Goal: Task Accomplishment & Management: Manage account settings

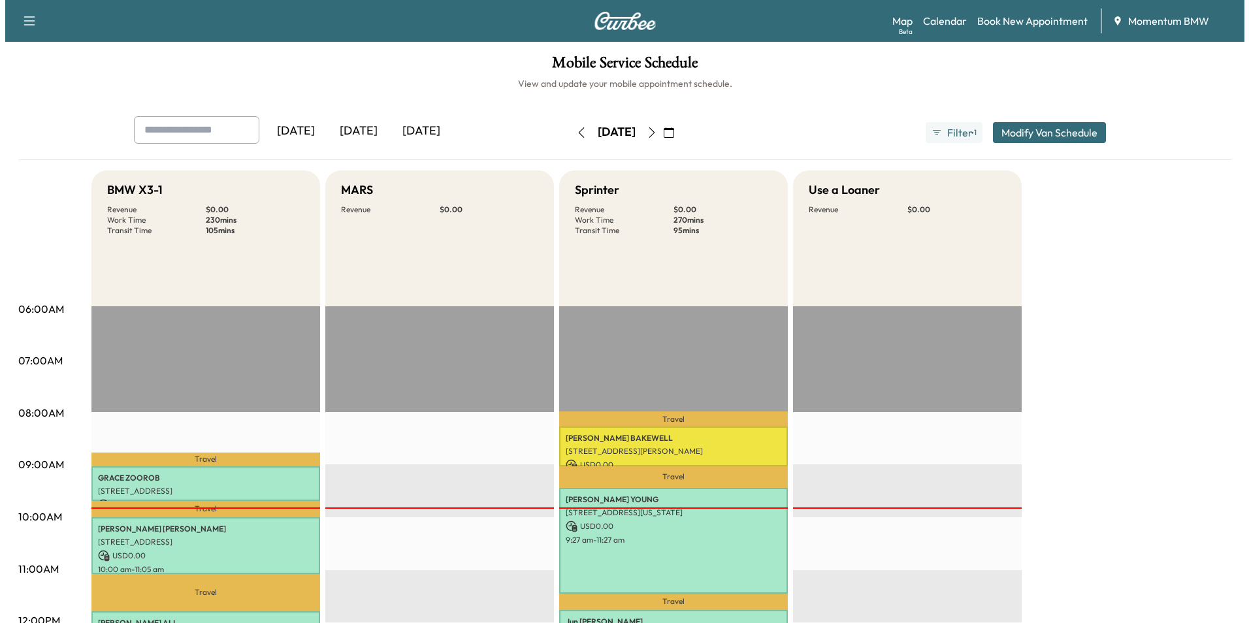
scroll to position [261, 0]
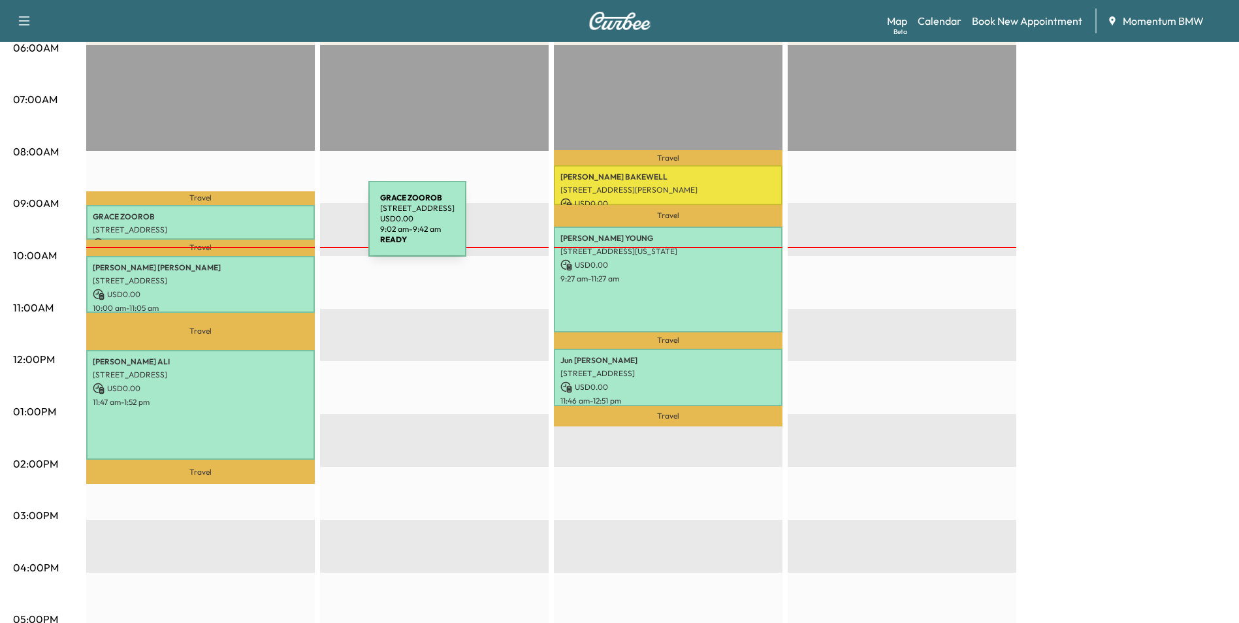
click at [270, 227] on p "[STREET_ADDRESS]" at bounding box center [201, 230] width 216 height 10
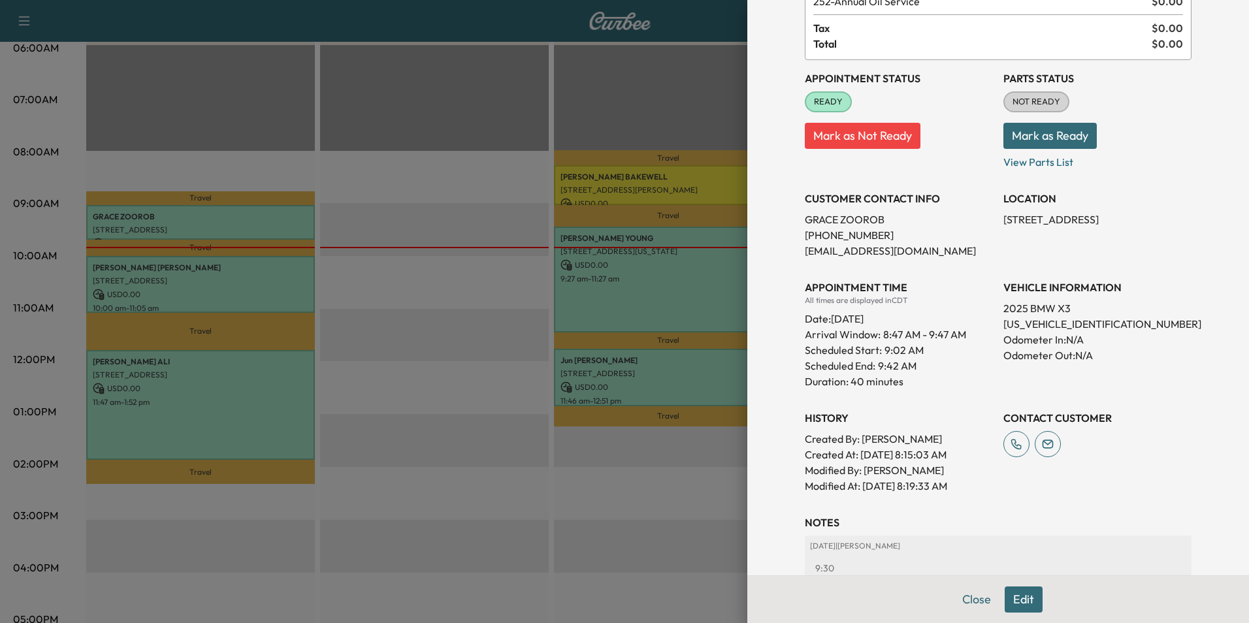
scroll to position [192, 0]
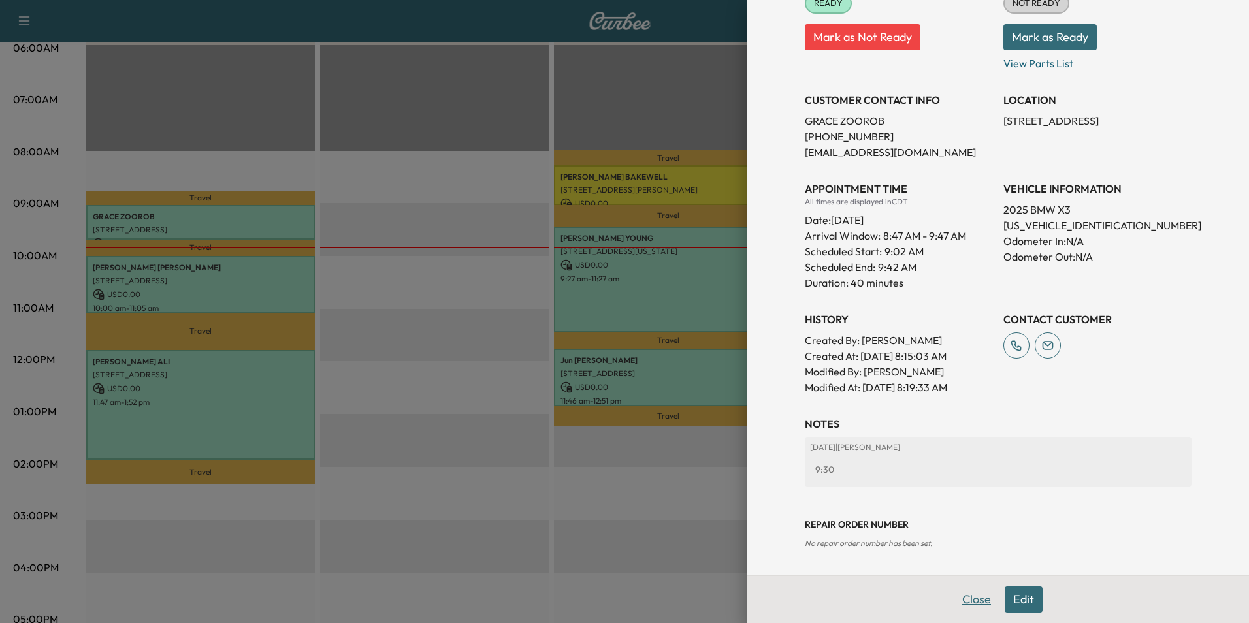
click at [959, 598] on button "Close" at bounding box center [976, 599] width 46 height 26
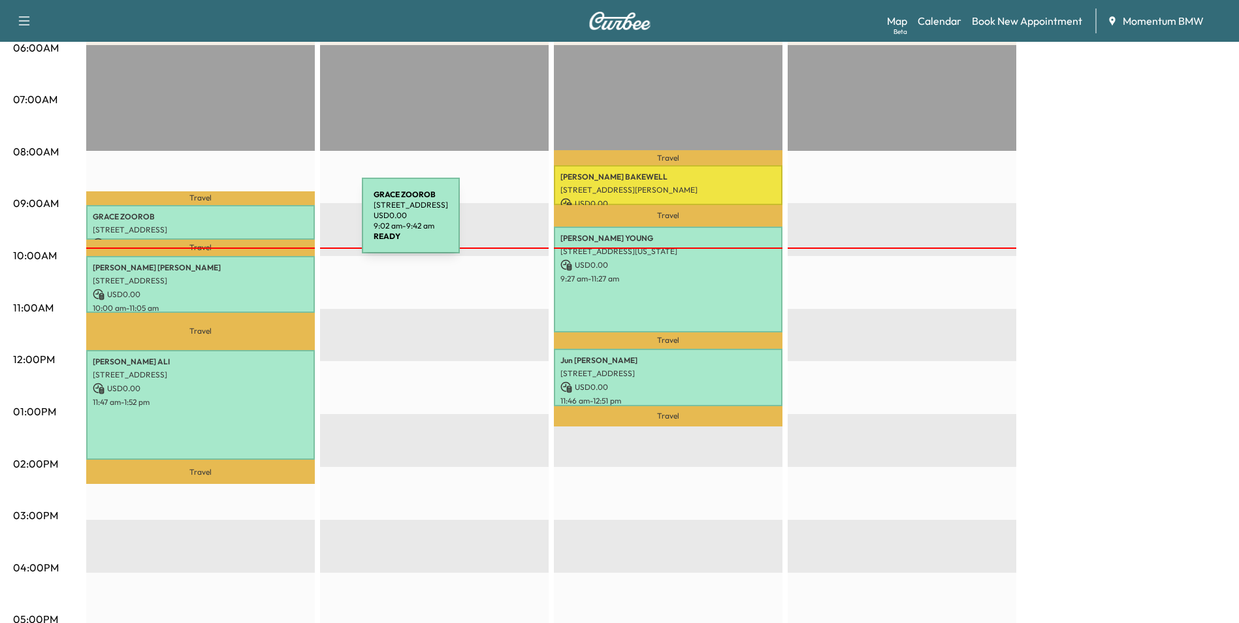
click at [264, 225] on p "[STREET_ADDRESS]" at bounding box center [201, 230] width 216 height 10
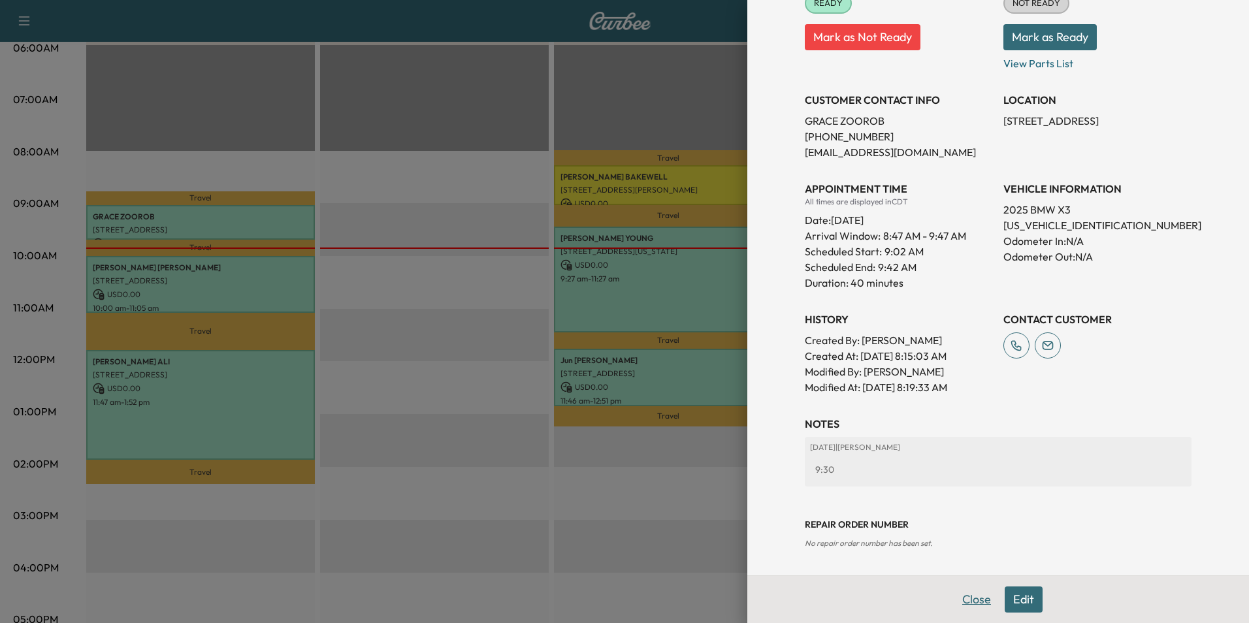
click at [961, 594] on button "Close" at bounding box center [976, 599] width 46 height 26
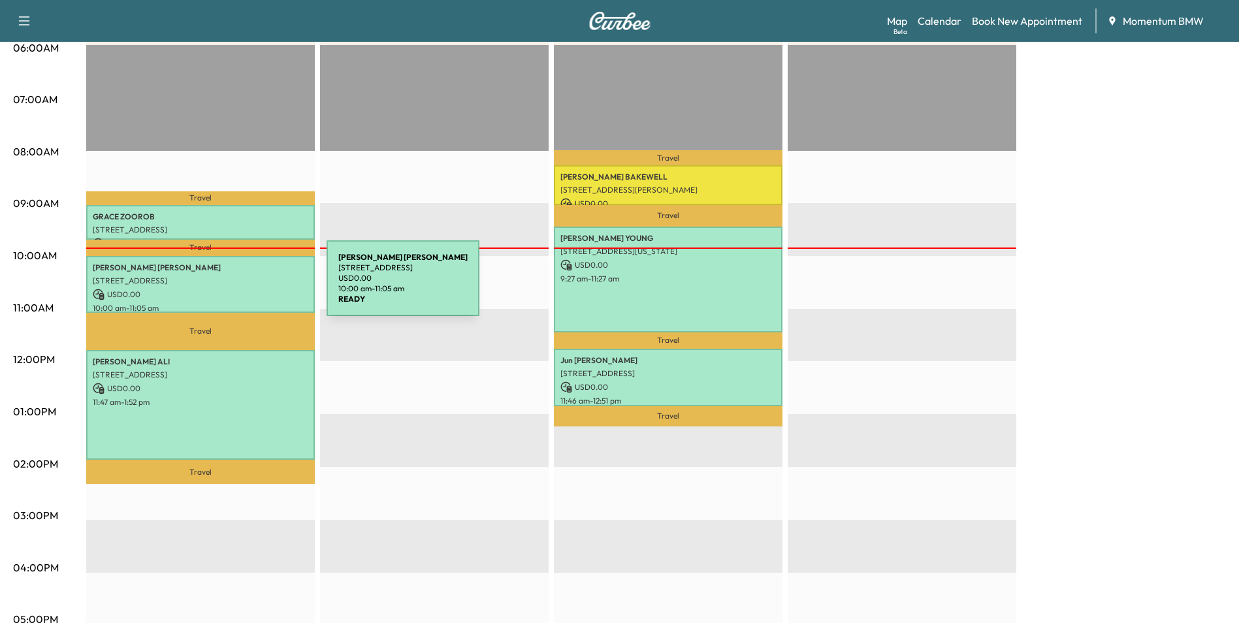
click at [229, 289] on p "USD 0.00" at bounding box center [201, 295] width 216 height 12
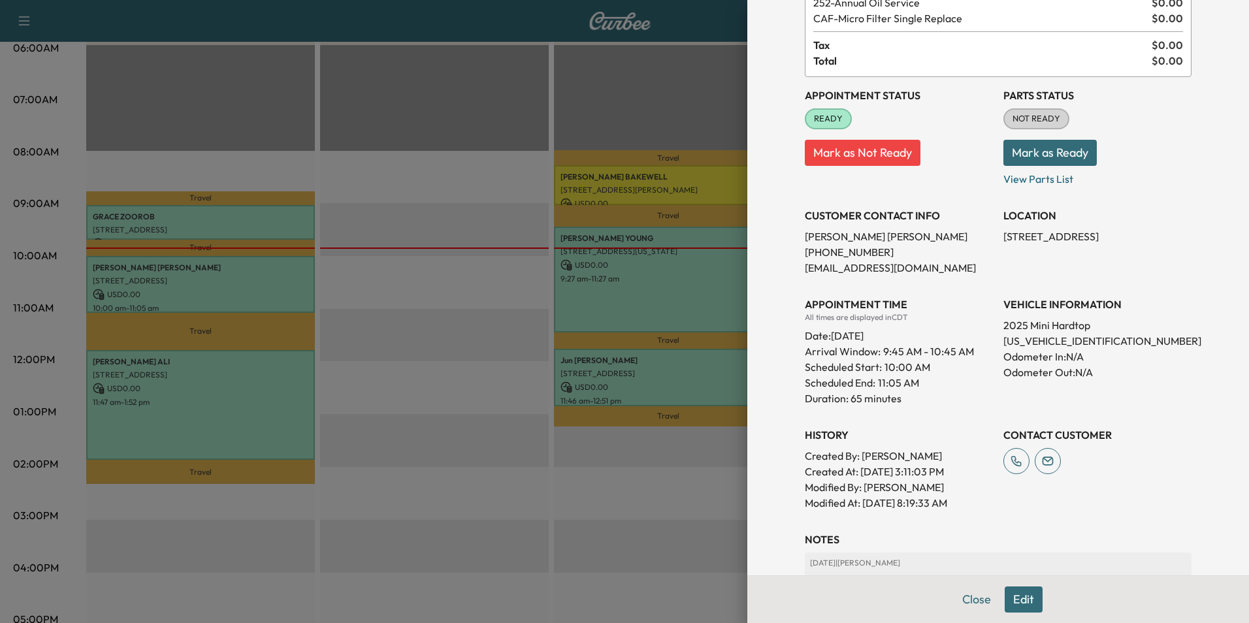
scroll to position [208, 0]
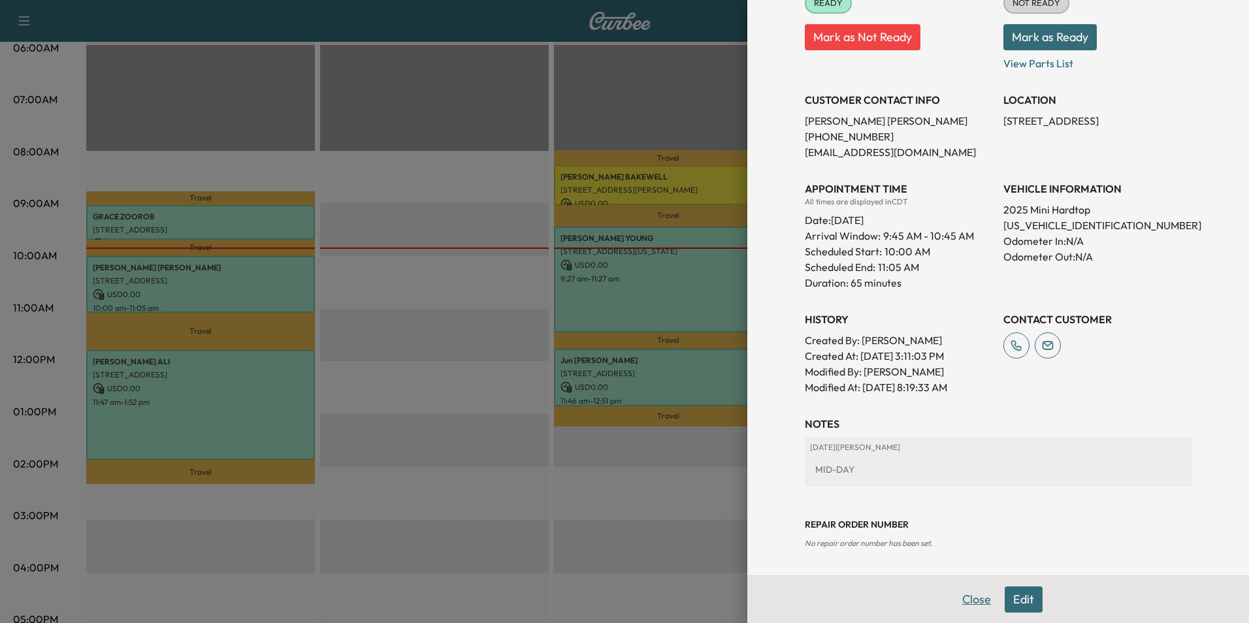
click at [968, 601] on button "Close" at bounding box center [976, 599] width 46 height 26
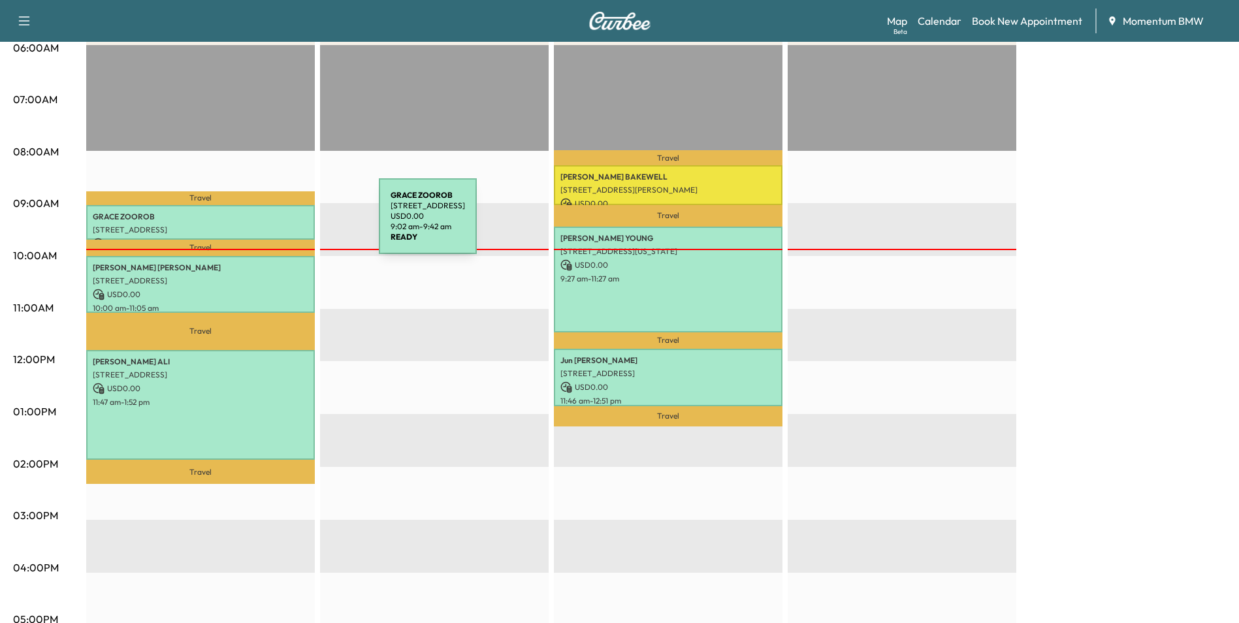
click at [281, 225] on p "[STREET_ADDRESS]" at bounding box center [201, 230] width 216 height 10
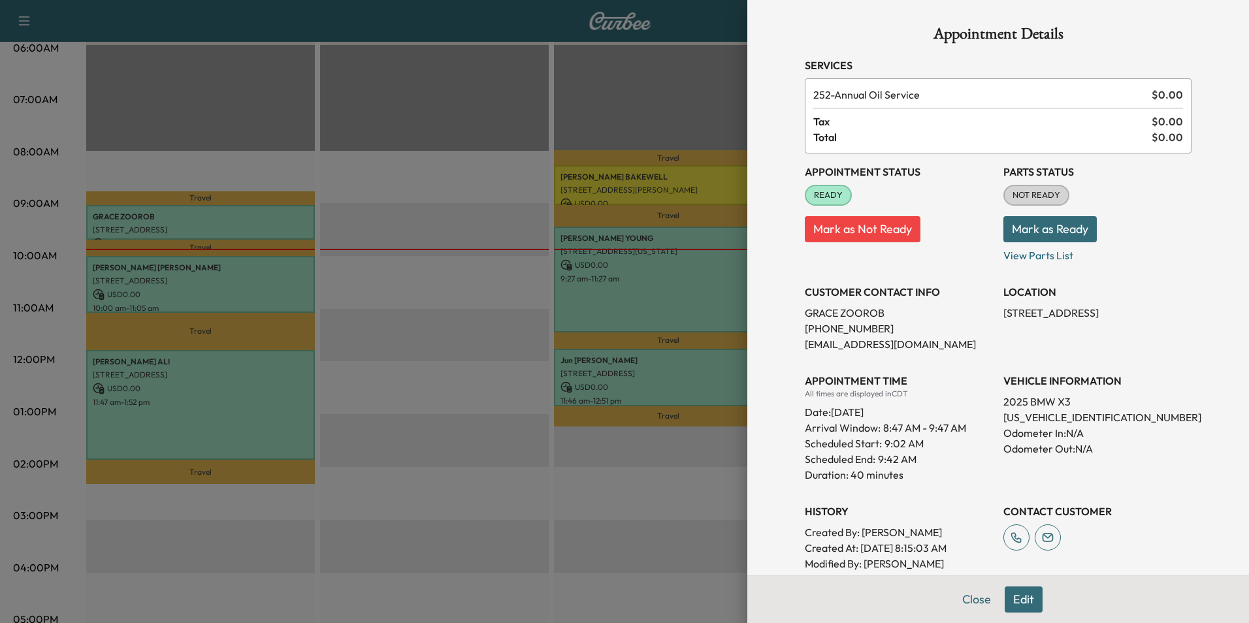
scroll to position [192, 0]
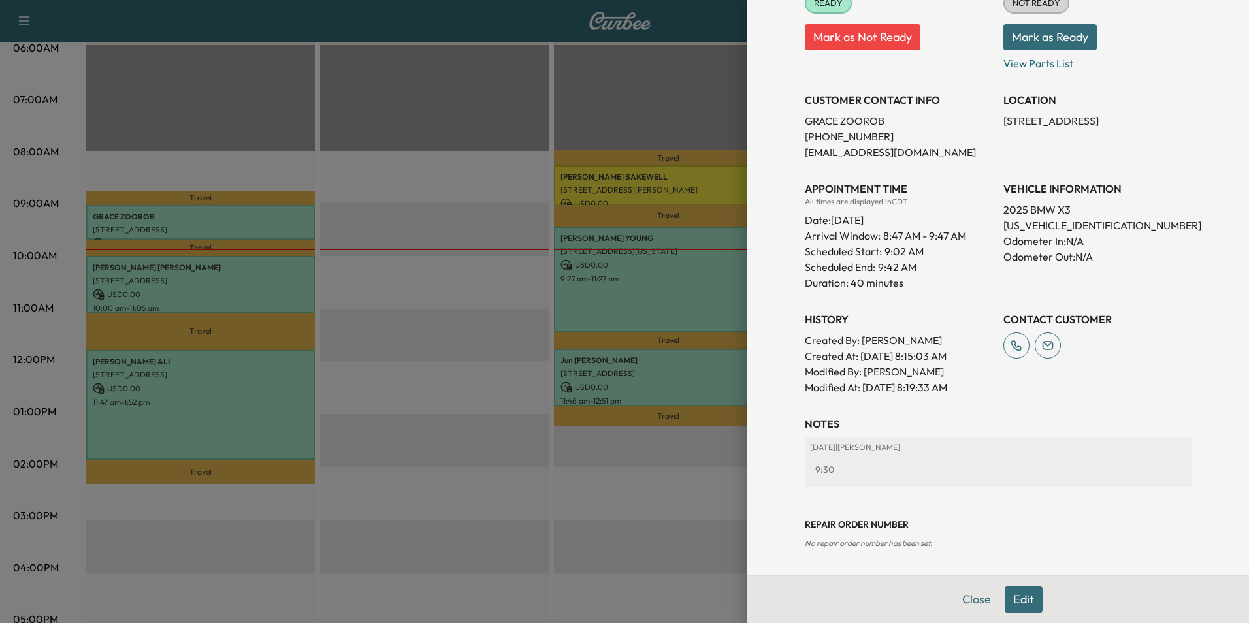
click at [968, 593] on button "Close" at bounding box center [976, 599] width 46 height 26
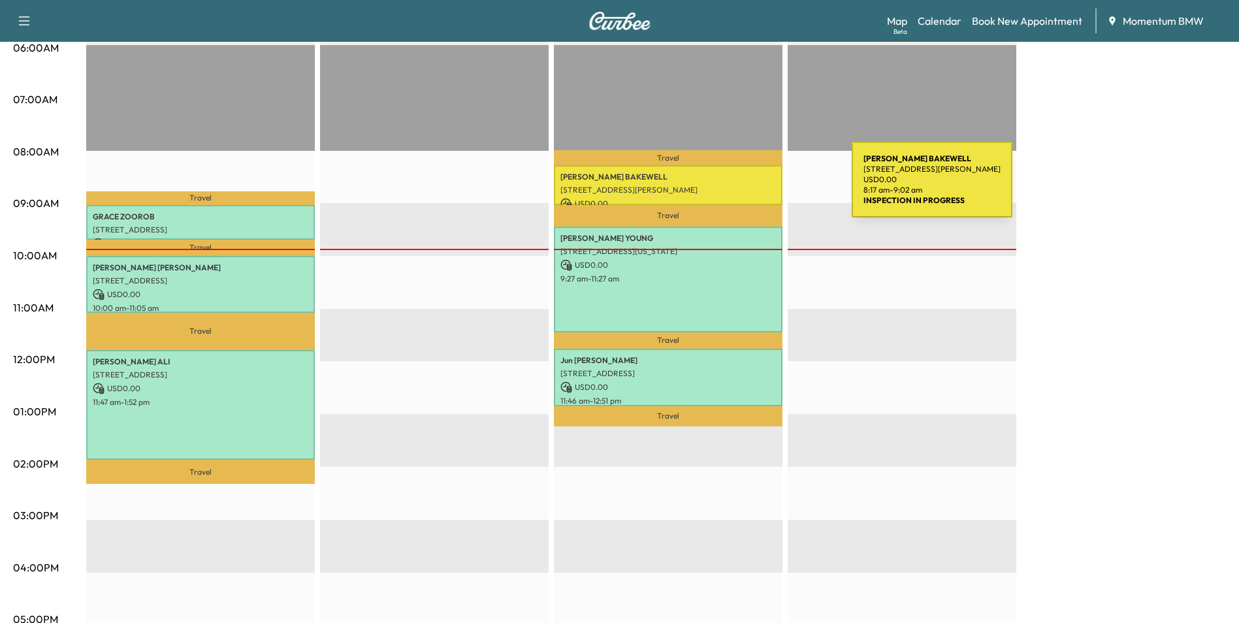
click at [754, 186] on p "[STREET_ADDRESS][PERSON_NAME]" at bounding box center [668, 190] width 216 height 10
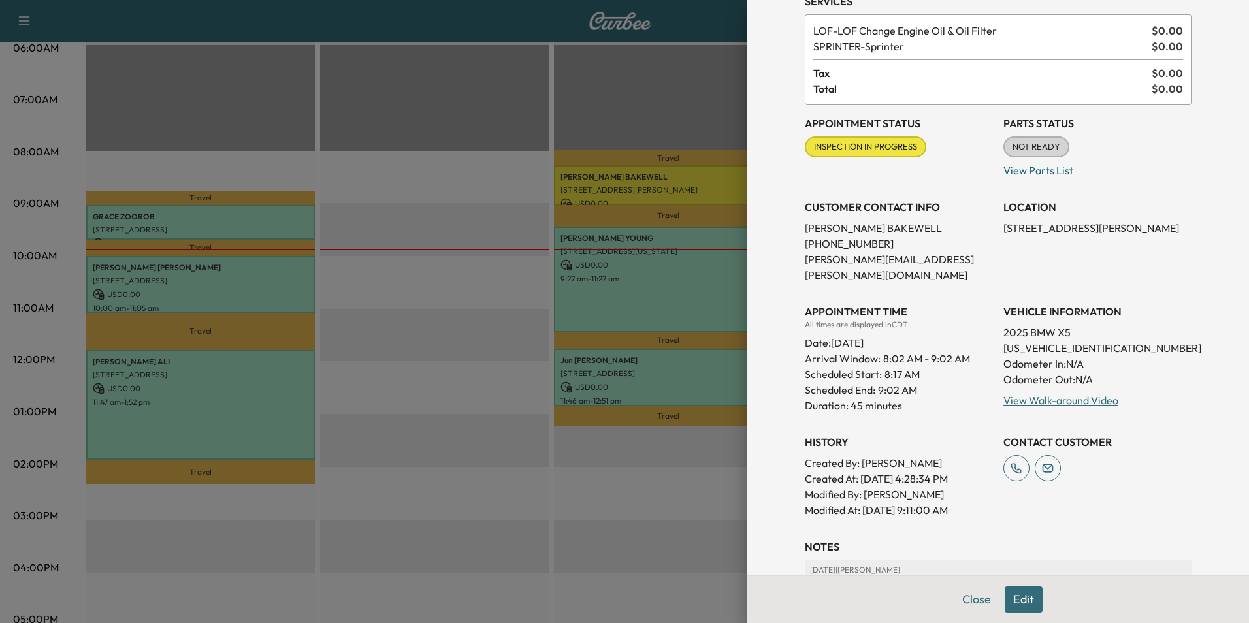
scroll to position [171, 0]
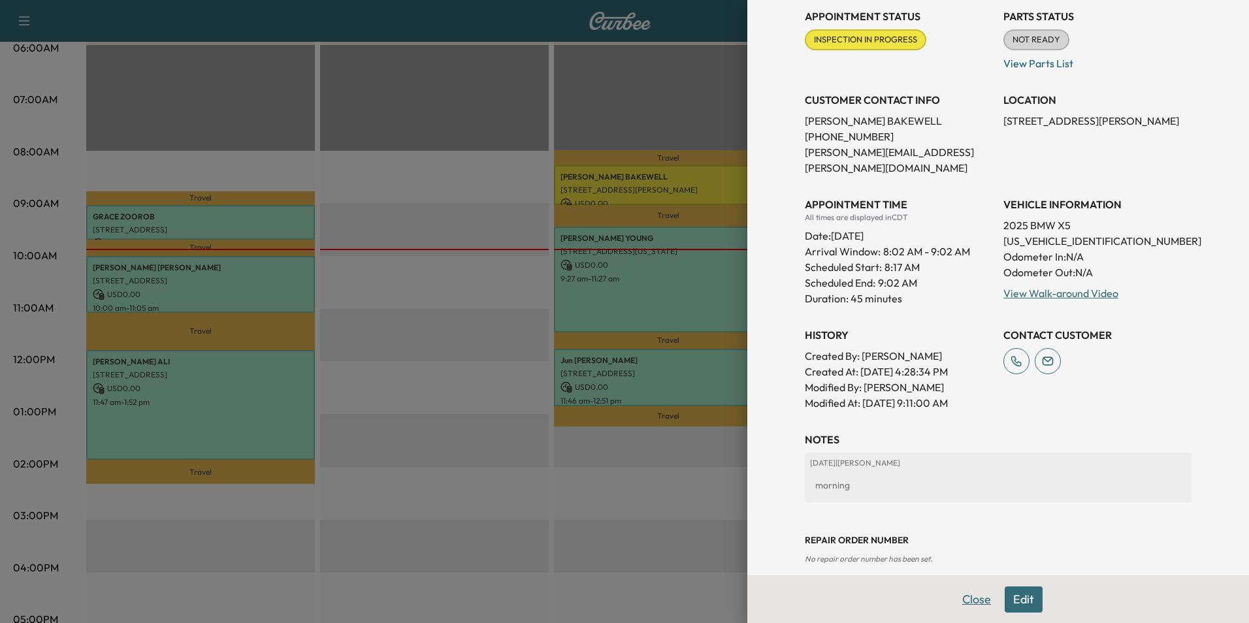
click at [976, 598] on button "Close" at bounding box center [976, 599] width 46 height 26
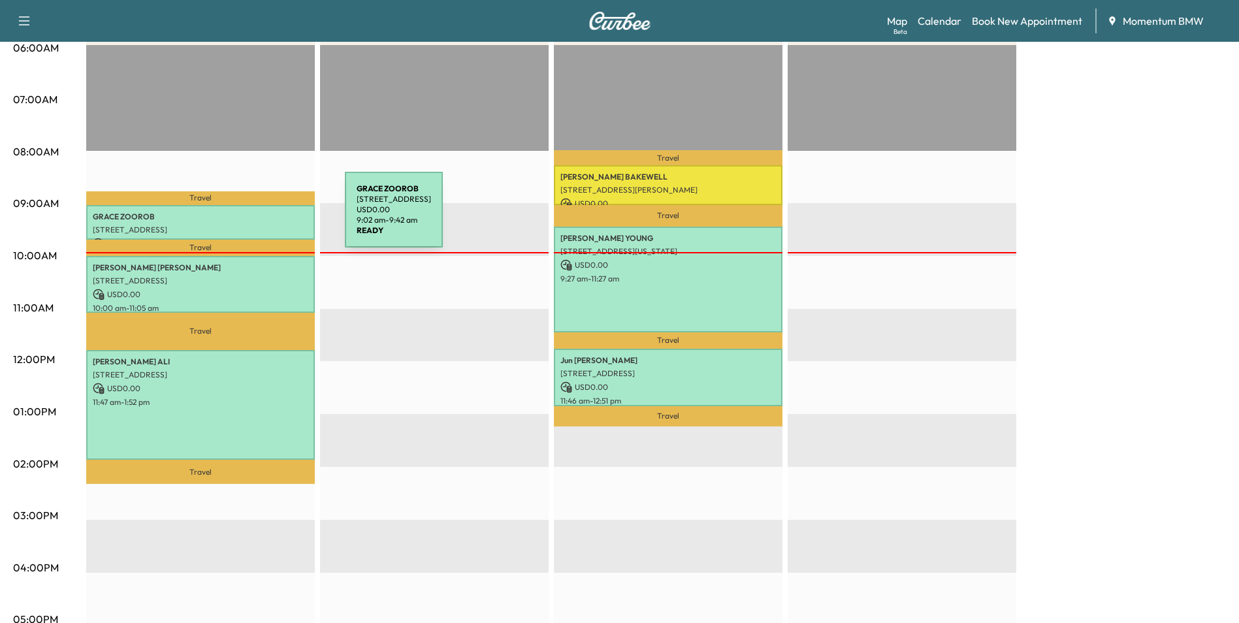
click at [247, 217] on p "[PERSON_NAME]" at bounding box center [201, 217] width 216 height 10
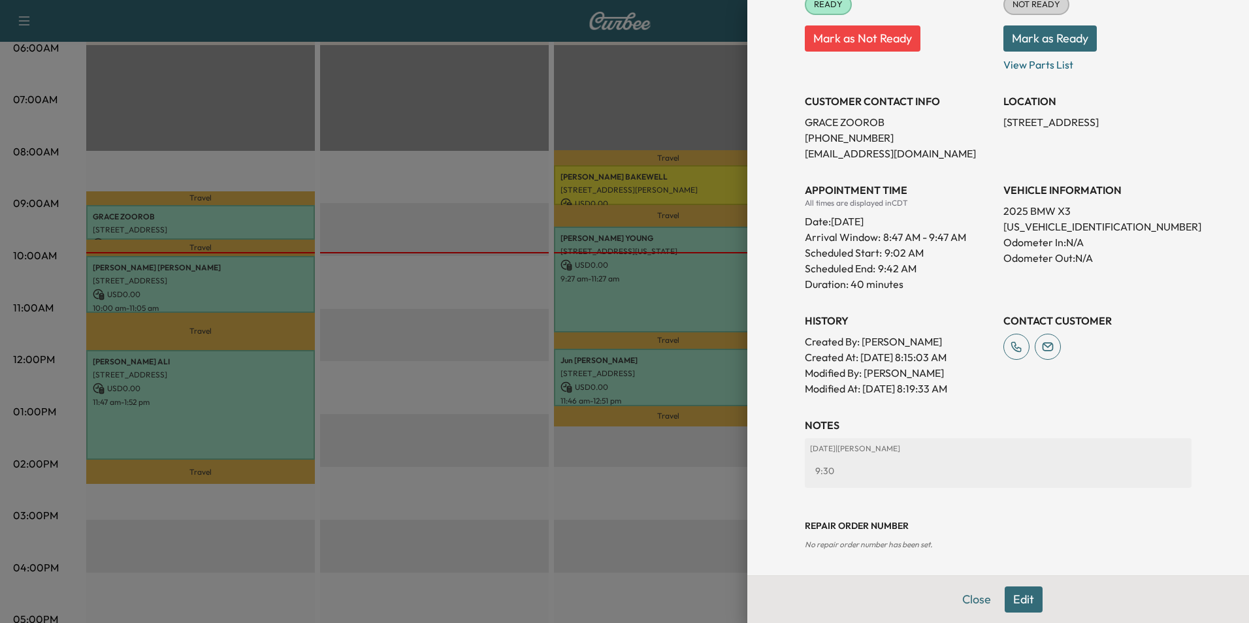
scroll to position [192, 0]
click at [970, 595] on button "Close" at bounding box center [976, 599] width 46 height 26
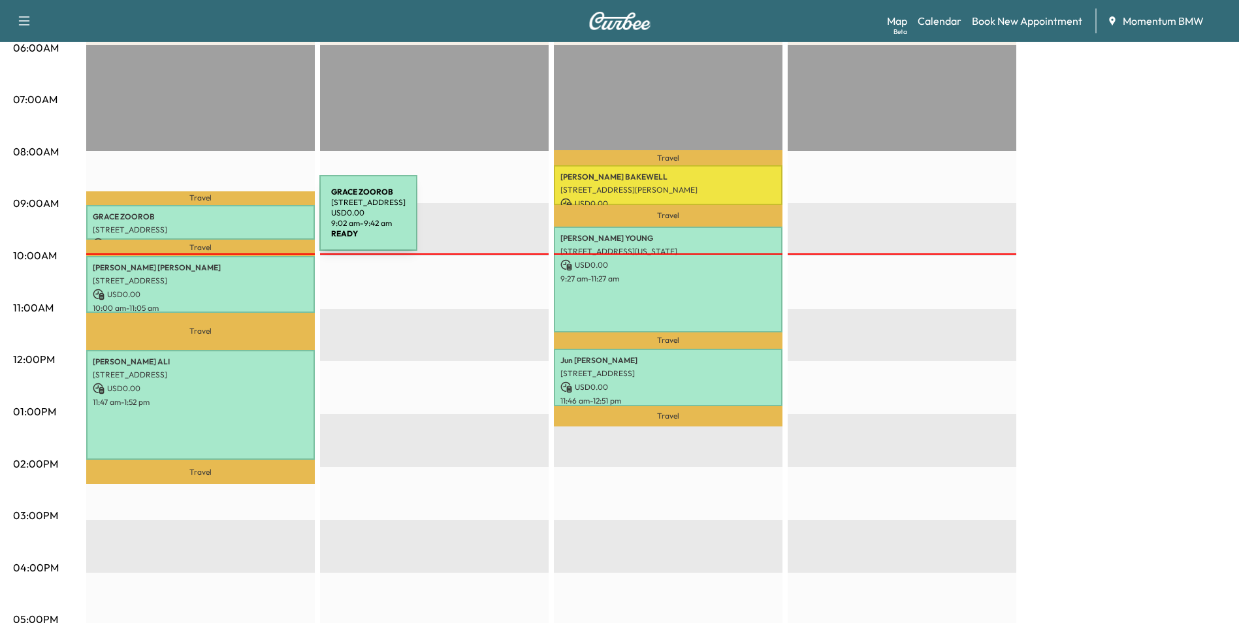
click at [221, 220] on div "[PERSON_NAME] [STREET_ADDRESS] USD 0.00 9:02 am - 9:42 am" at bounding box center [200, 222] width 229 height 35
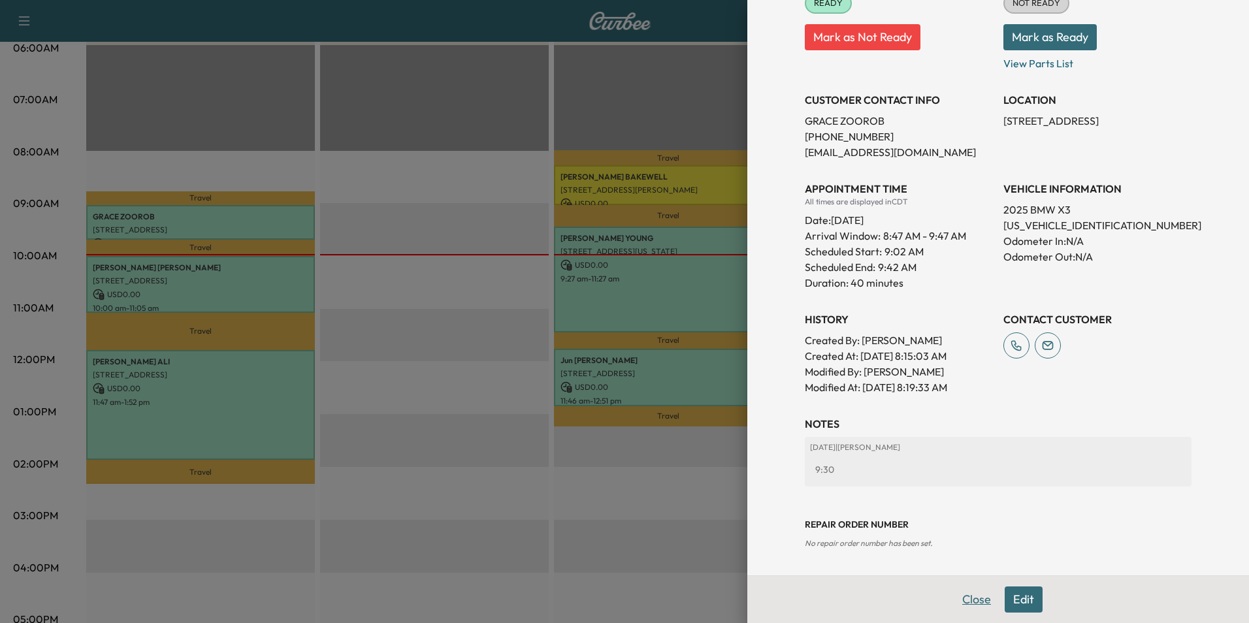
click at [964, 603] on button "Close" at bounding box center [976, 599] width 46 height 26
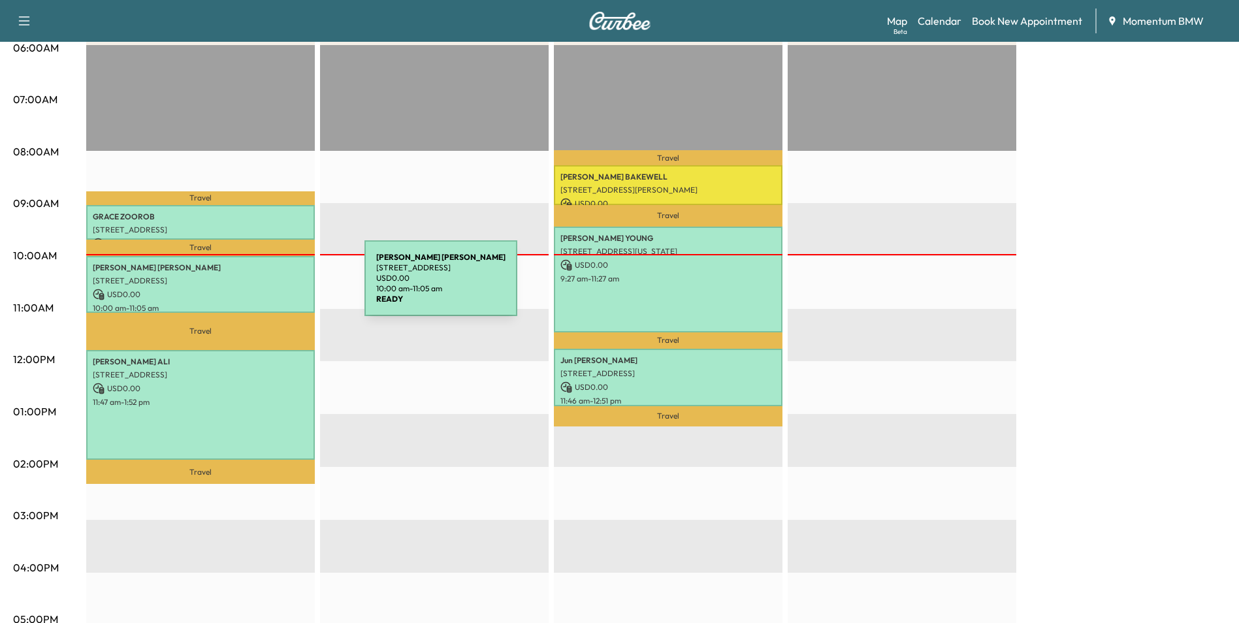
click at [258, 282] on p "[STREET_ADDRESS]" at bounding box center [201, 281] width 216 height 10
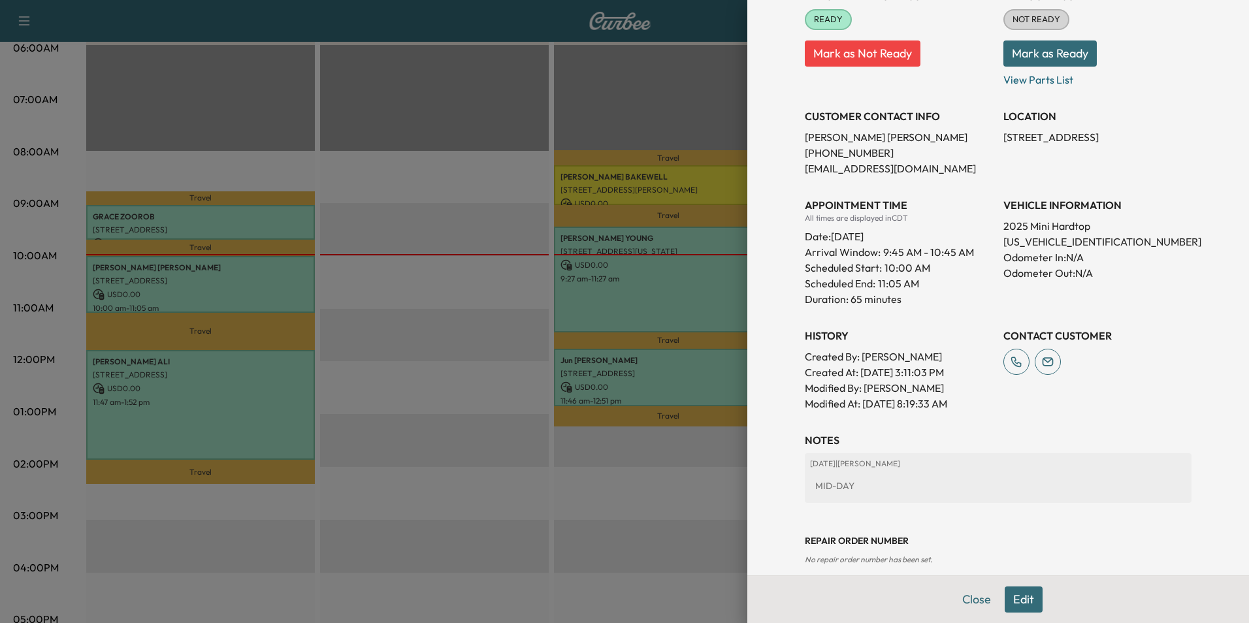
scroll to position [208, 0]
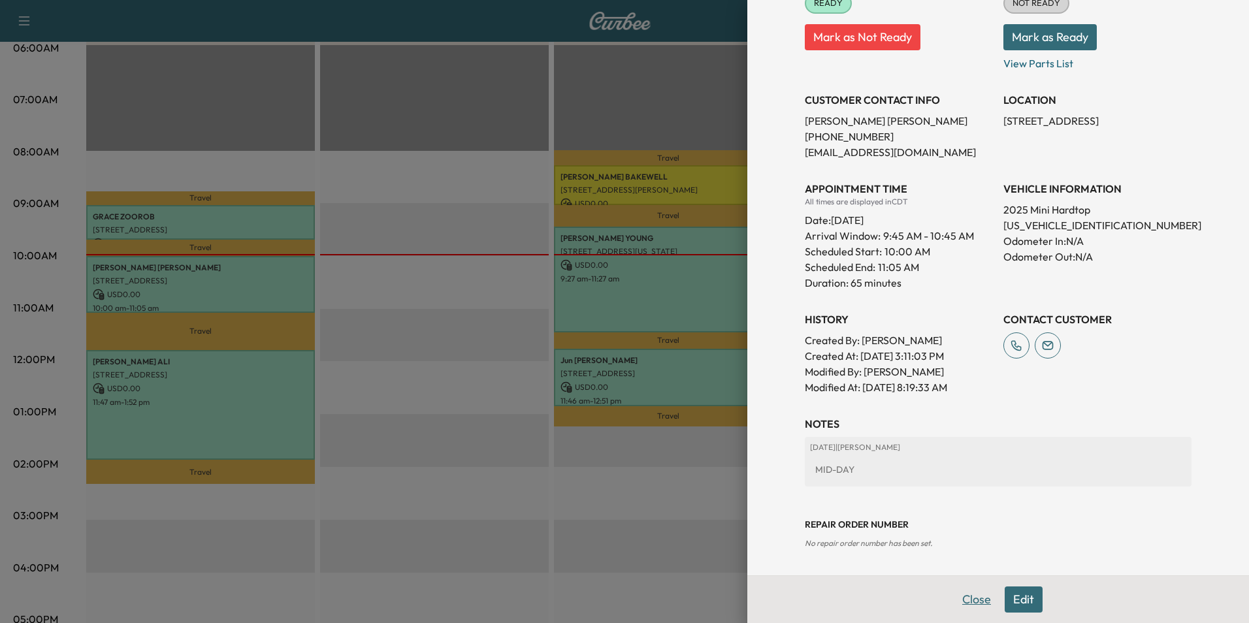
click at [963, 596] on button "Close" at bounding box center [976, 599] width 46 height 26
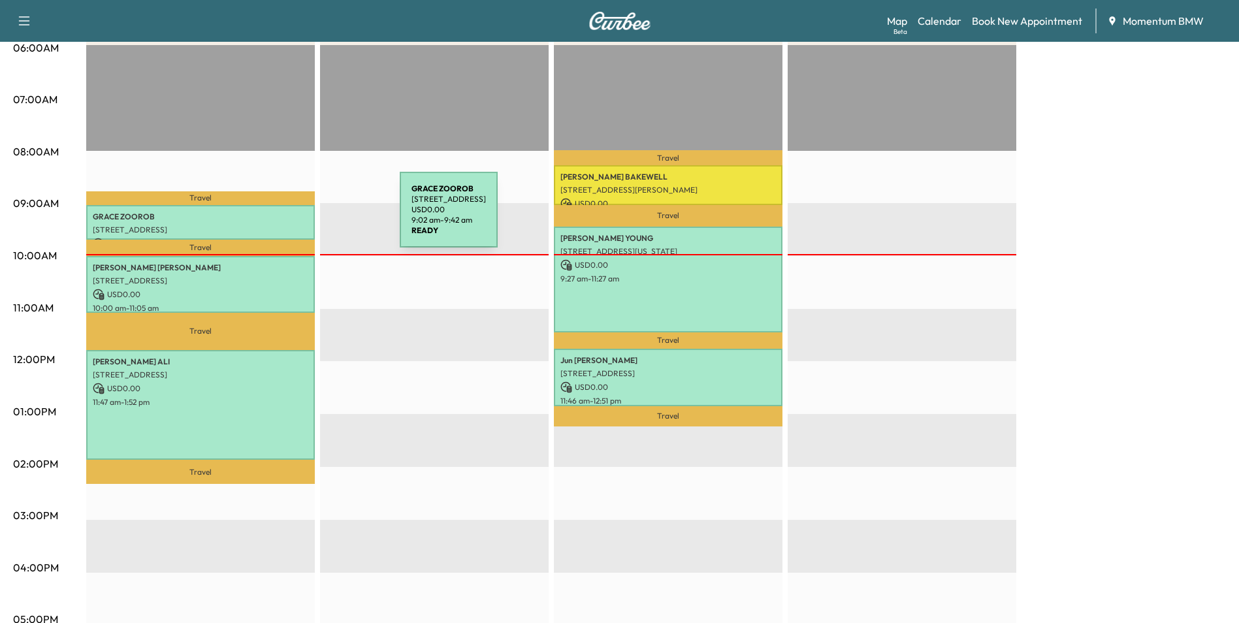
click at [302, 217] on p "[PERSON_NAME]" at bounding box center [201, 217] width 216 height 10
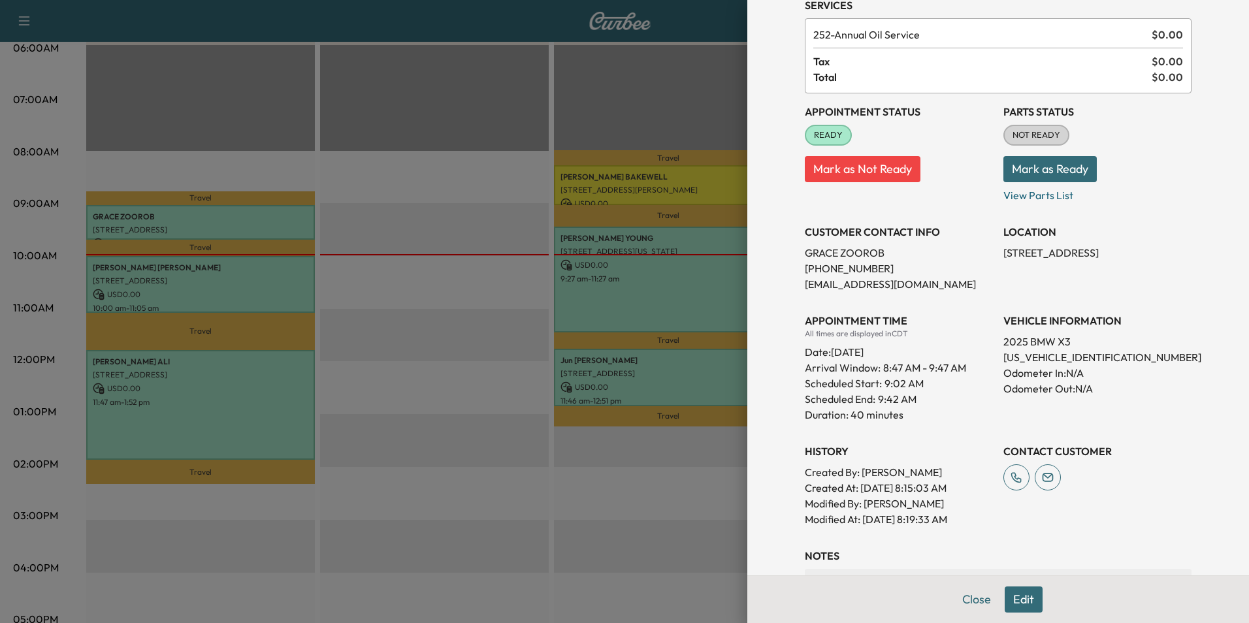
scroll to position [131, 0]
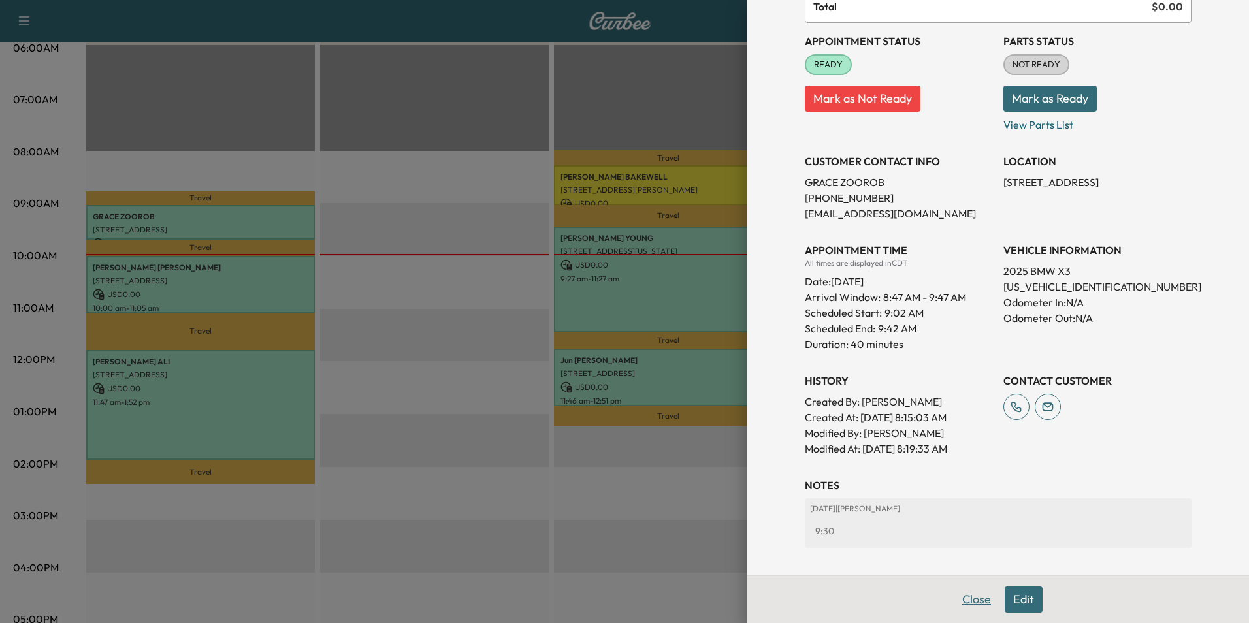
click at [972, 598] on button "Close" at bounding box center [976, 599] width 46 height 26
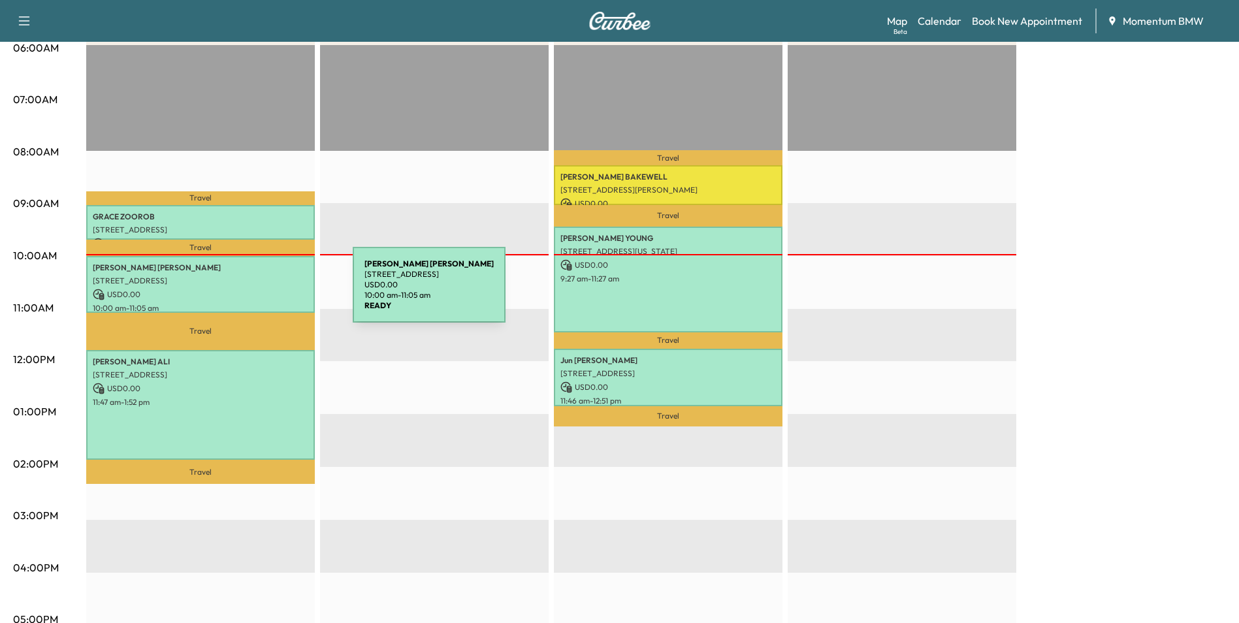
click at [255, 293] on p "USD 0.00" at bounding box center [201, 295] width 216 height 12
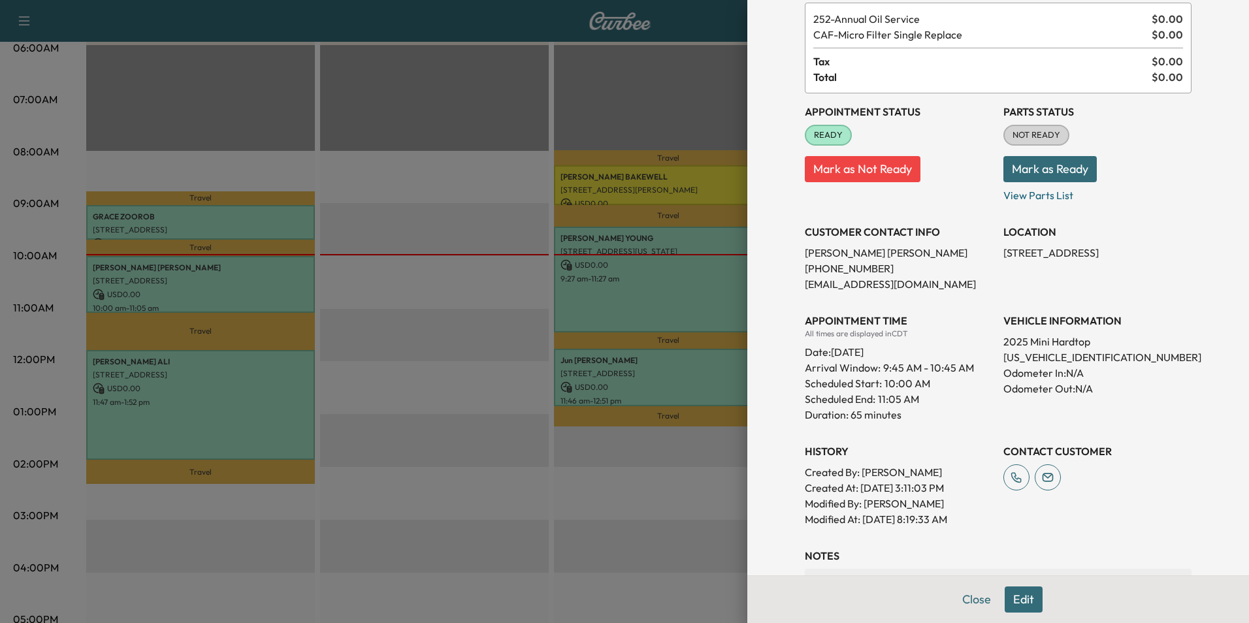
scroll to position [208, 0]
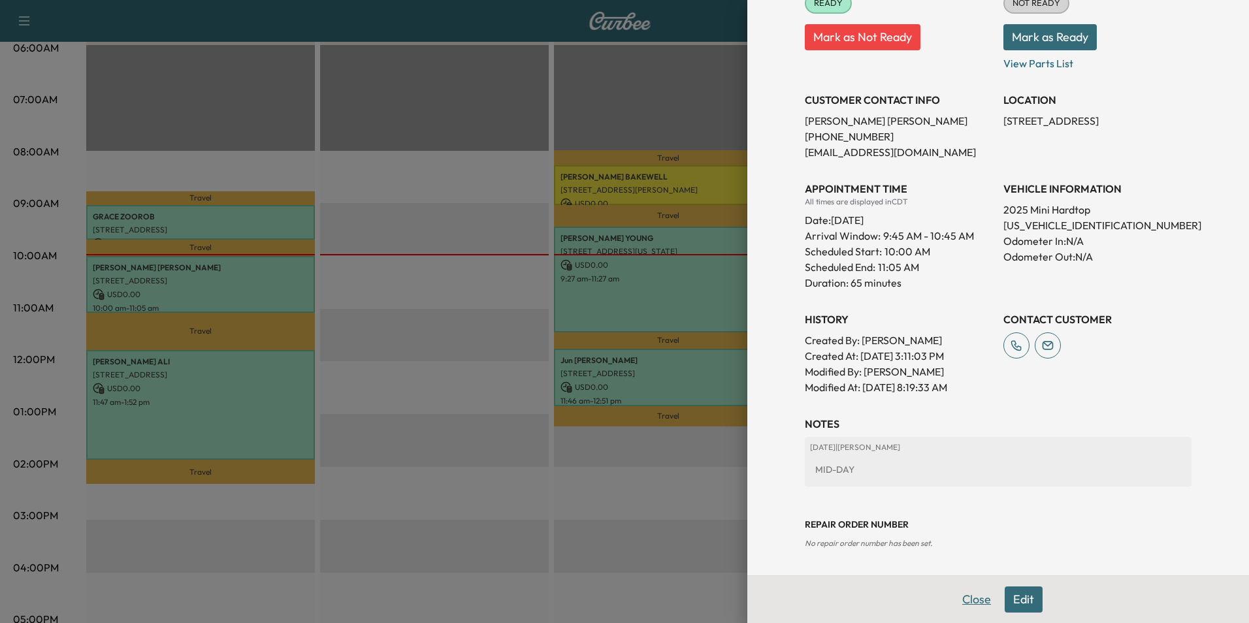
click at [967, 598] on button "Close" at bounding box center [976, 599] width 46 height 26
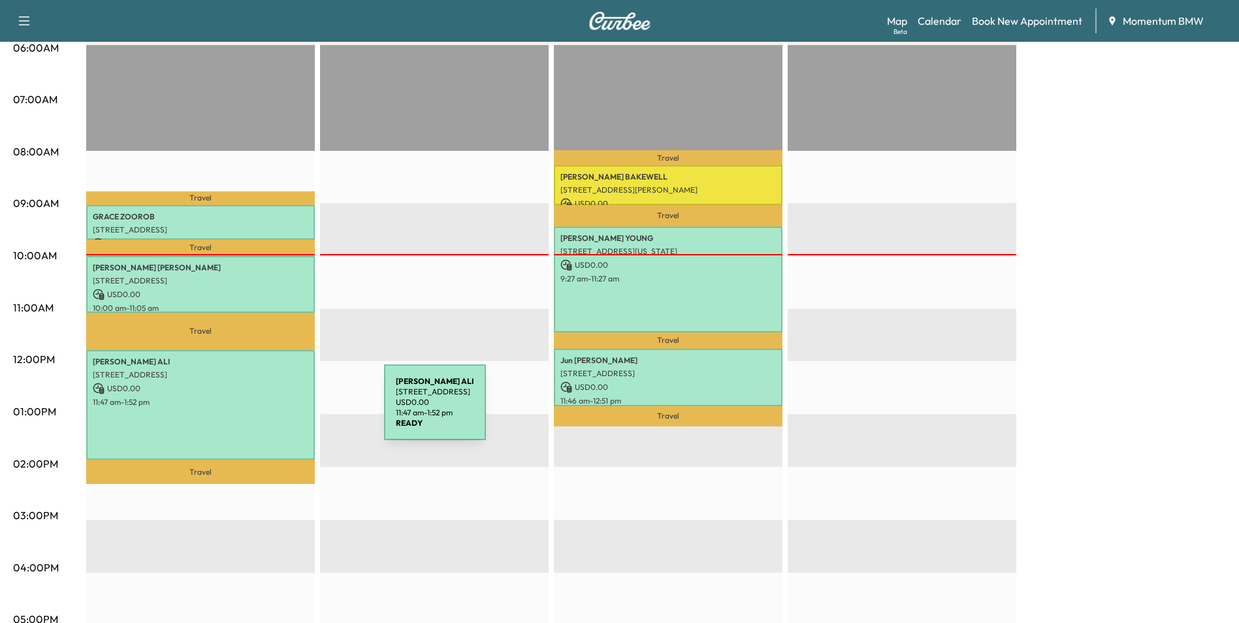
click at [286, 410] on div "[PERSON_NAME] [STREET_ADDRESS] USD 0.00 11:47 am - 1:52 pm" at bounding box center [200, 405] width 229 height 110
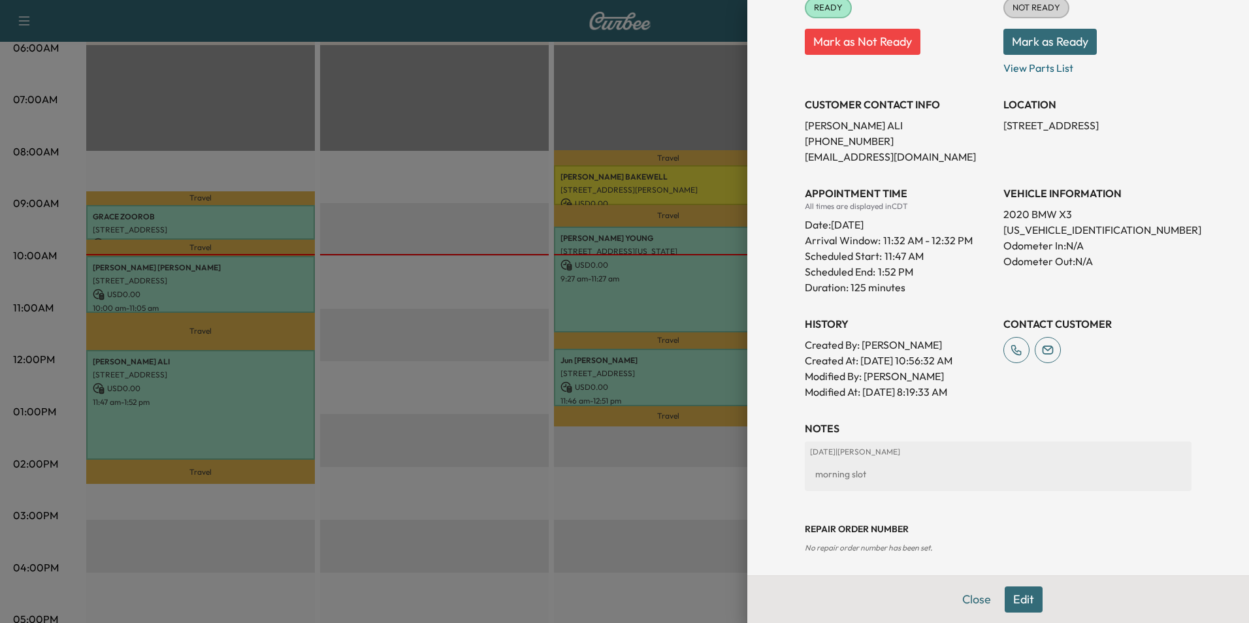
scroll to position [223, 0]
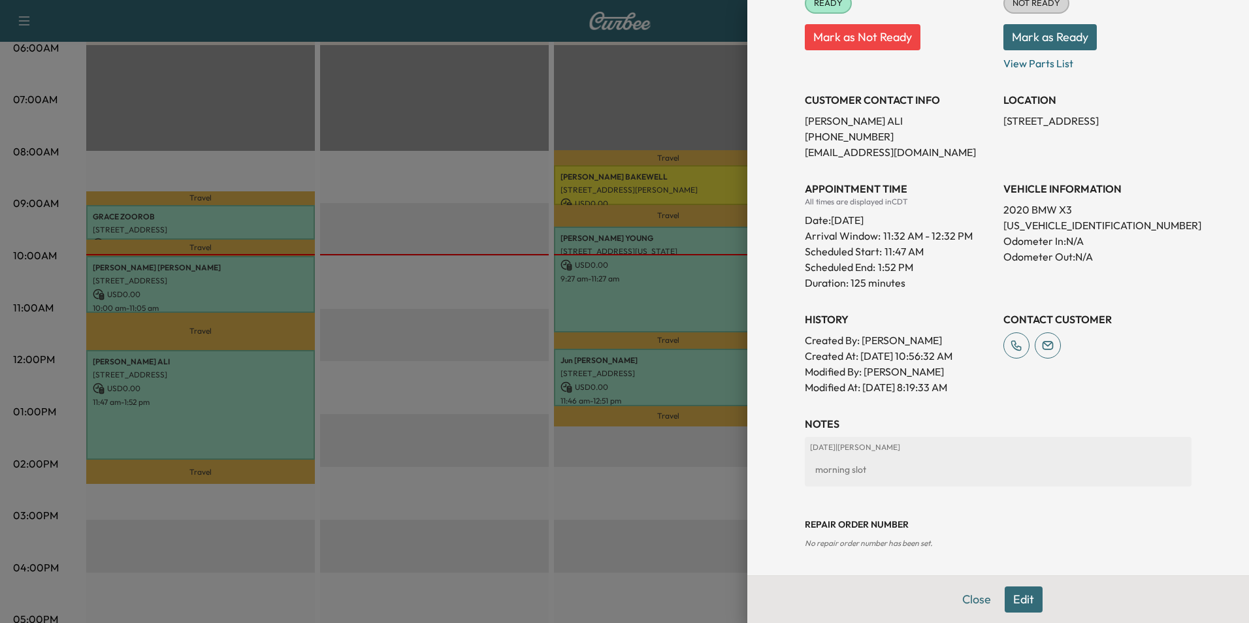
click at [957, 597] on button "Close" at bounding box center [976, 599] width 46 height 26
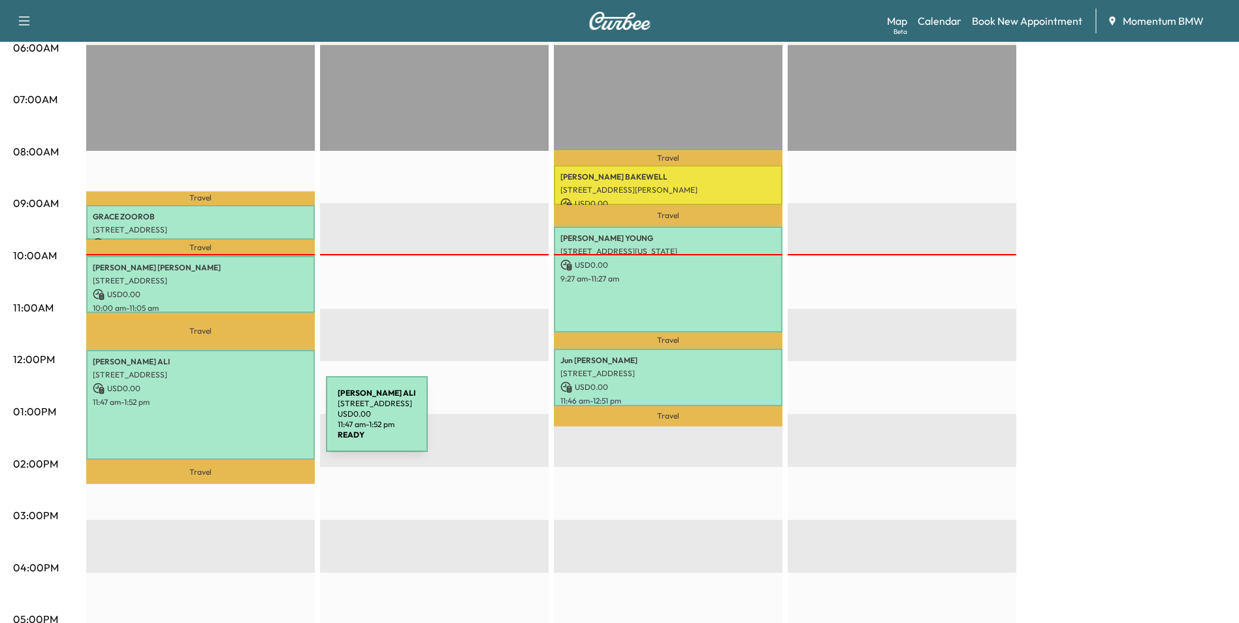
click at [228, 422] on div "[PERSON_NAME] [STREET_ADDRESS] USD 0.00 11:47 am - 1:52 pm" at bounding box center [200, 405] width 229 height 110
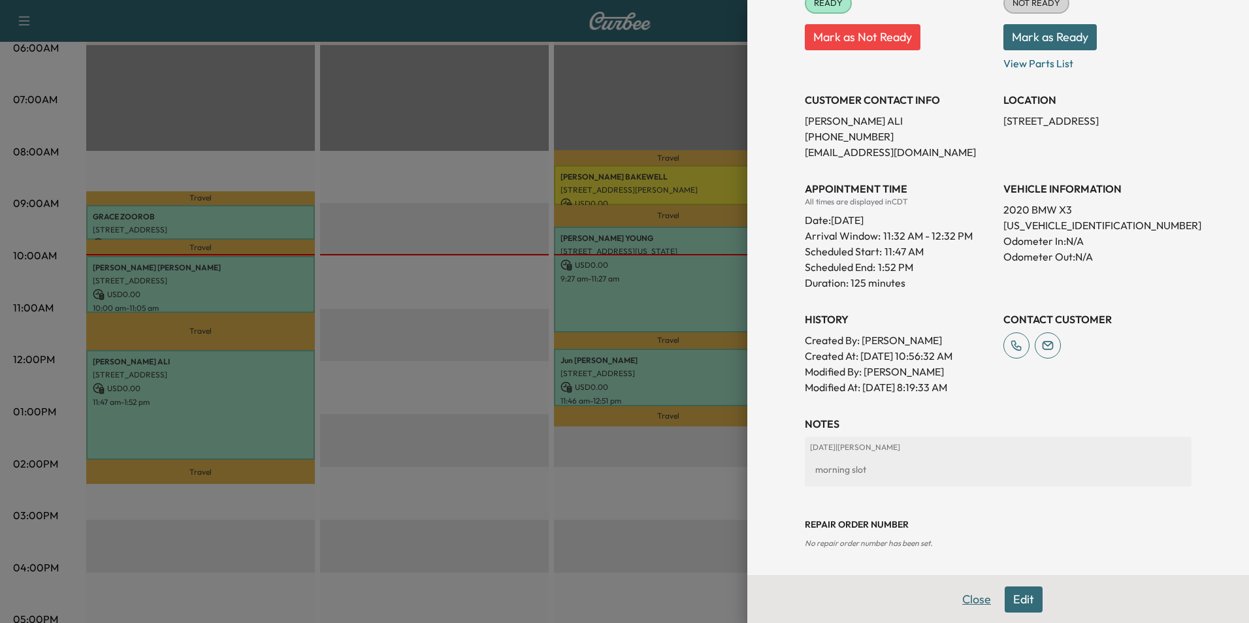
click at [962, 603] on button "Close" at bounding box center [976, 599] width 46 height 26
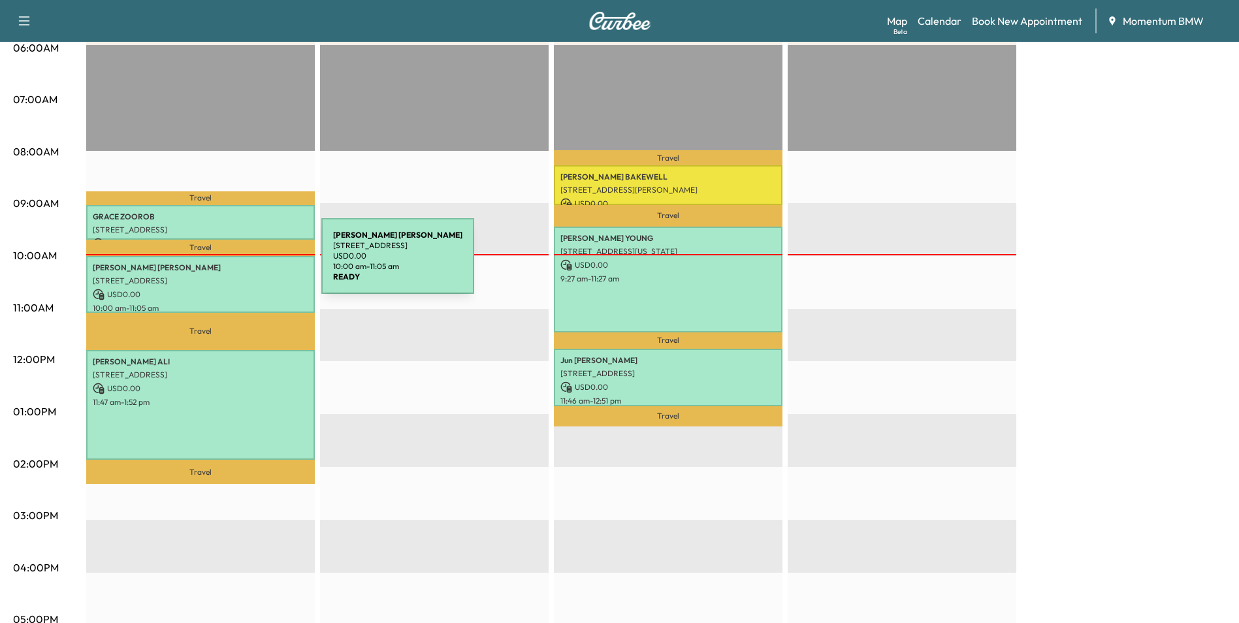
click at [223, 264] on p "[PERSON_NAME]" at bounding box center [201, 268] width 216 height 10
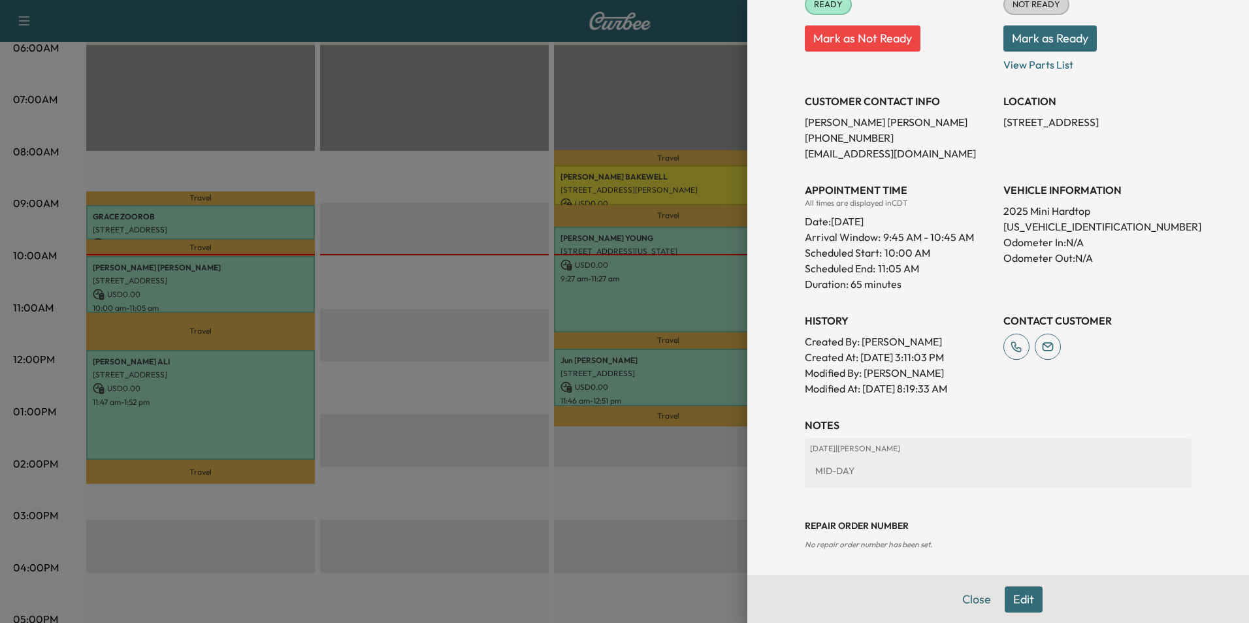
scroll to position [208, 0]
click at [972, 591] on button "Close" at bounding box center [976, 599] width 46 height 26
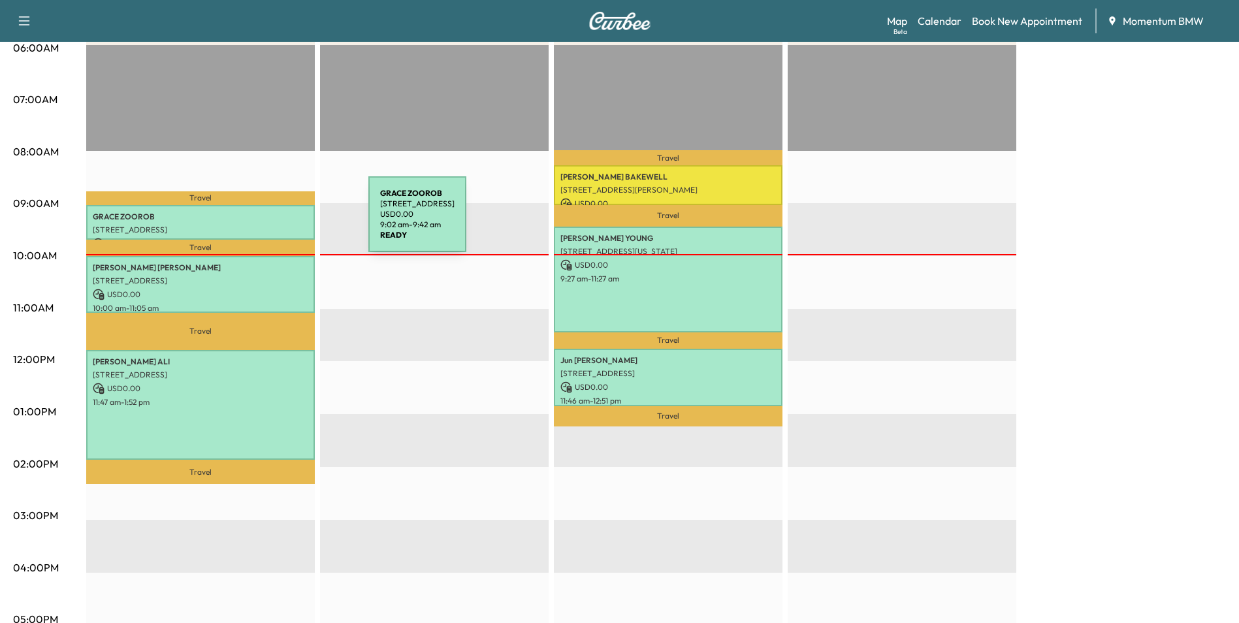
click at [270, 225] on p "[STREET_ADDRESS]" at bounding box center [201, 230] width 216 height 10
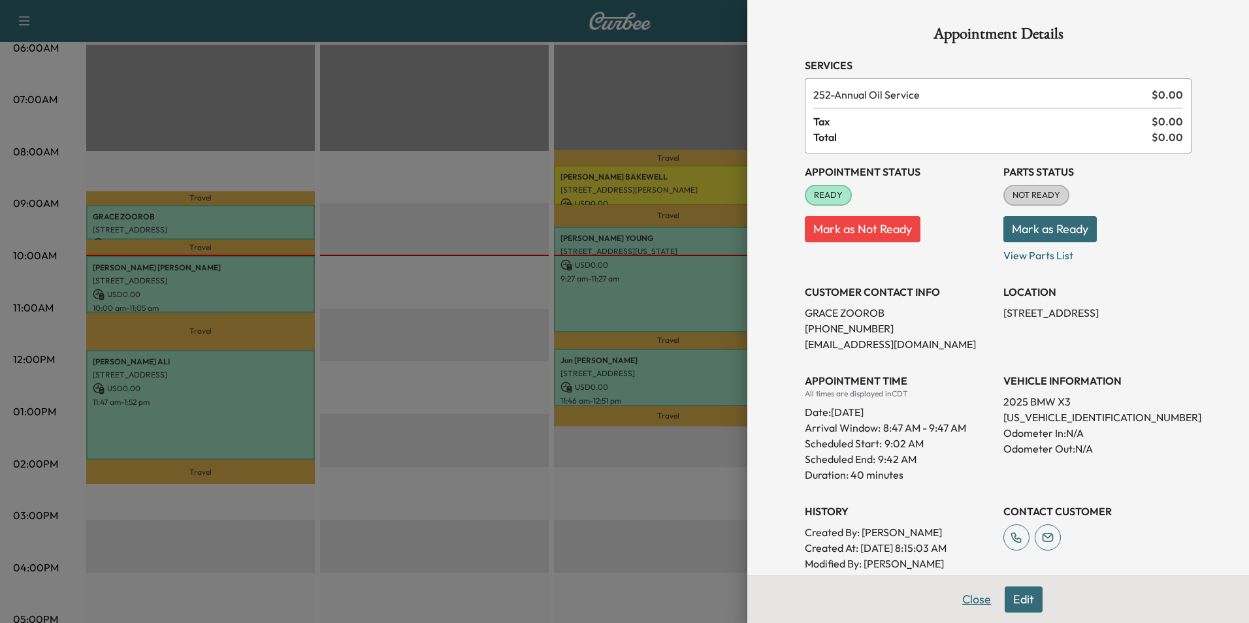
click at [965, 596] on button "Close" at bounding box center [976, 599] width 46 height 26
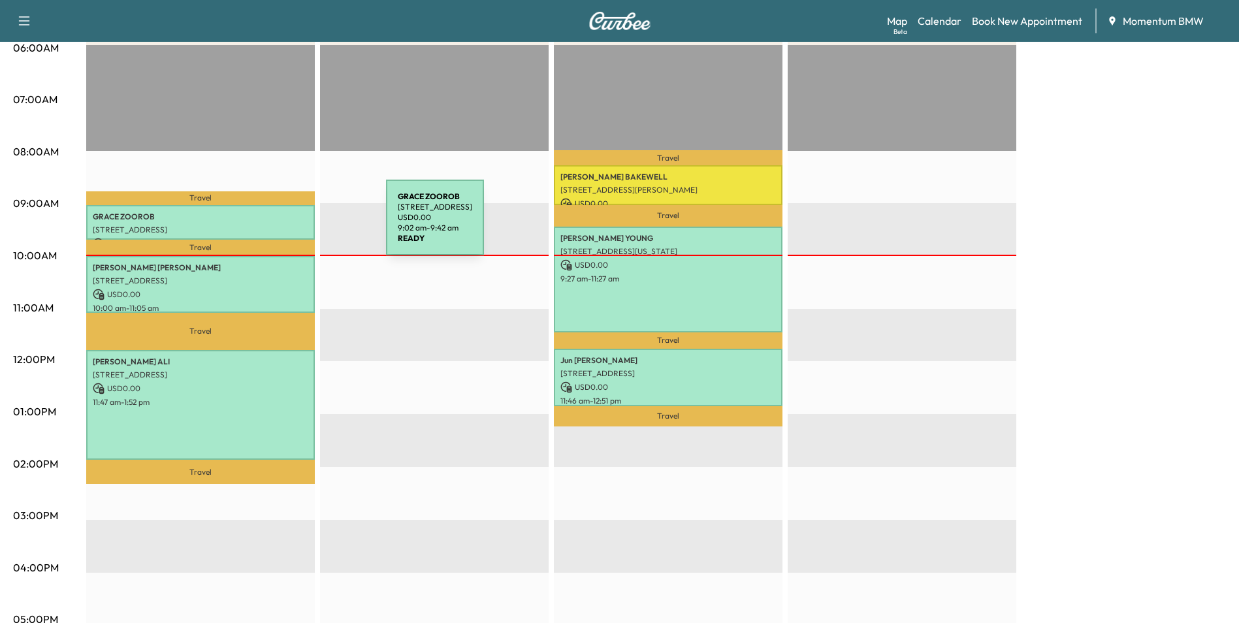
click at [288, 225] on p "[STREET_ADDRESS]" at bounding box center [201, 230] width 216 height 10
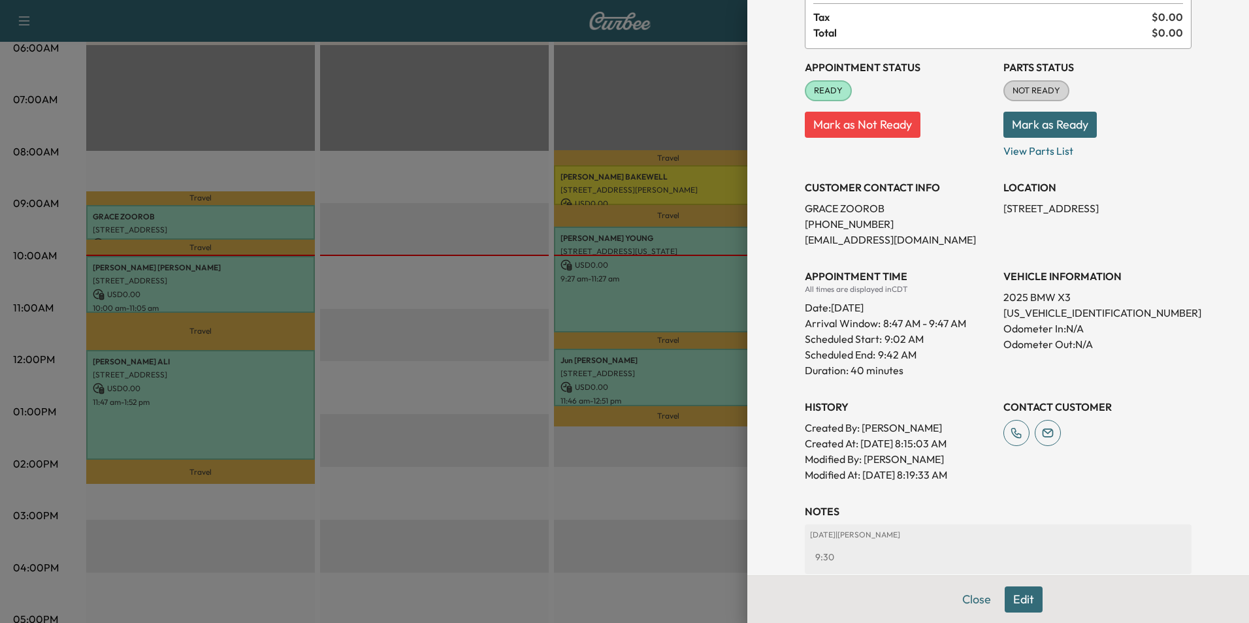
scroll to position [131, 0]
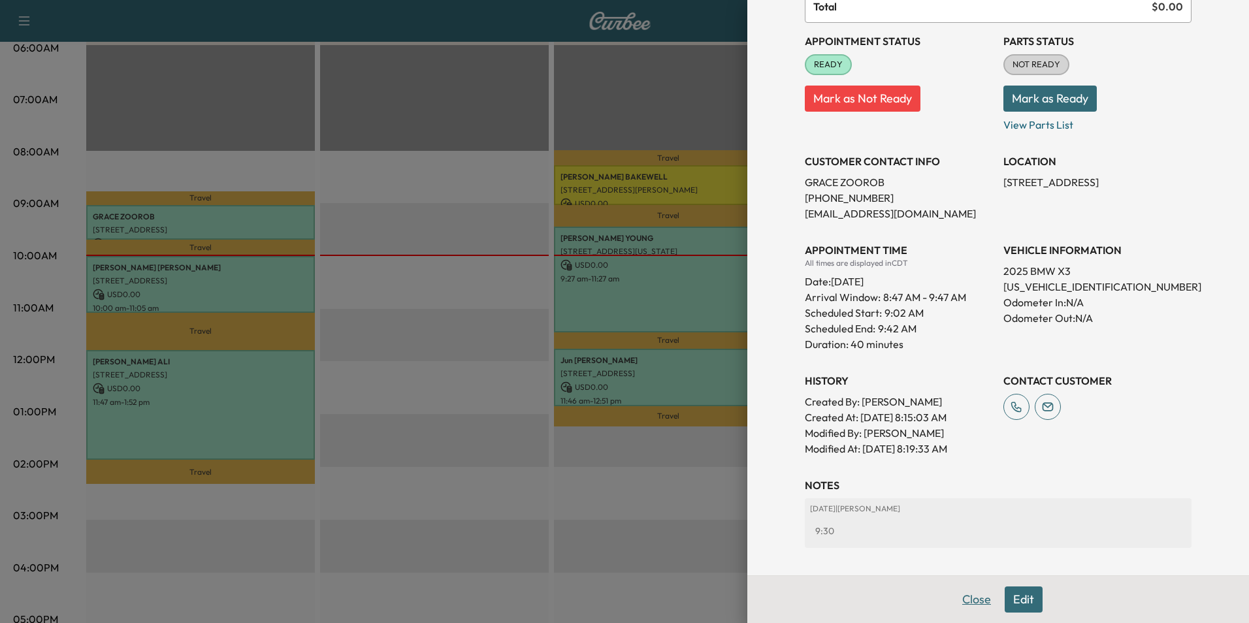
click at [973, 603] on button "Close" at bounding box center [976, 599] width 46 height 26
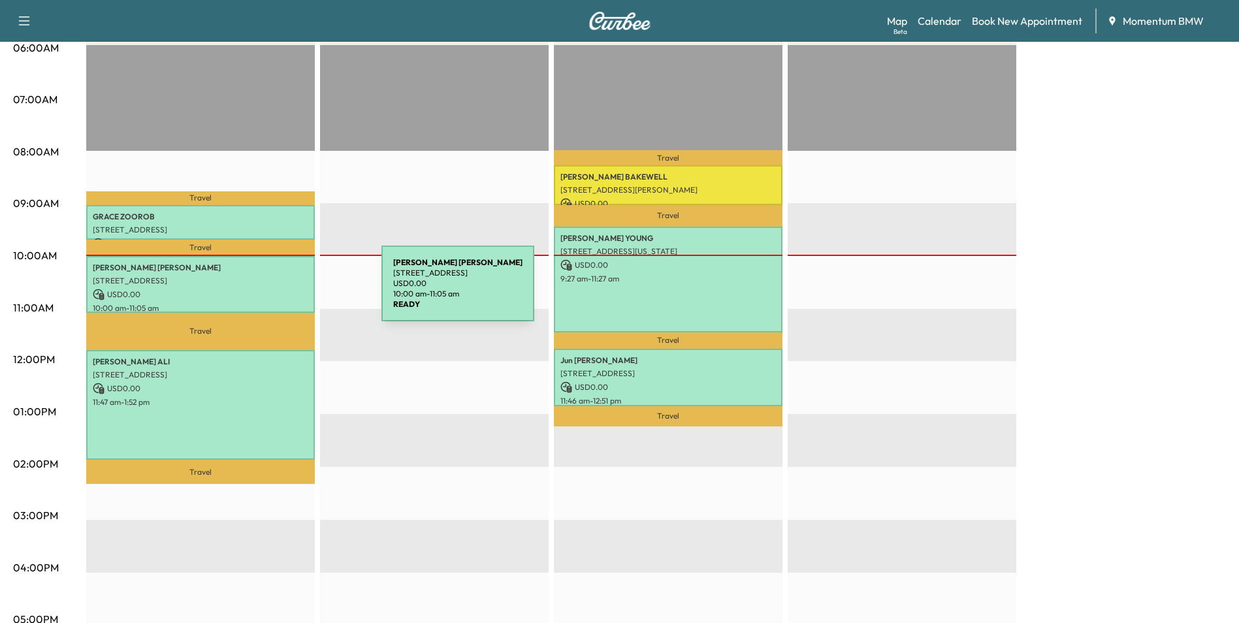
click at [283, 289] on p "USD 0.00" at bounding box center [201, 295] width 216 height 12
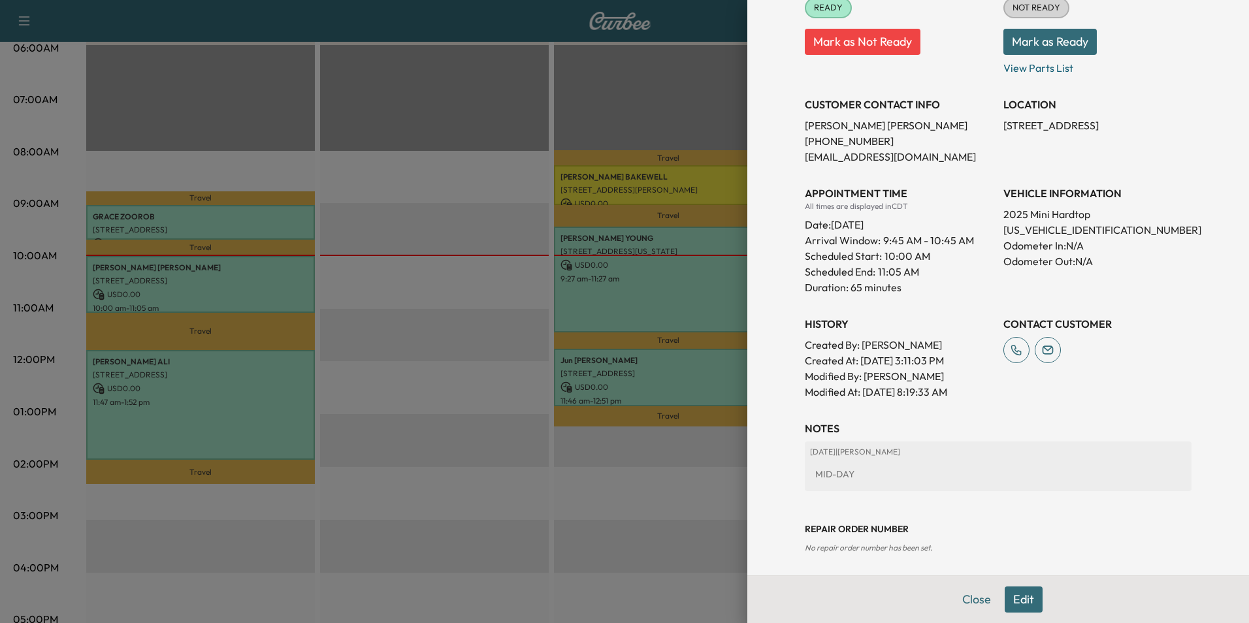
scroll to position [208, 0]
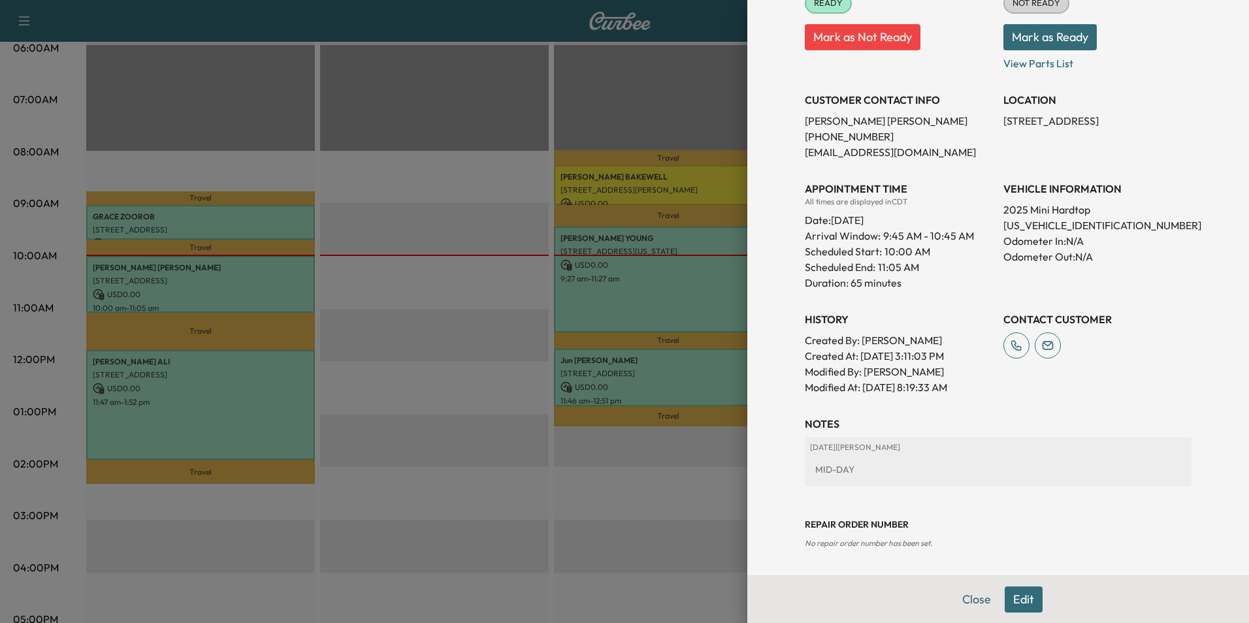
click at [1014, 592] on button "Edit" at bounding box center [1023, 599] width 38 height 26
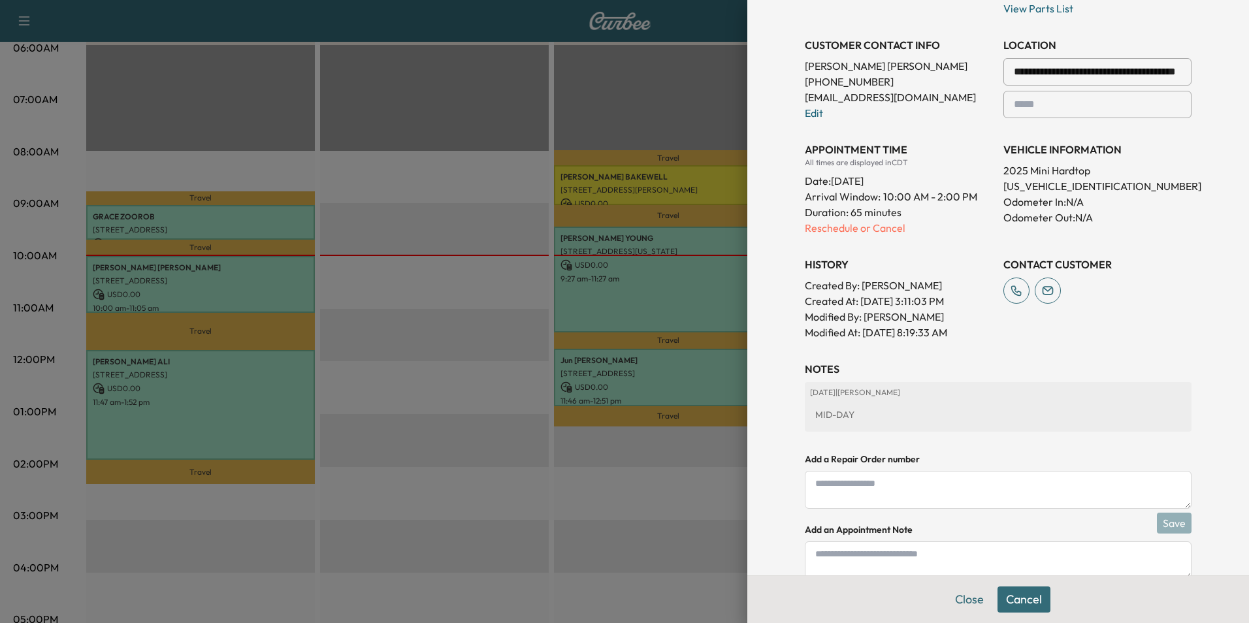
scroll to position [345, 0]
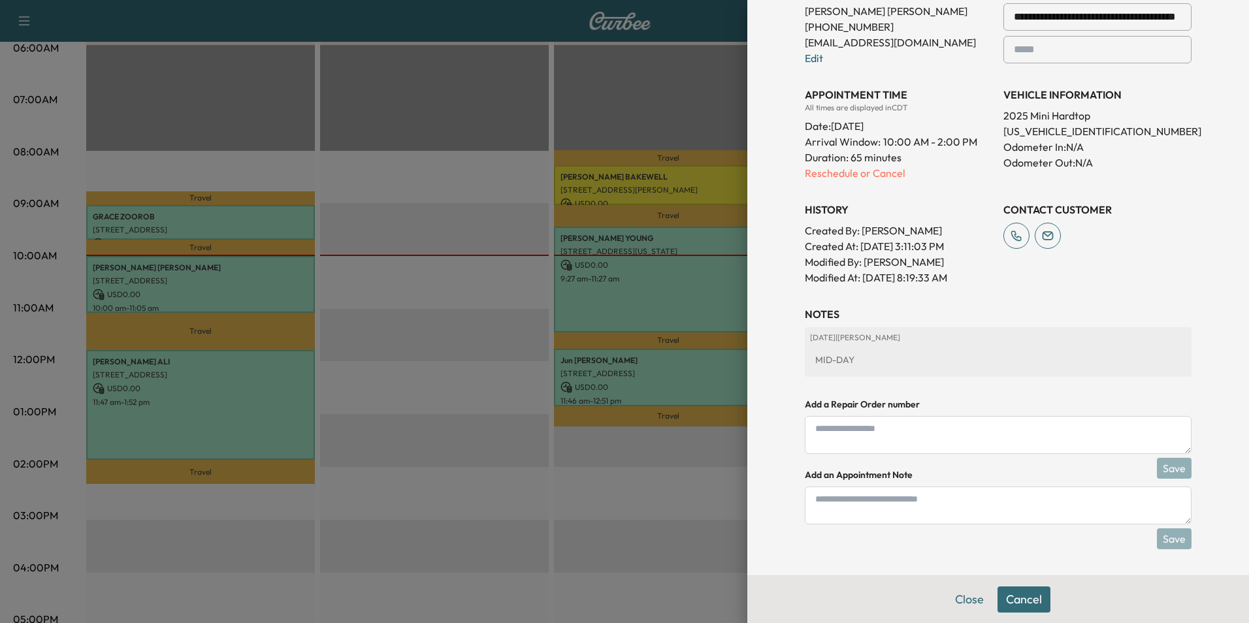
click at [906, 515] on textarea at bounding box center [998, 506] width 387 height 38
type textarea "*"
type textarea "*****"
click at [1169, 536] on button "Save" at bounding box center [1174, 538] width 35 height 21
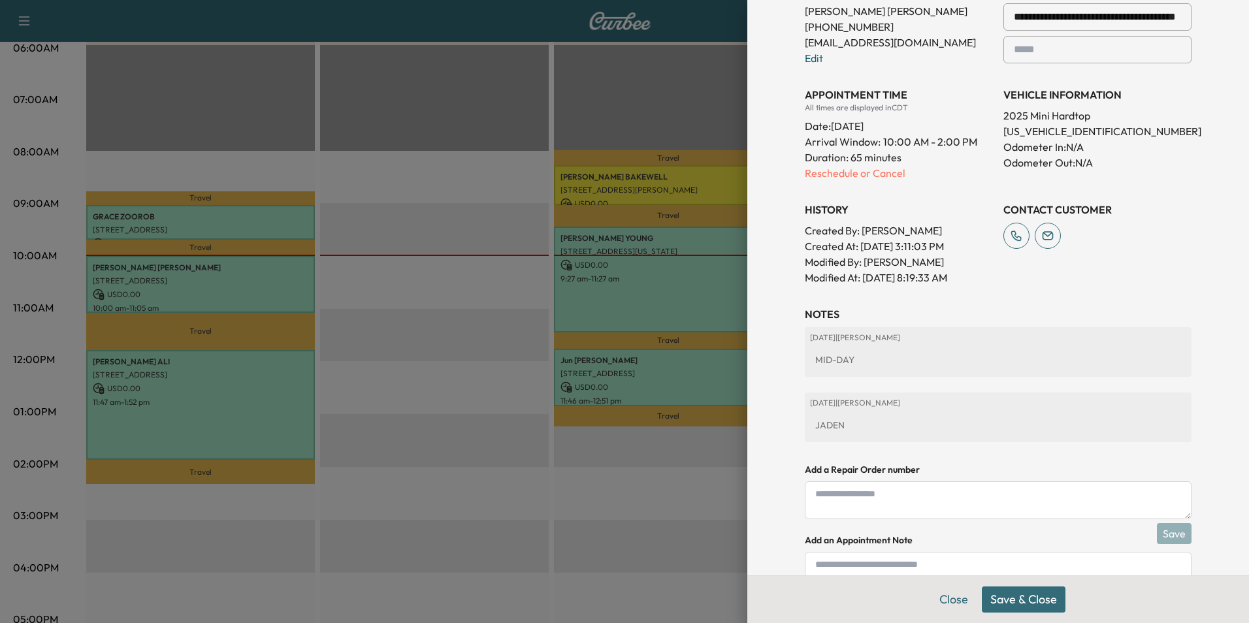
click at [1033, 603] on button "Save & Close" at bounding box center [1024, 599] width 84 height 26
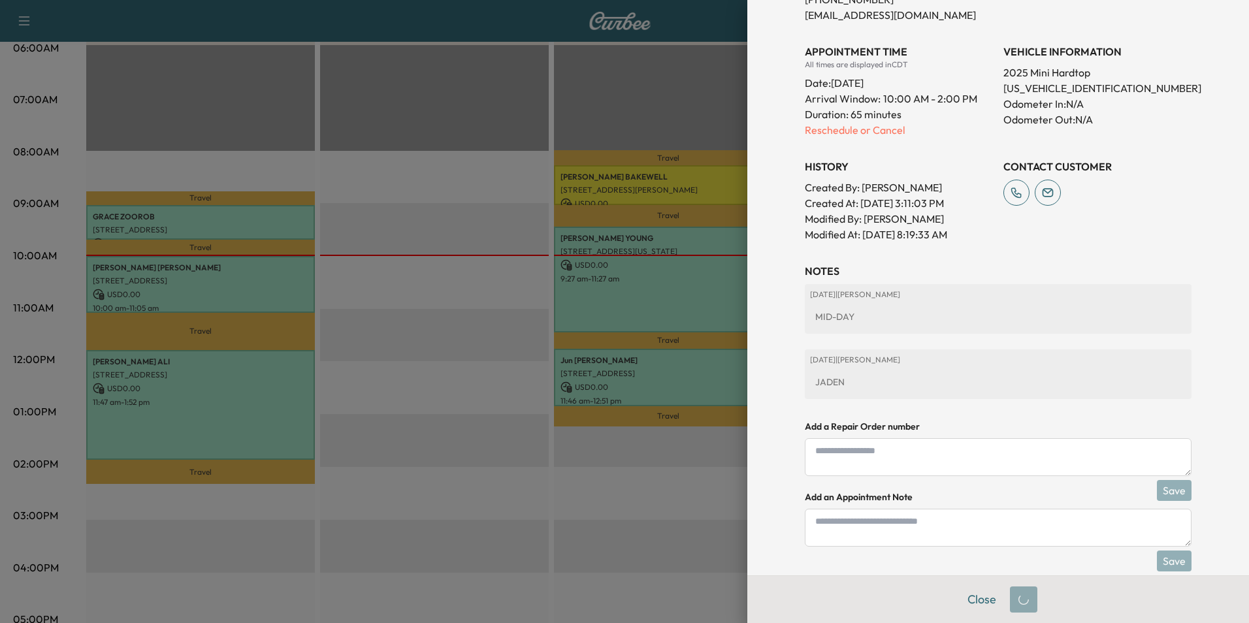
scroll to position [317, 0]
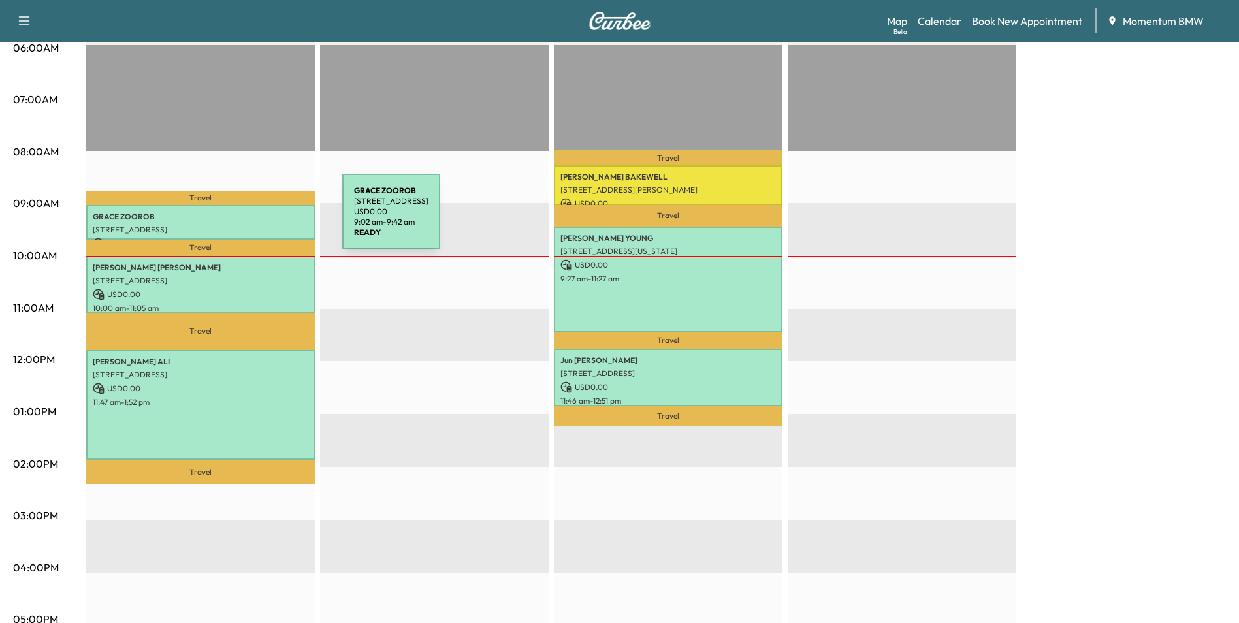
click at [244, 219] on p "[PERSON_NAME]" at bounding box center [201, 217] width 216 height 10
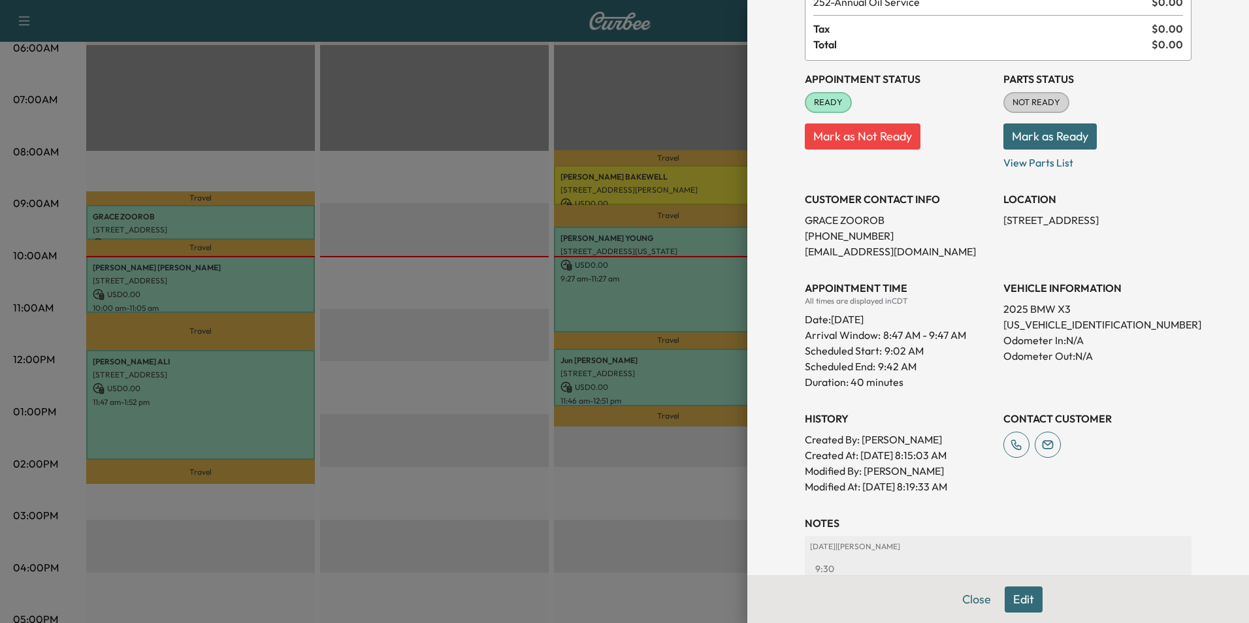
scroll to position [192, 0]
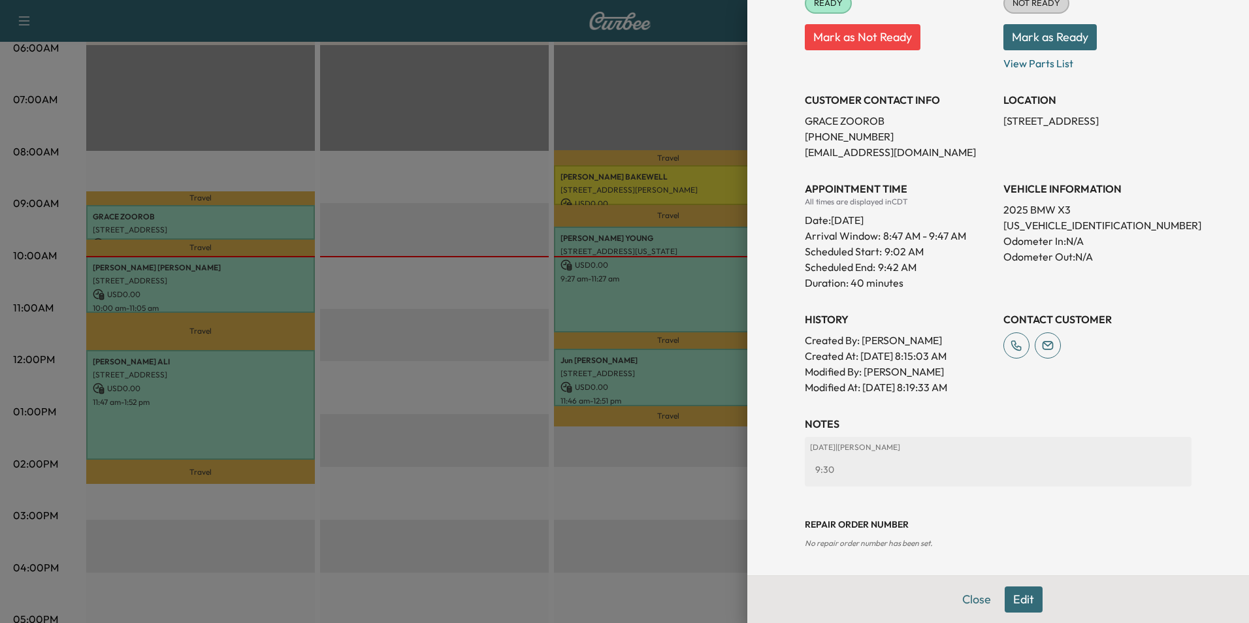
click at [1020, 596] on button "Edit" at bounding box center [1023, 599] width 38 height 26
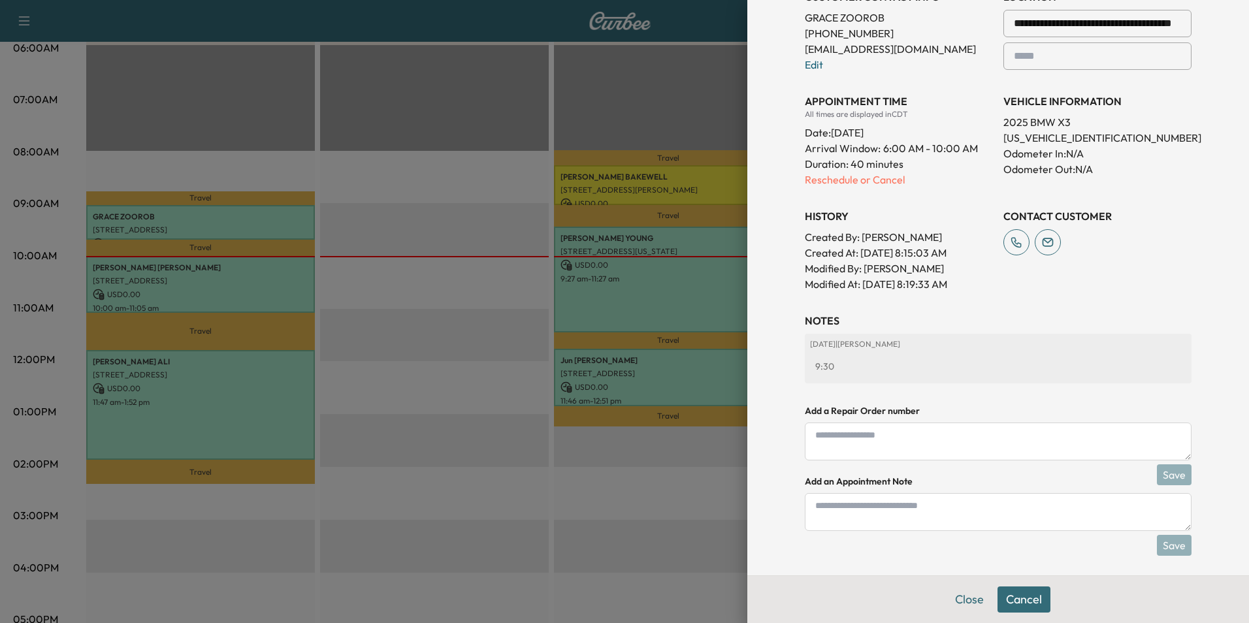
scroll to position [329, 0]
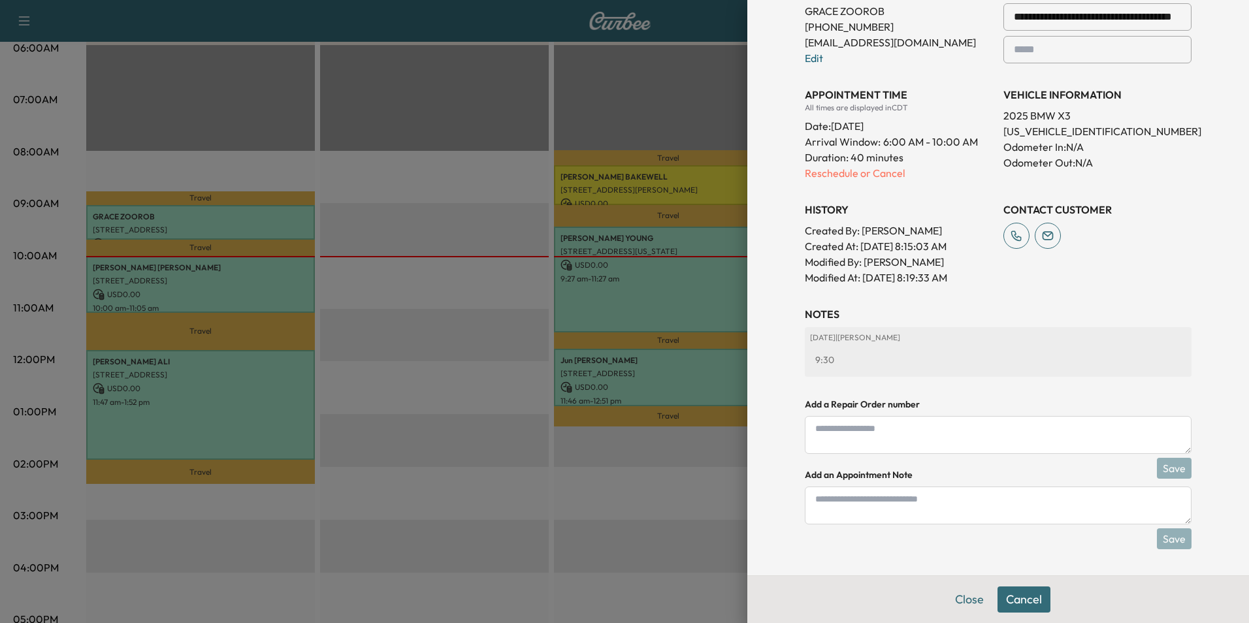
click at [950, 507] on textarea at bounding box center [998, 506] width 387 height 38
type textarea "*****"
click at [1166, 541] on button "Save" at bounding box center [1174, 538] width 35 height 21
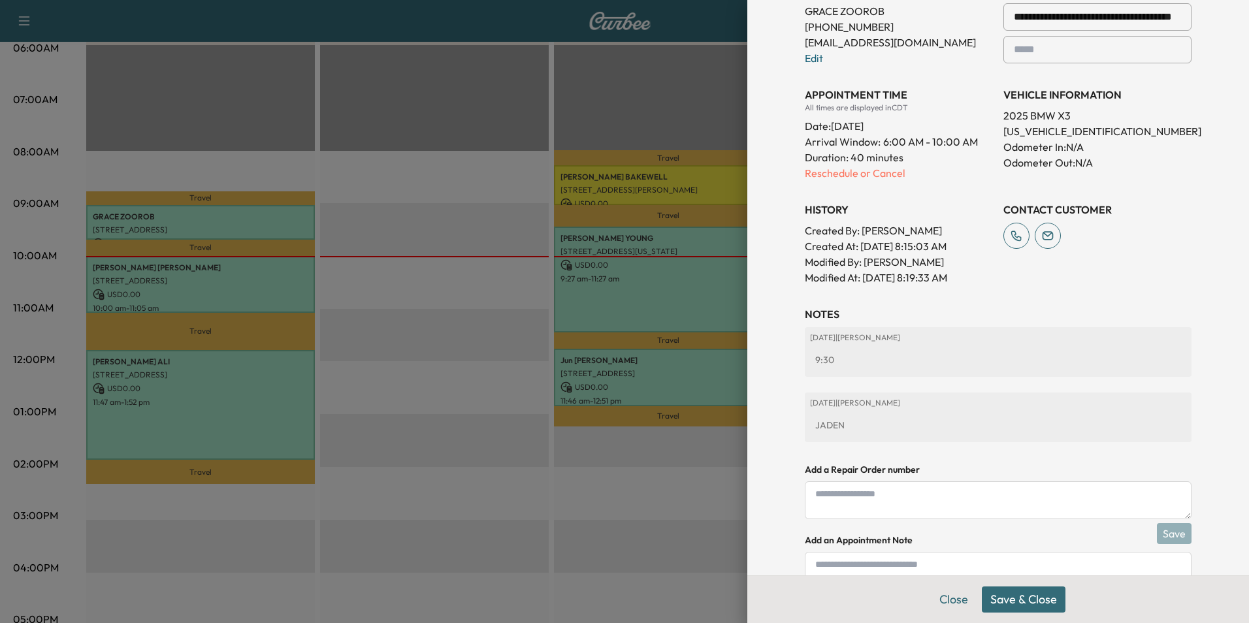
click at [1021, 598] on button "Save & Close" at bounding box center [1024, 599] width 84 height 26
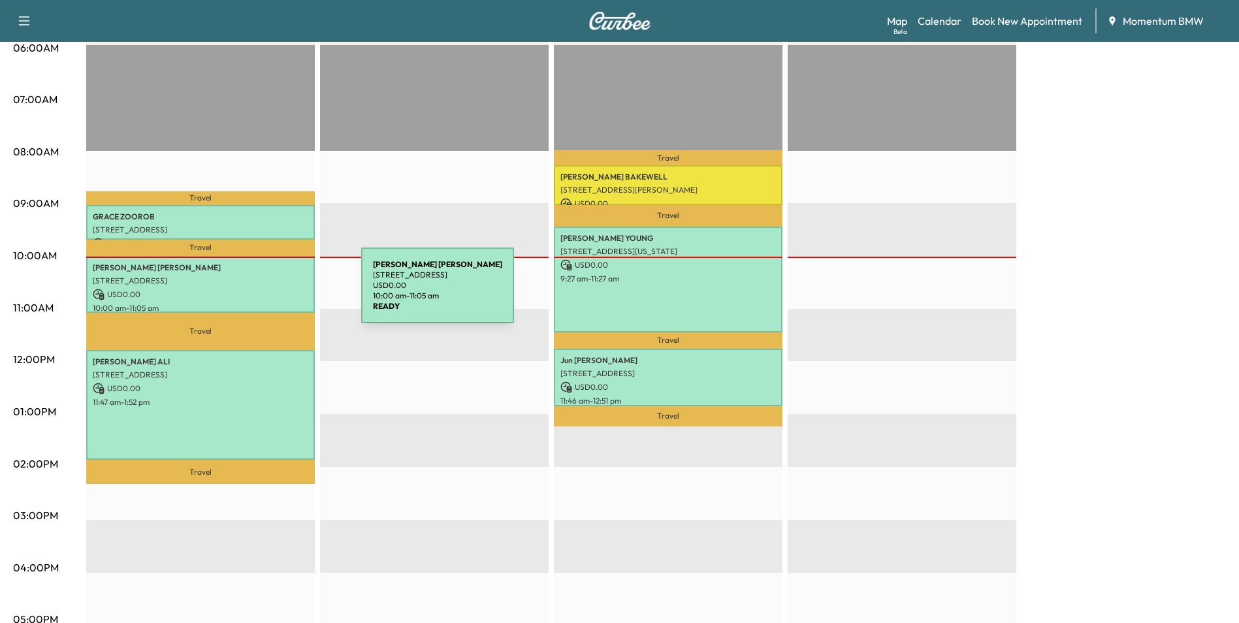
click at [263, 293] on p "USD 0.00" at bounding box center [201, 295] width 216 height 12
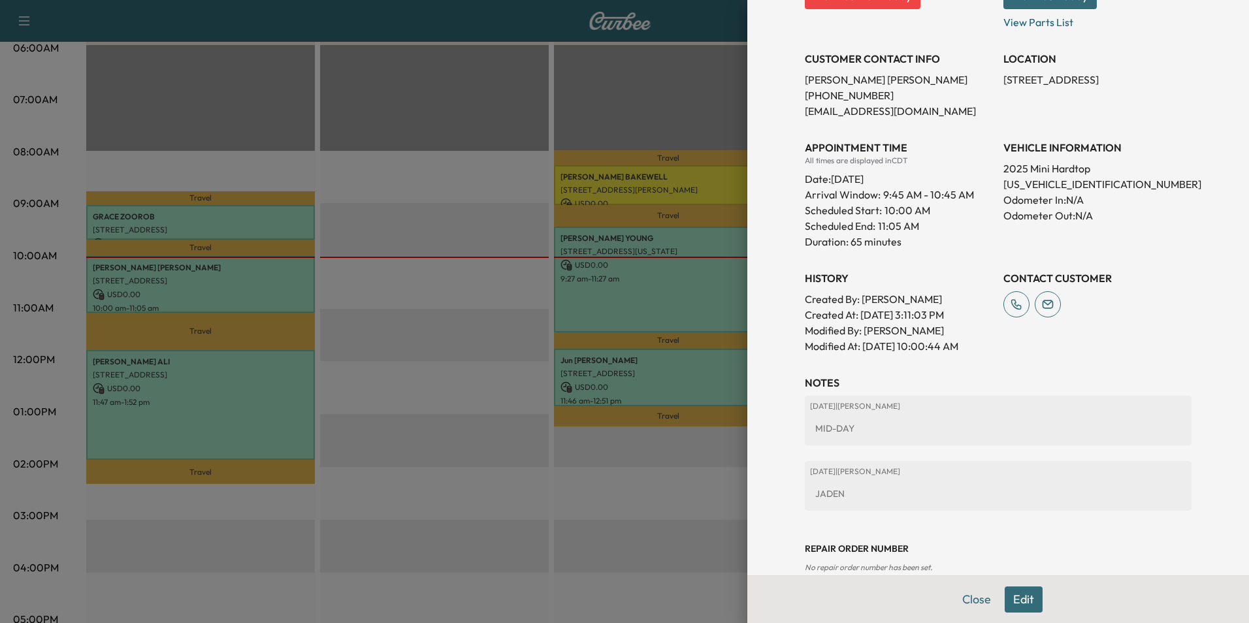
scroll to position [273, 0]
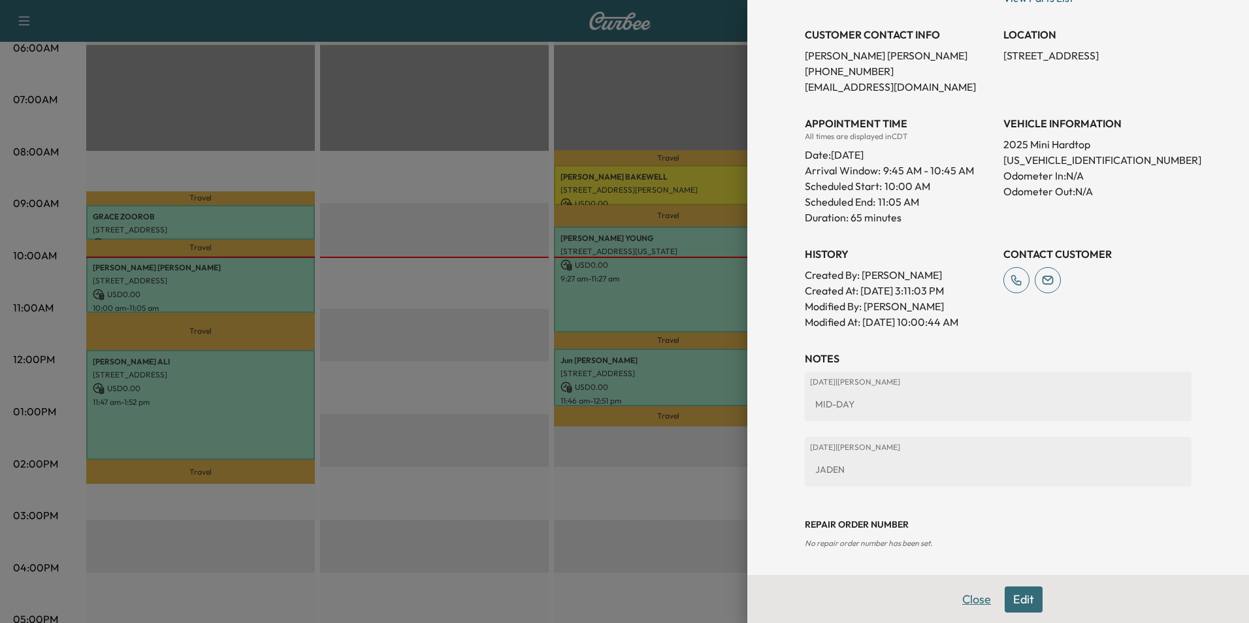
click at [961, 598] on button "Close" at bounding box center [976, 599] width 46 height 26
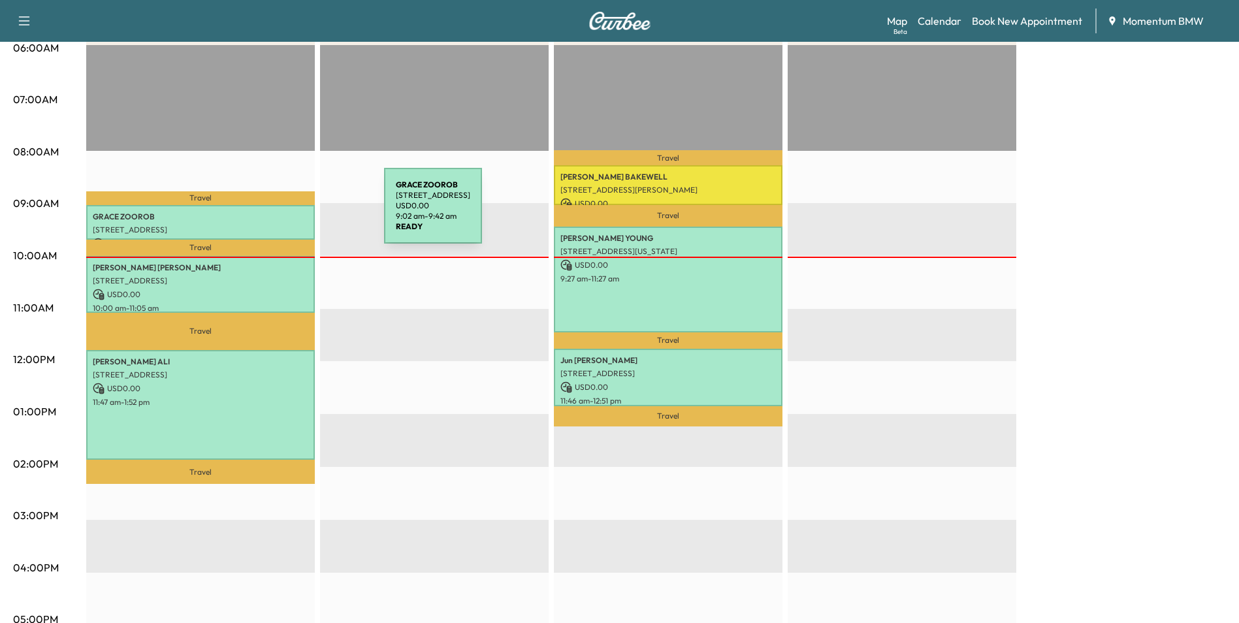
click at [286, 214] on p "[PERSON_NAME]" at bounding box center [201, 217] width 216 height 10
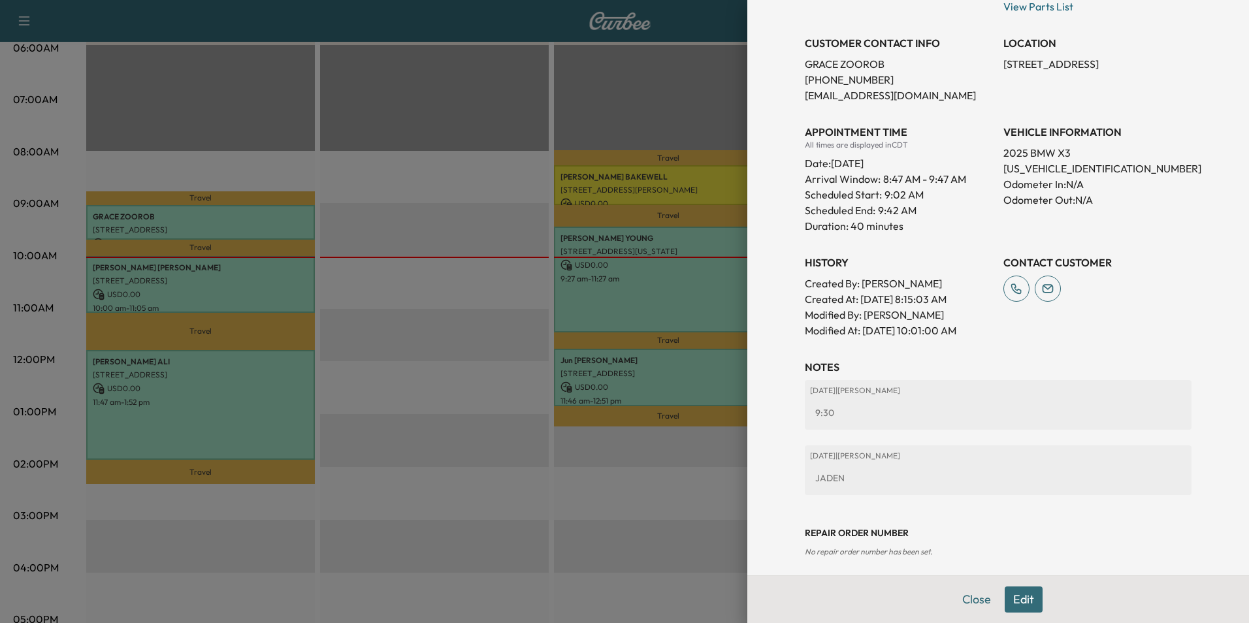
scroll to position [257, 0]
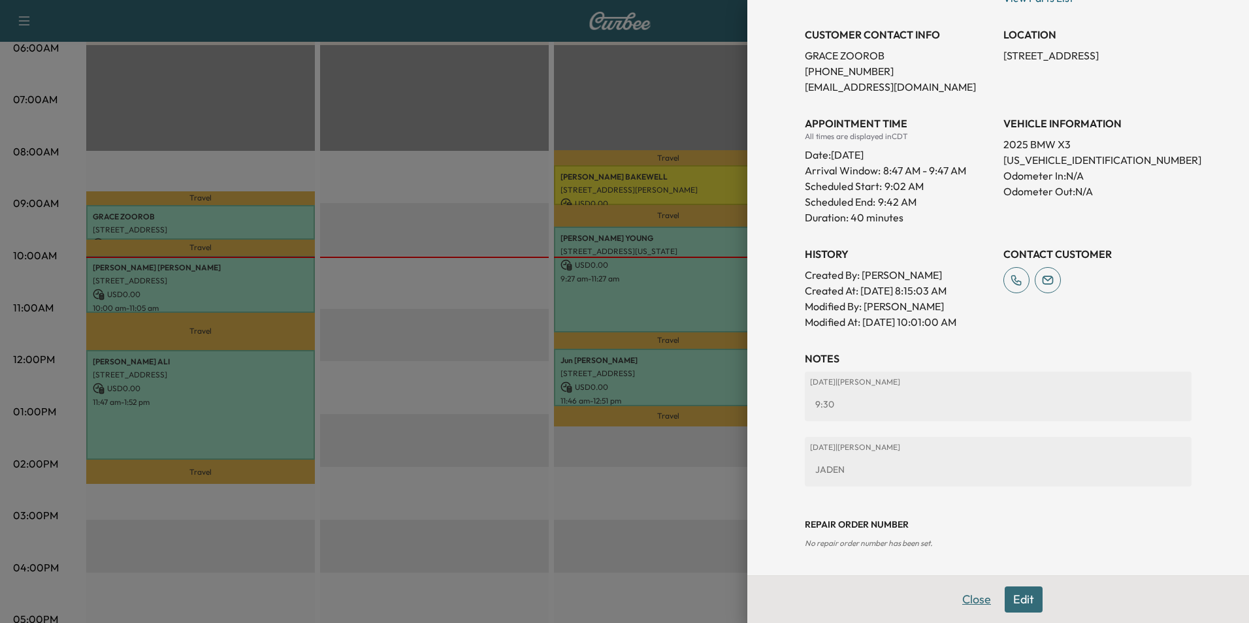
click at [963, 604] on button "Close" at bounding box center [976, 599] width 46 height 26
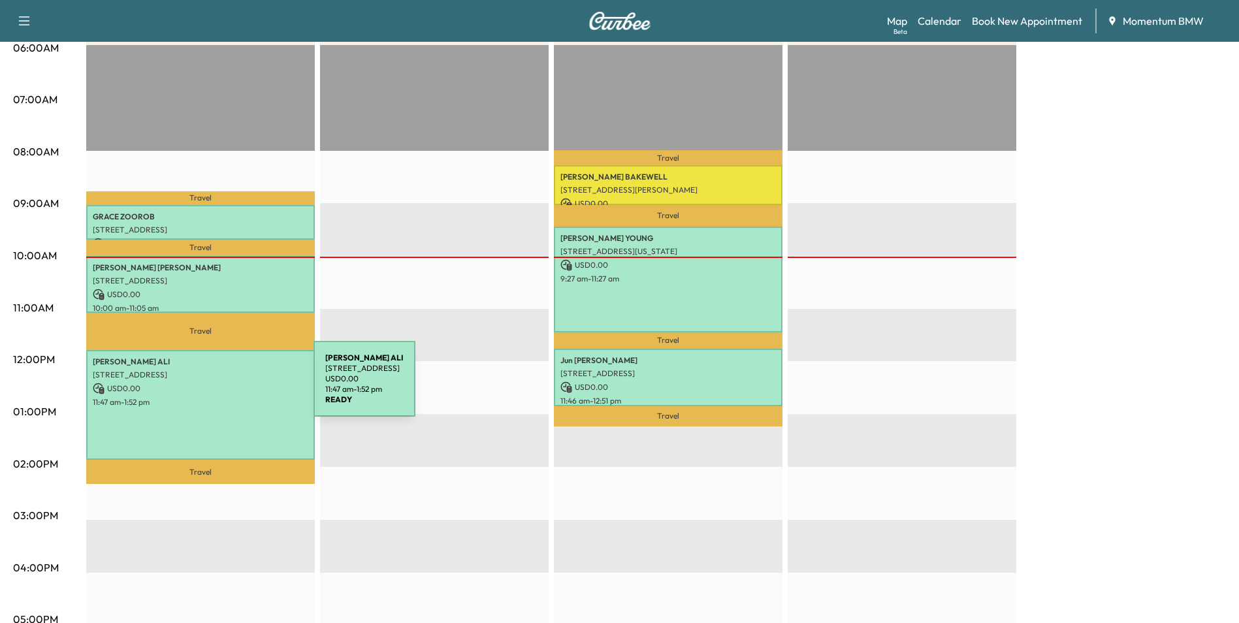
click at [216, 387] on p "USD 0.00" at bounding box center [201, 389] width 216 height 12
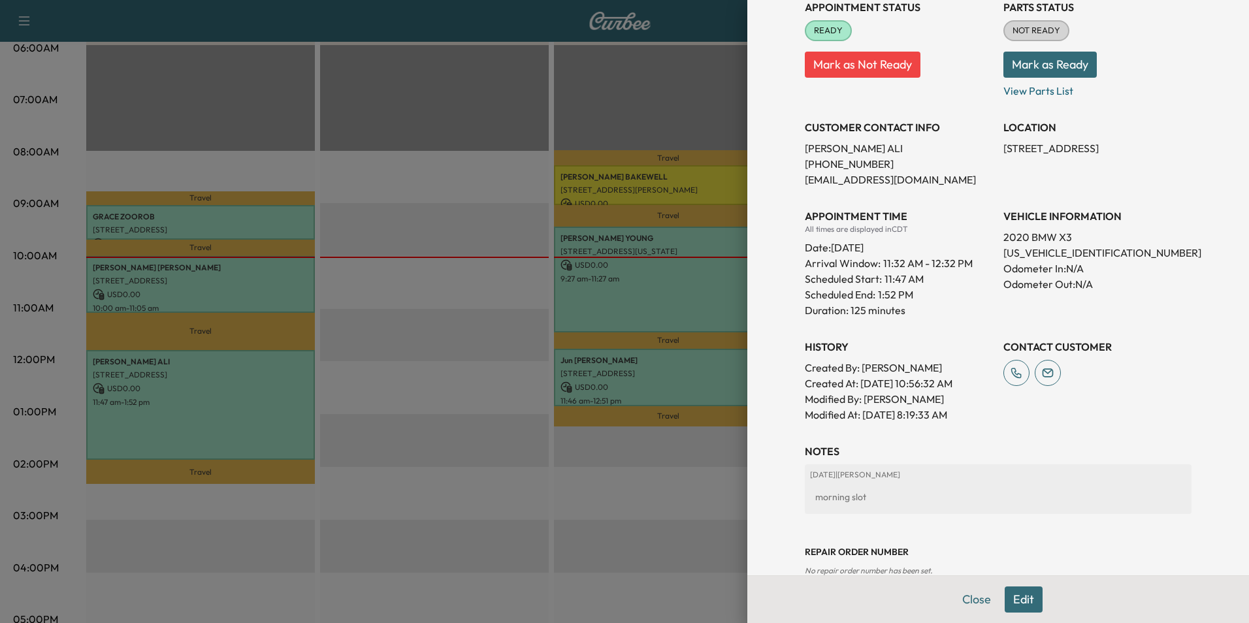
scroll to position [223, 0]
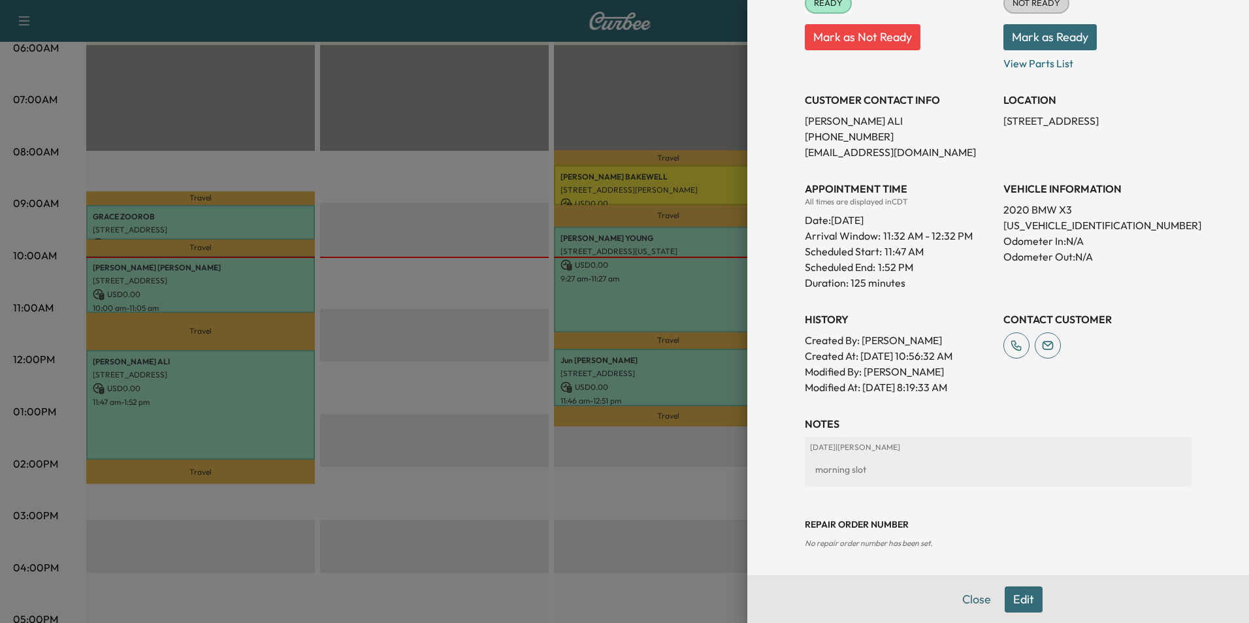
click at [966, 603] on button "Close" at bounding box center [976, 599] width 46 height 26
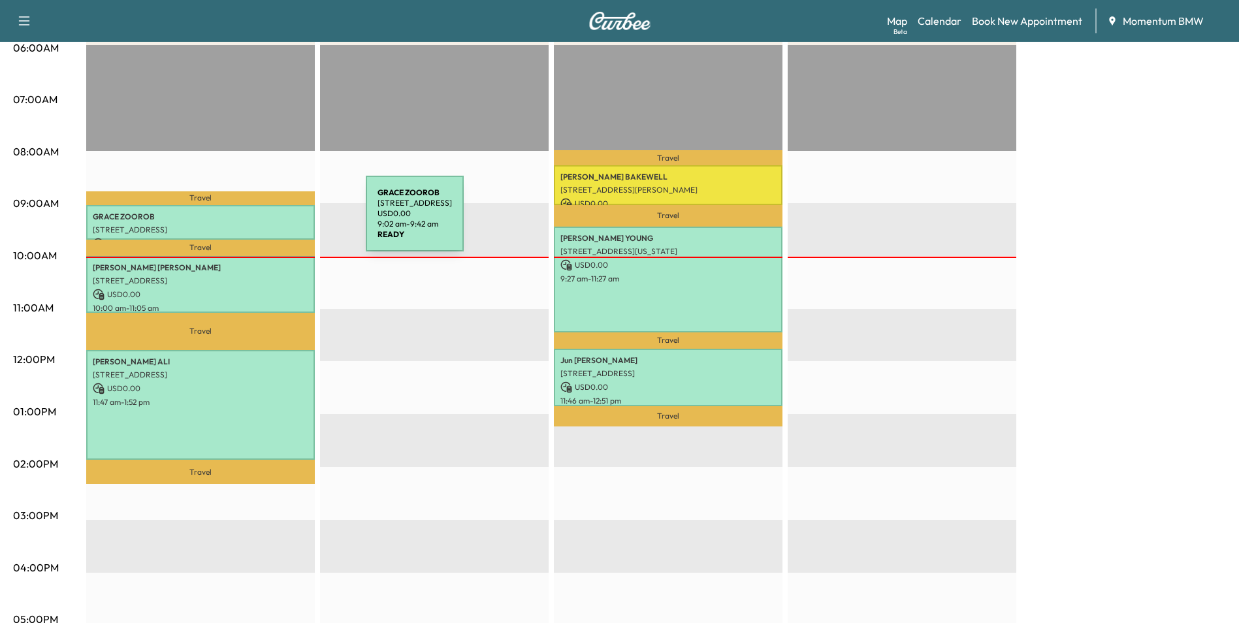
click at [268, 221] on div "[PERSON_NAME] [STREET_ADDRESS] USD 0.00 9:02 am - 9:42 am" at bounding box center [200, 222] width 229 height 35
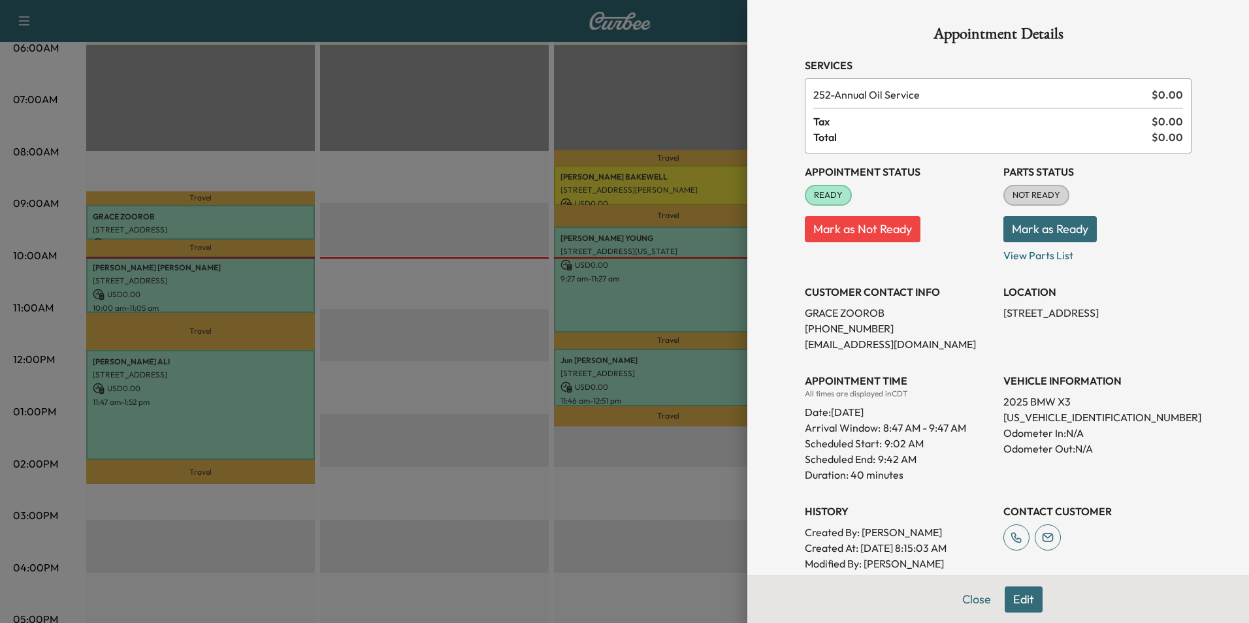
click at [1015, 603] on button "Edit" at bounding box center [1023, 599] width 38 height 26
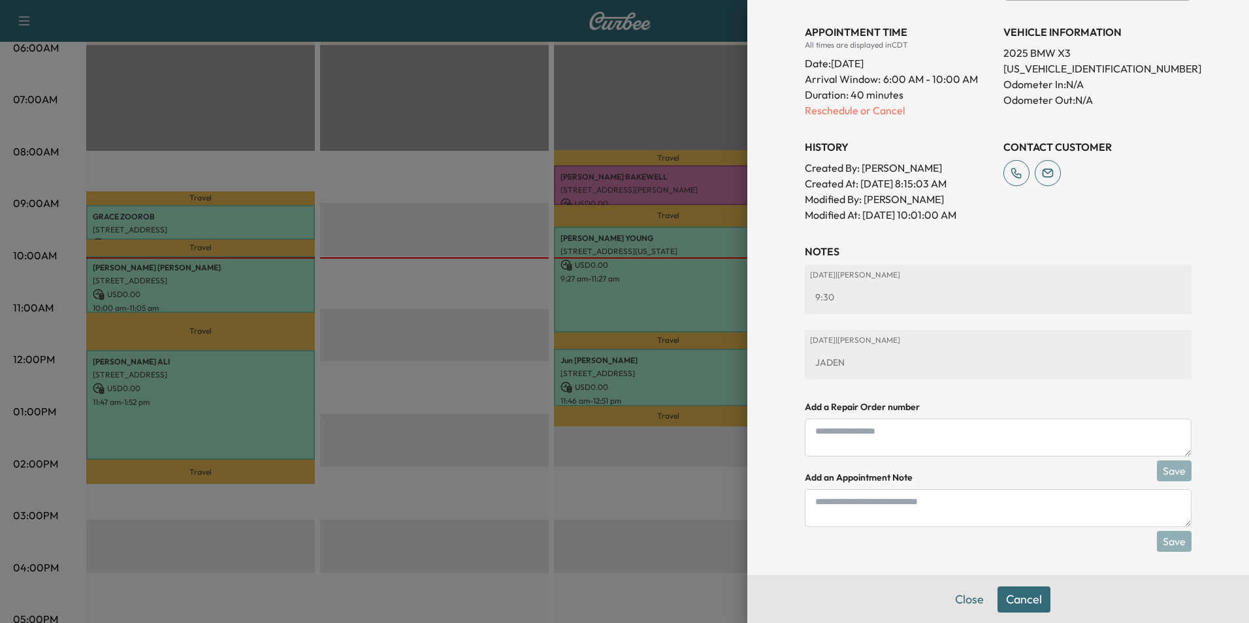
scroll to position [394, 0]
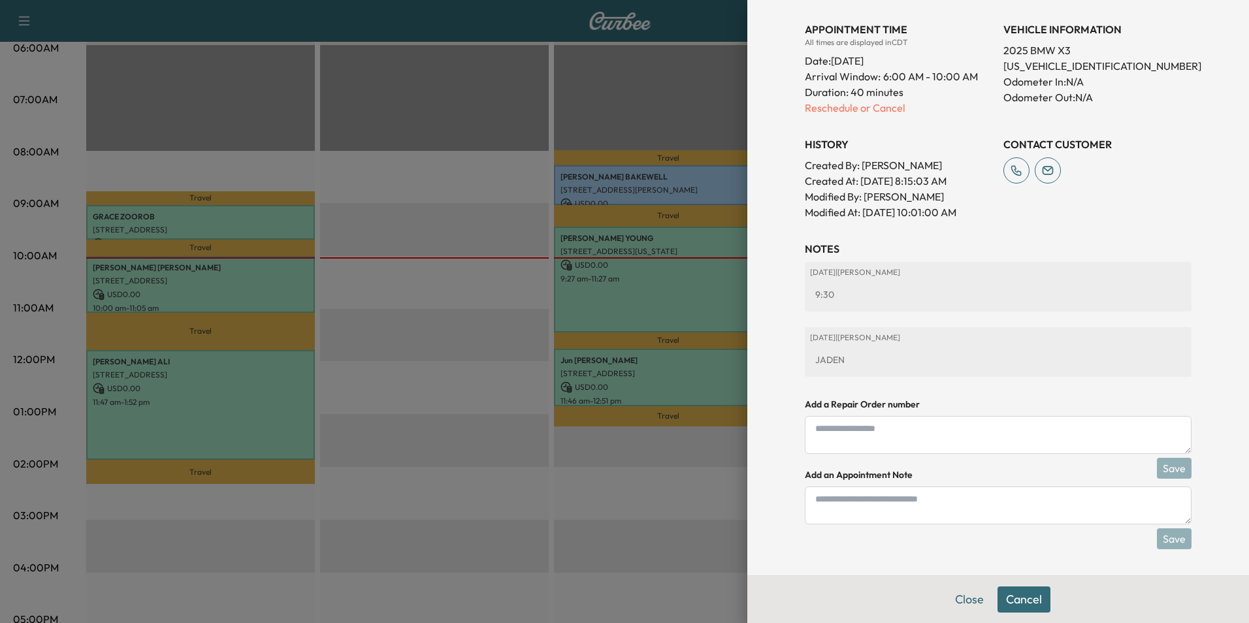
click at [989, 509] on textarea at bounding box center [998, 506] width 387 height 38
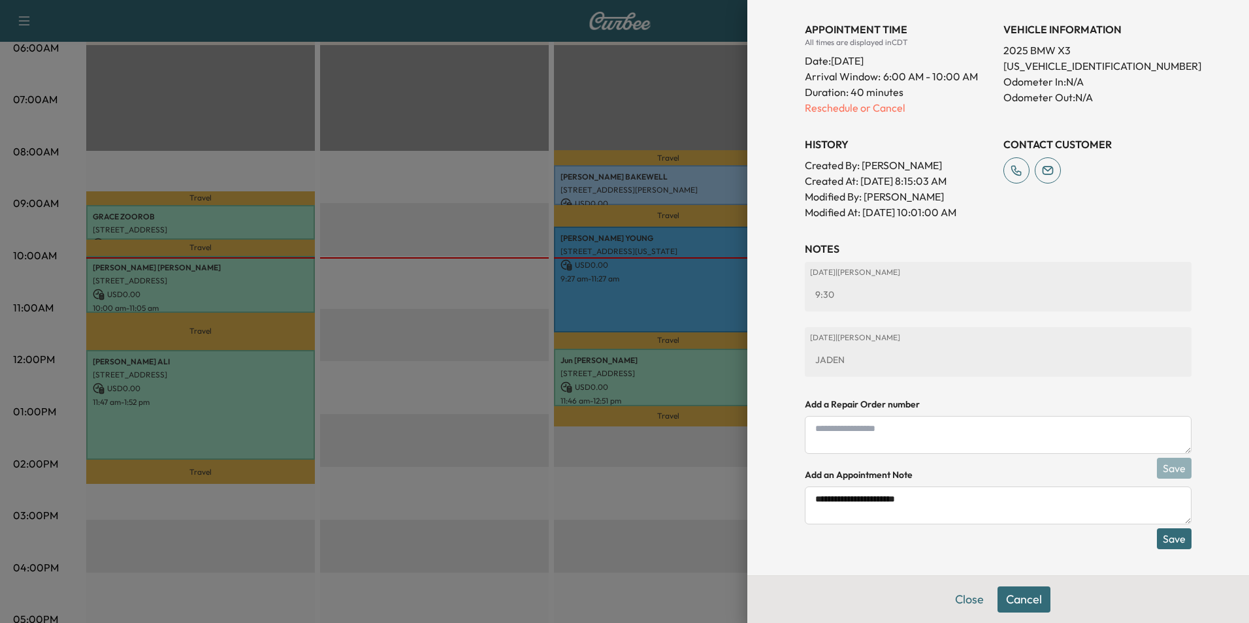
type textarea "**********"
click at [1169, 541] on button "Save" at bounding box center [1174, 538] width 35 height 21
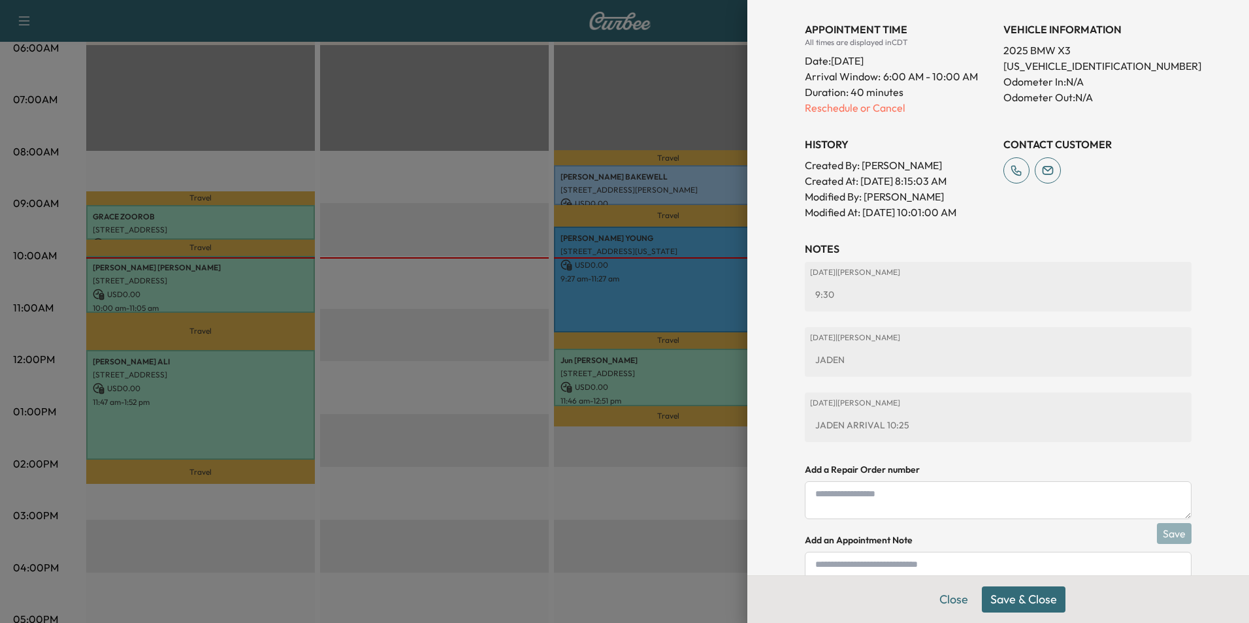
click at [1040, 602] on button "Save & Close" at bounding box center [1024, 599] width 84 height 26
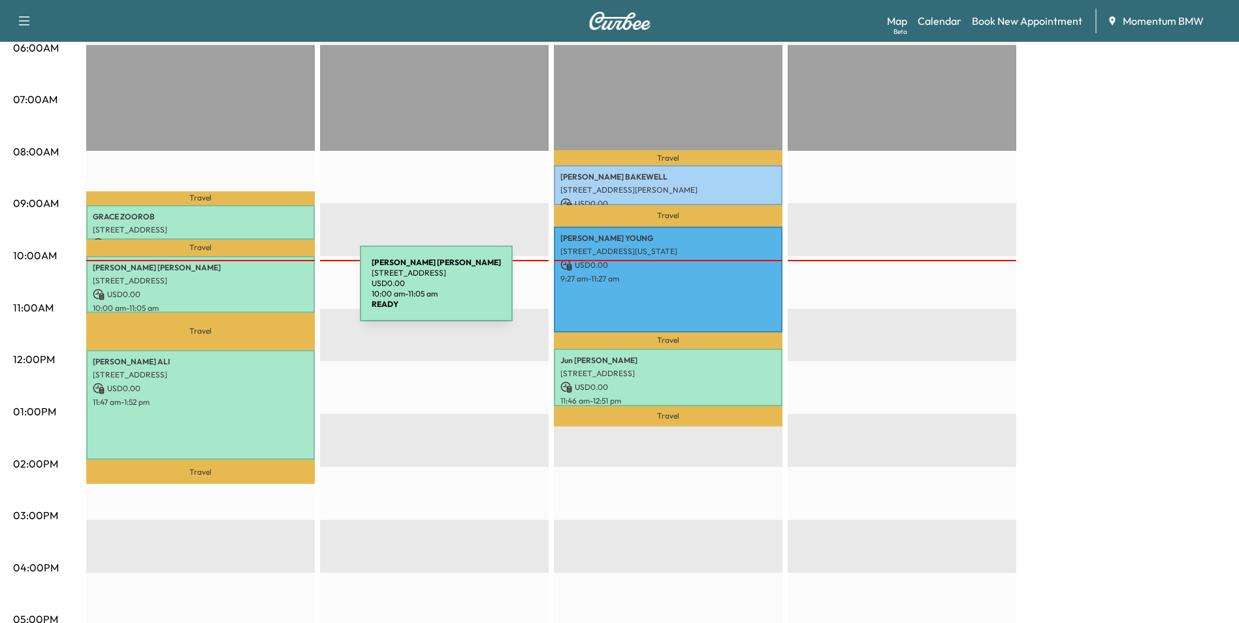
click at [262, 291] on p "USD 0.00" at bounding box center [201, 295] width 216 height 12
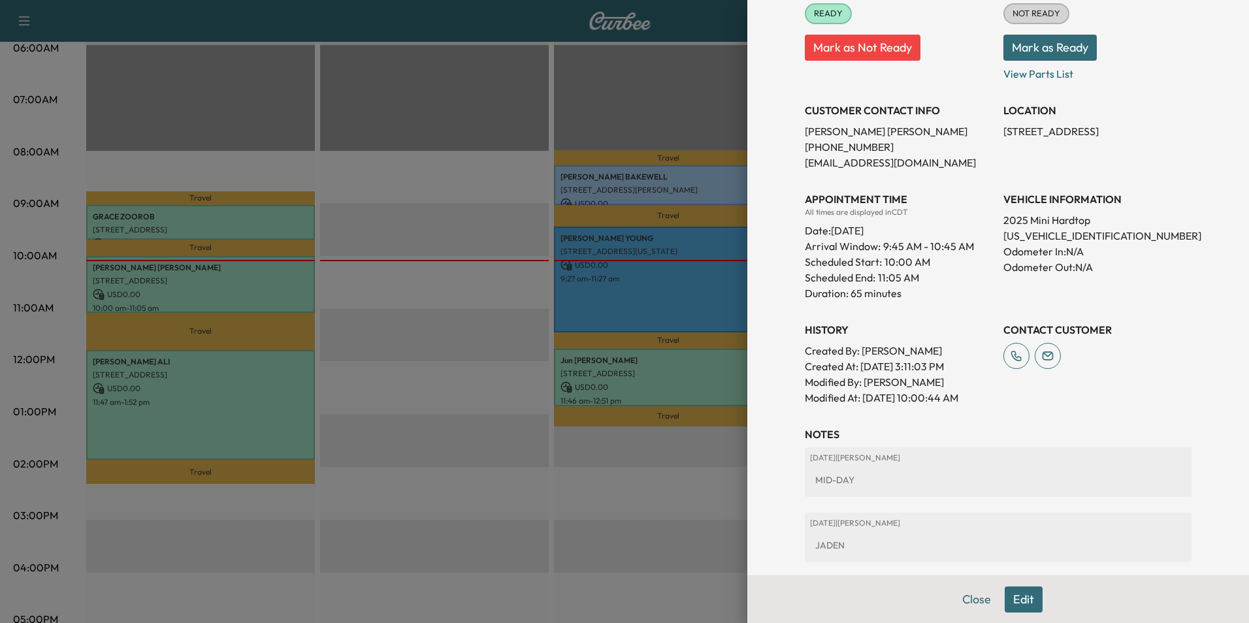
scroll to position [273, 0]
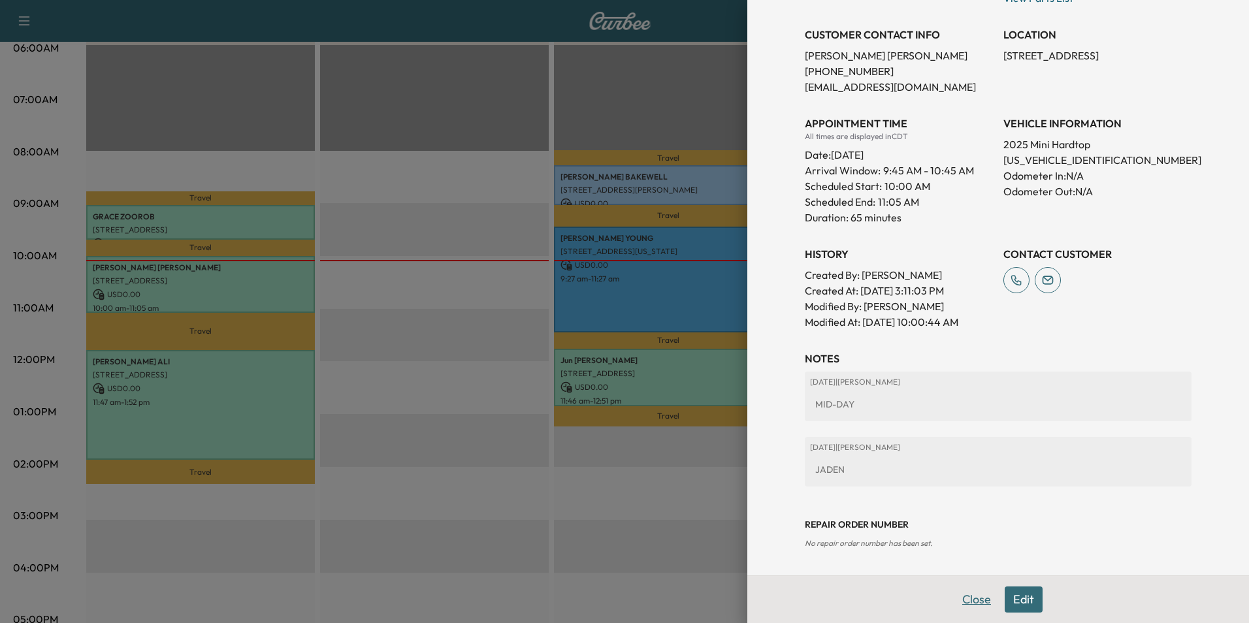
click at [971, 601] on button "Close" at bounding box center [976, 599] width 46 height 26
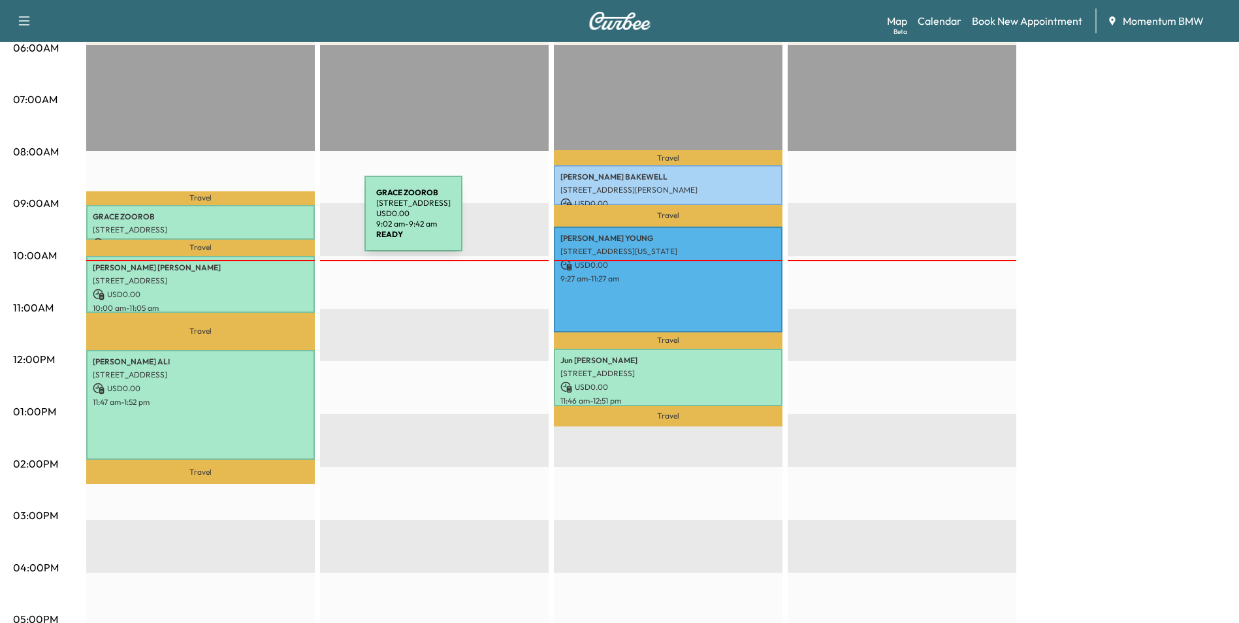
click at [266, 221] on div "[PERSON_NAME] [STREET_ADDRESS] USD 0.00 9:02 am - 9:42 am" at bounding box center [200, 222] width 229 height 35
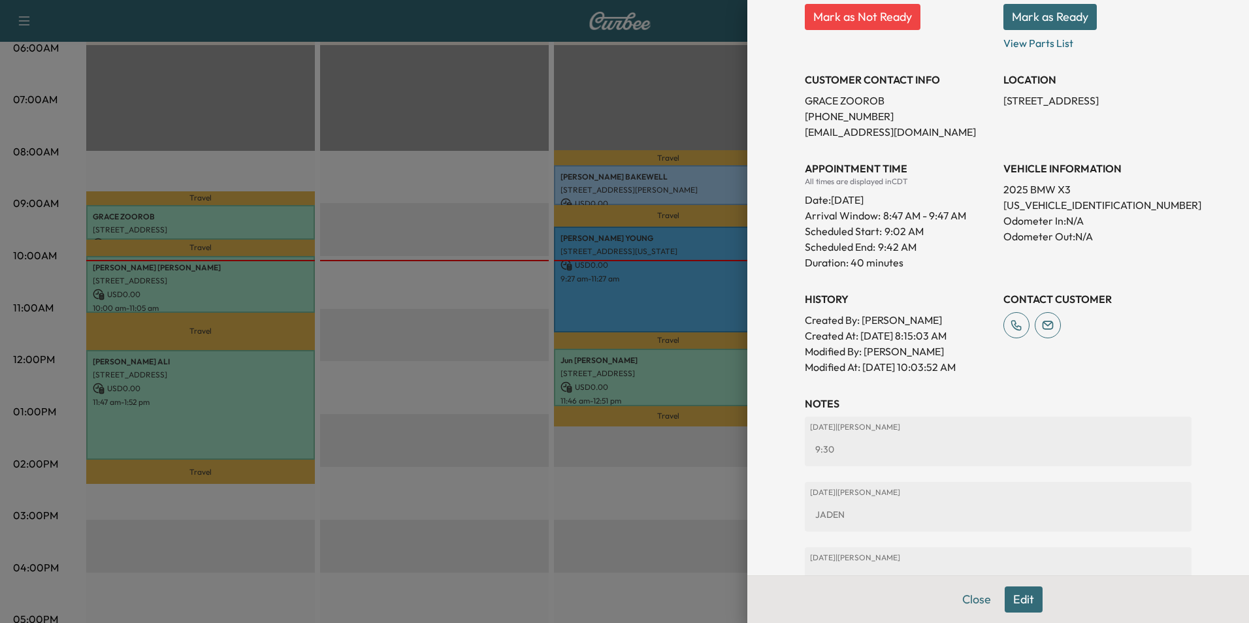
scroll to position [323, 0]
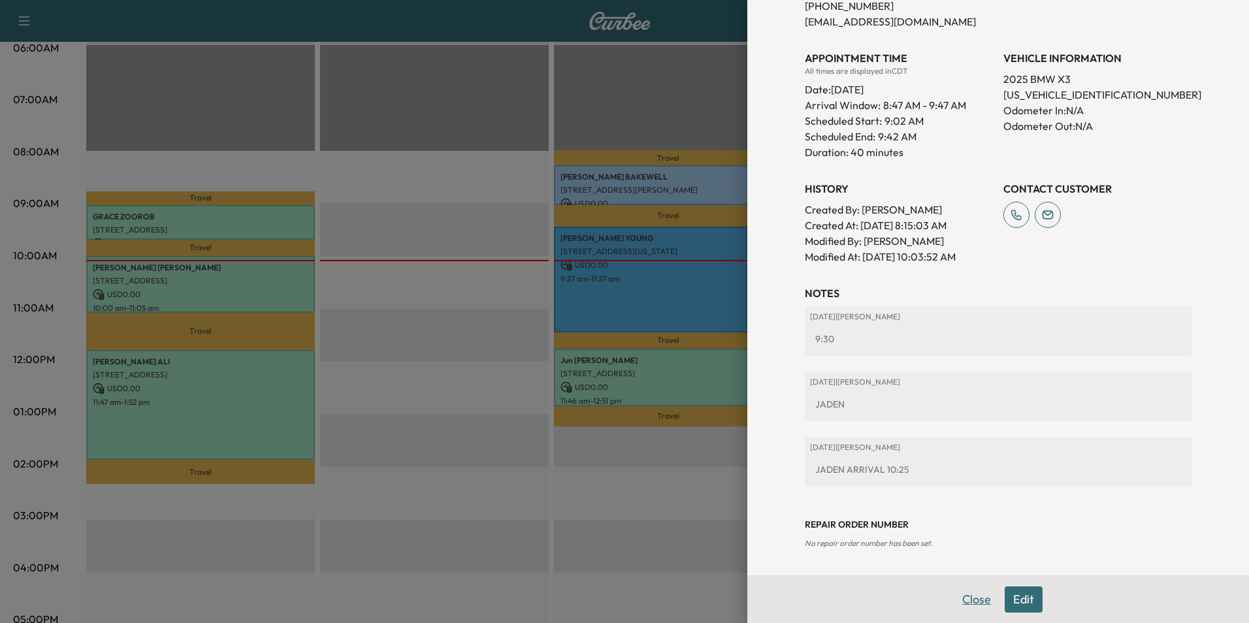
click at [968, 593] on button "Close" at bounding box center [976, 599] width 46 height 26
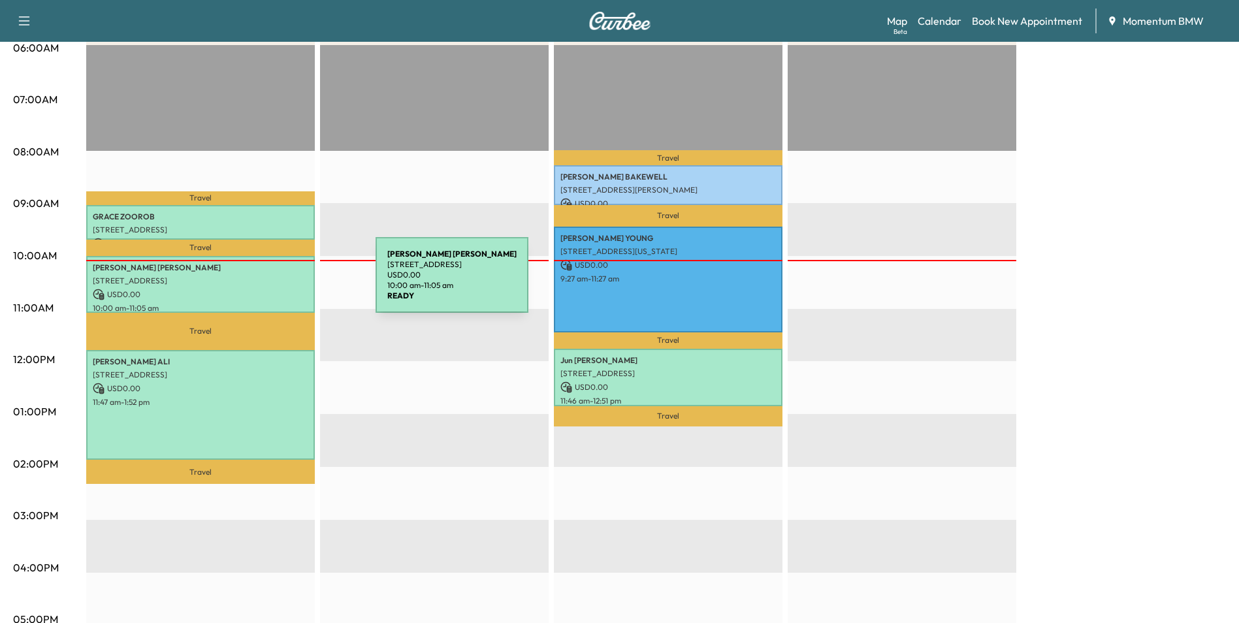
click at [278, 283] on p "[STREET_ADDRESS]" at bounding box center [201, 281] width 216 height 10
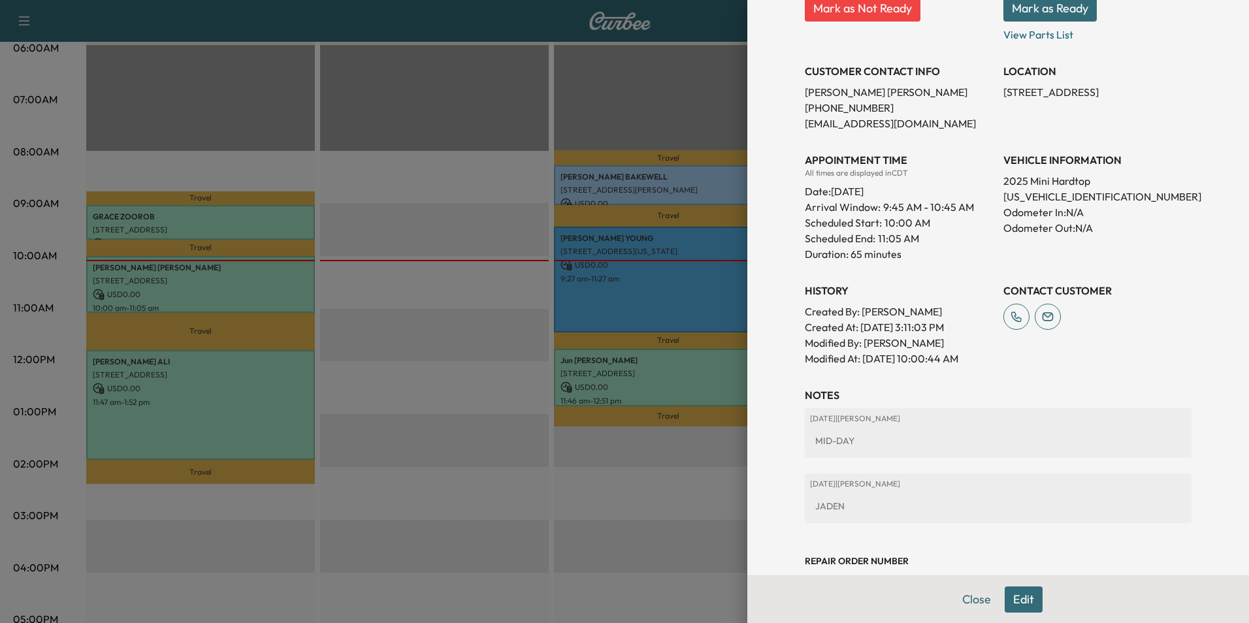
scroll to position [273, 0]
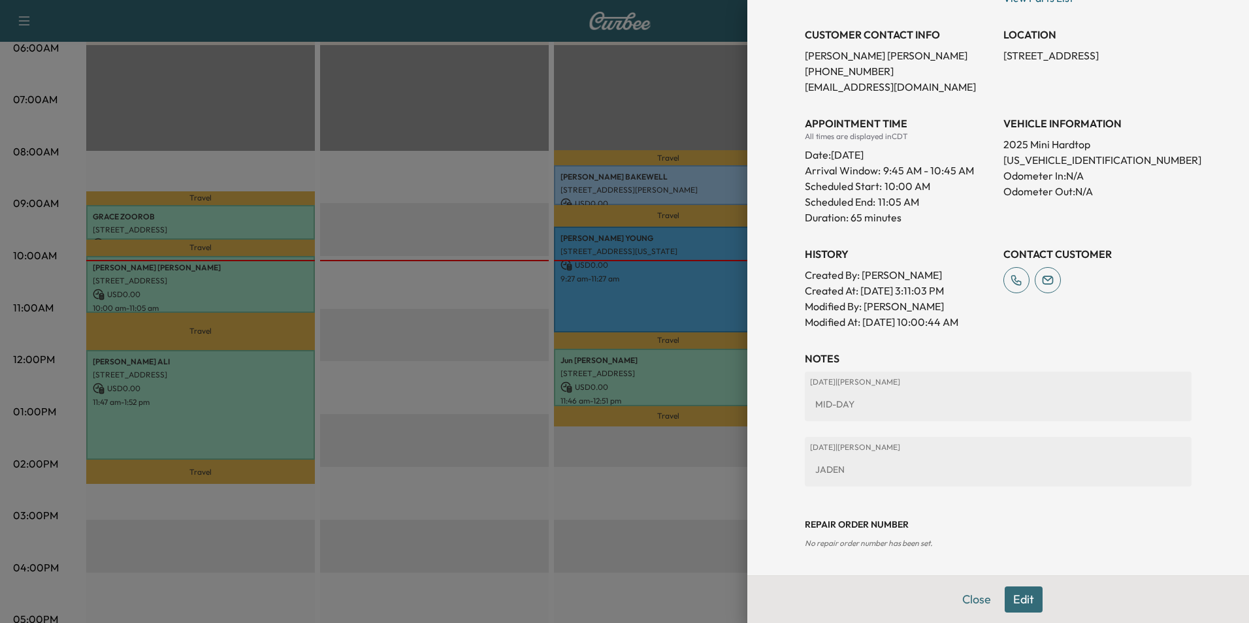
drag, startPoint x: 970, startPoint y: 598, endPoint x: 958, endPoint y: 590, distance: 14.3
click at [970, 598] on button "Close" at bounding box center [976, 599] width 46 height 26
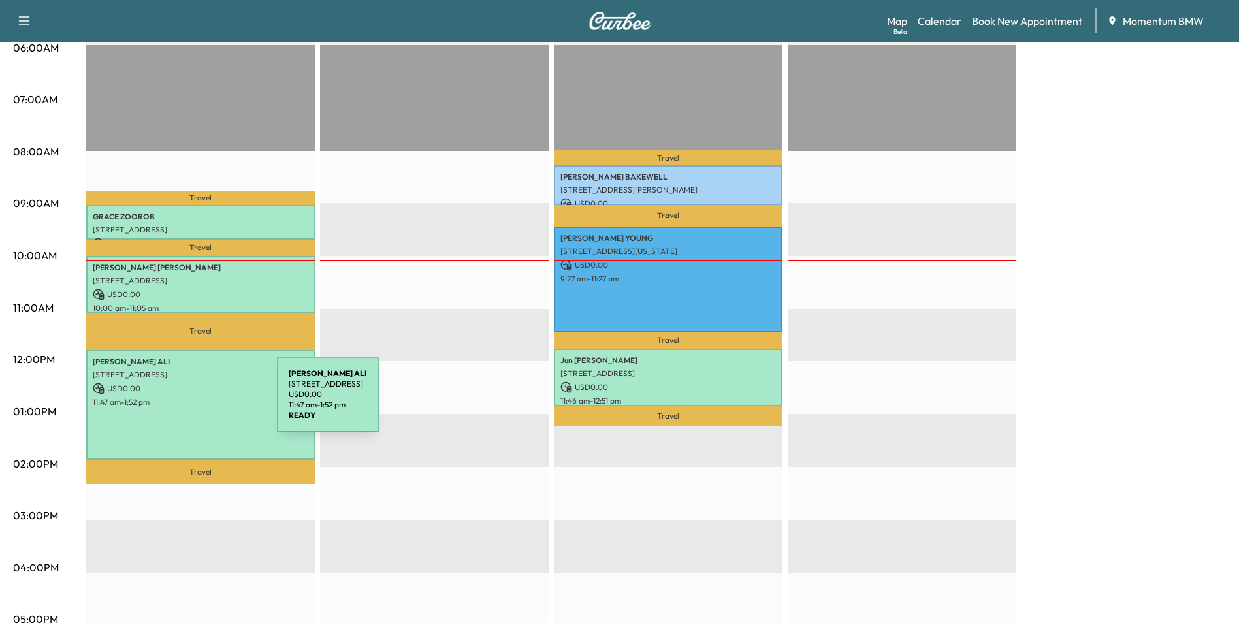
click at [180, 404] on div "[PERSON_NAME] [STREET_ADDRESS] USD 0.00 11:47 am - 1:52 pm" at bounding box center [200, 405] width 229 height 110
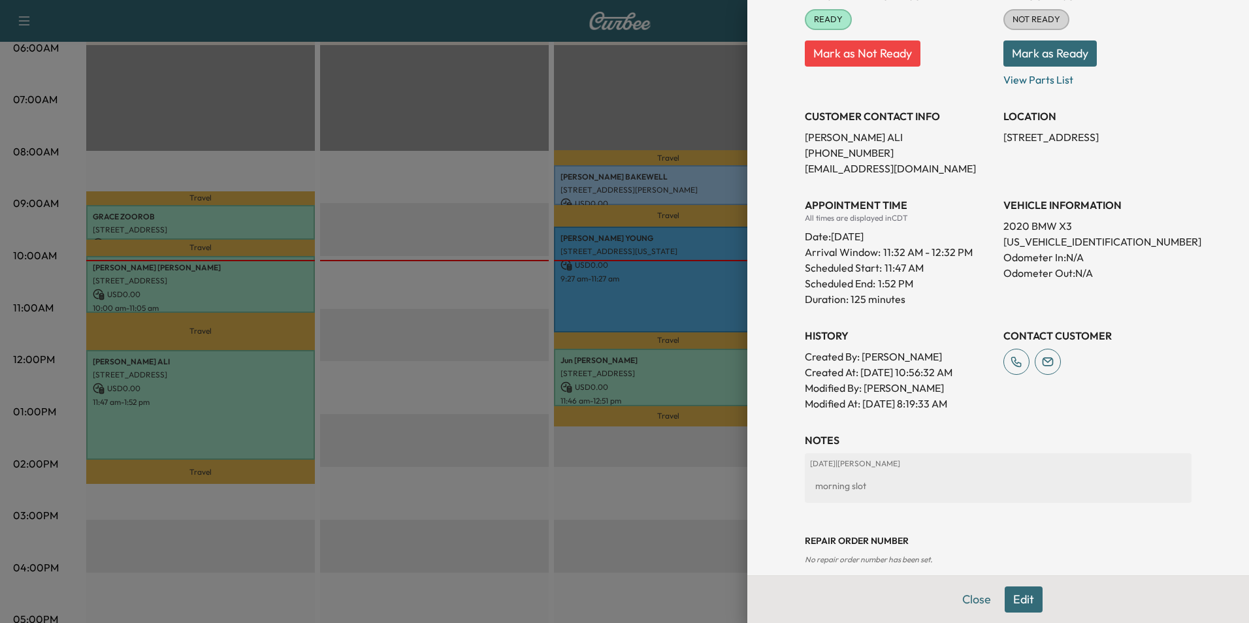
scroll to position [223, 0]
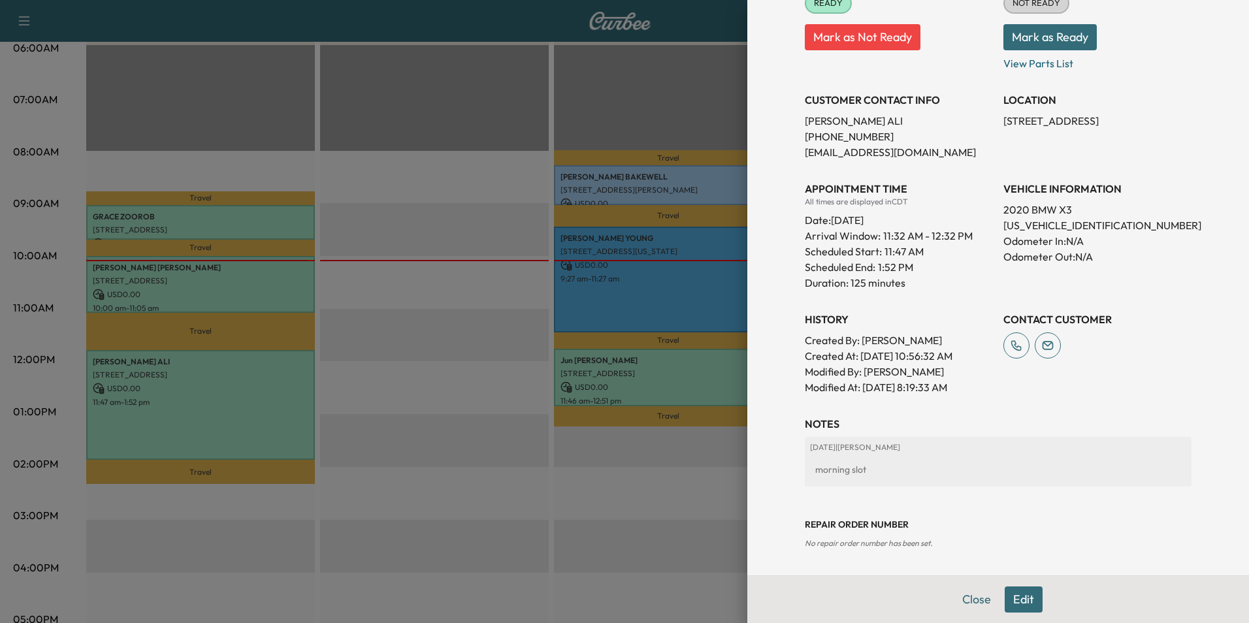
click at [961, 599] on button "Close" at bounding box center [976, 599] width 46 height 26
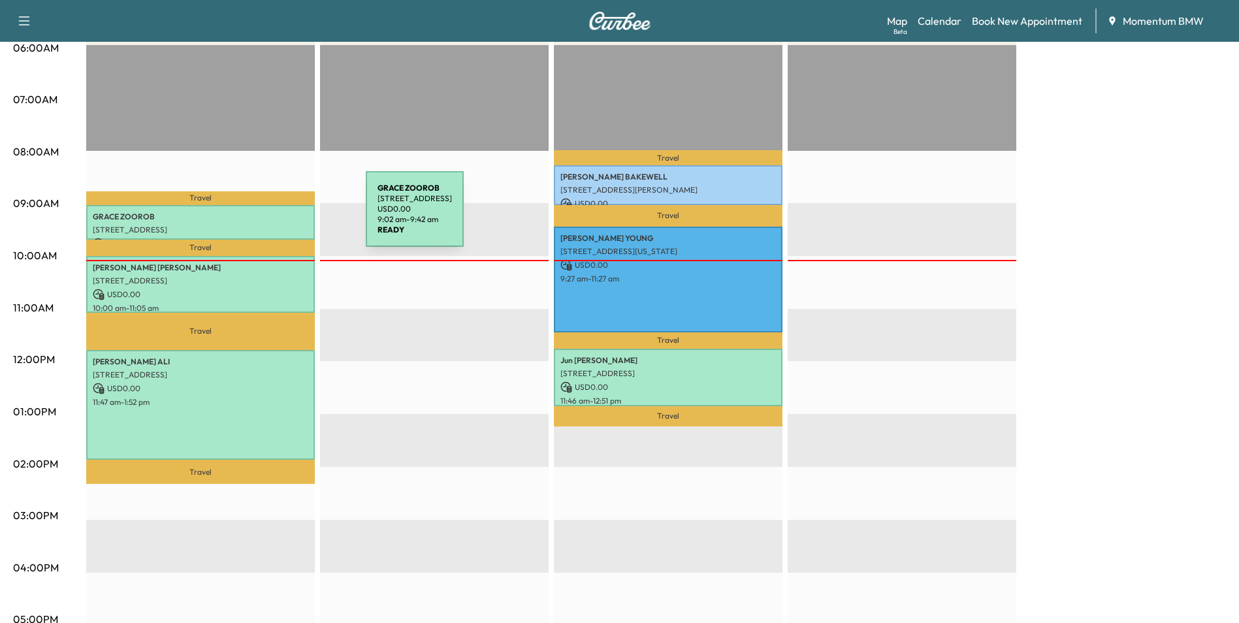
click at [268, 217] on p "[PERSON_NAME]" at bounding box center [201, 217] width 216 height 10
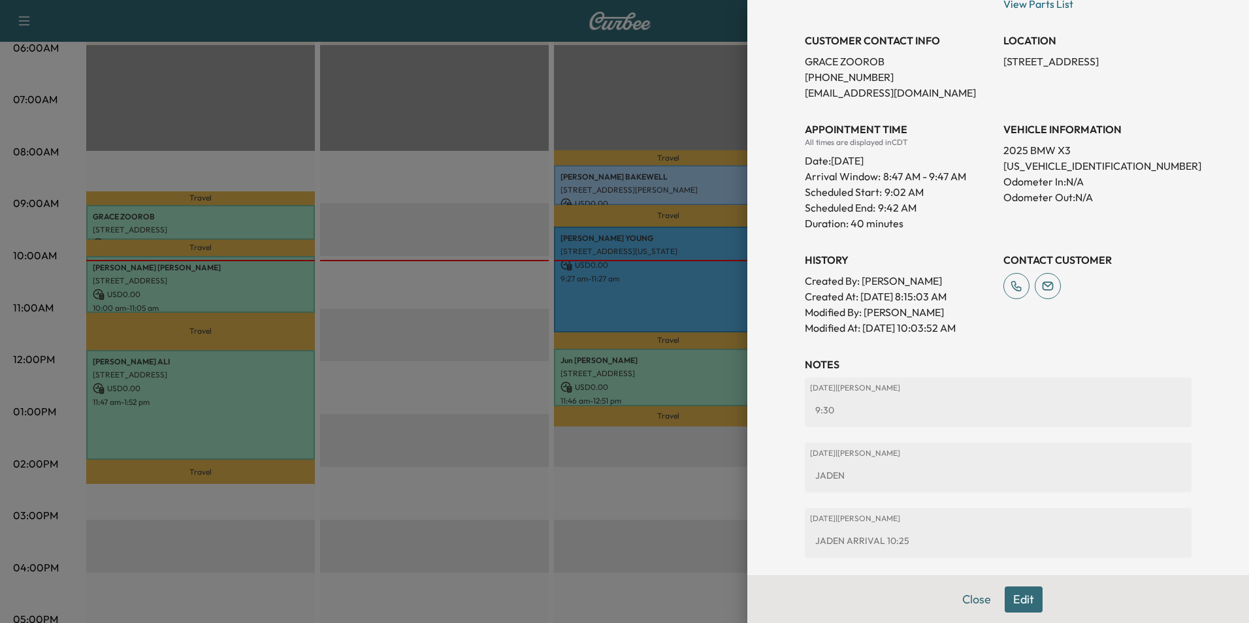
scroll to position [323, 0]
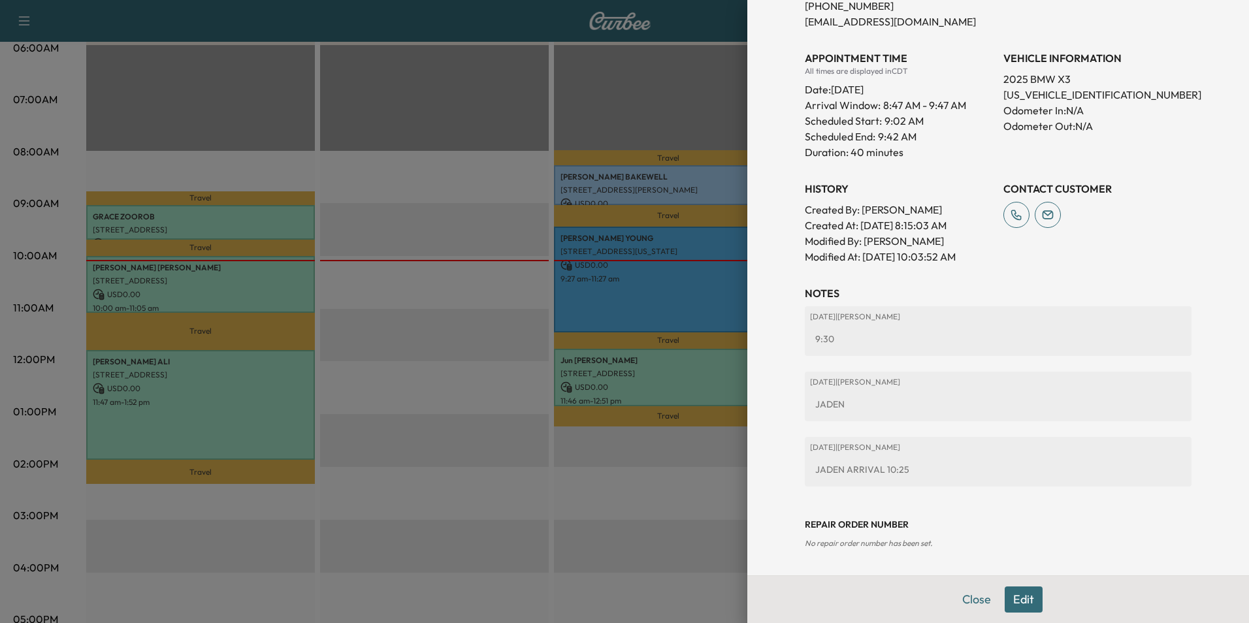
click at [970, 598] on button "Close" at bounding box center [976, 599] width 46 height 26
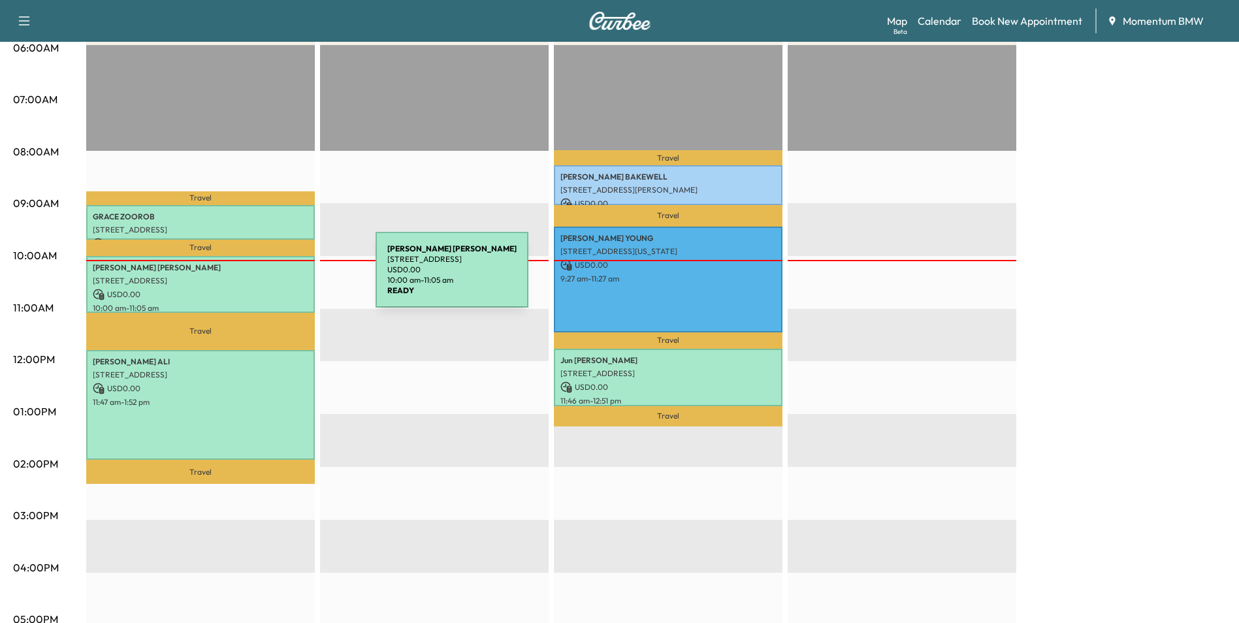
click at [277, 278] on p "[STREET_ADDRESS]" at bounding box center [201, 281] width 216 height 10
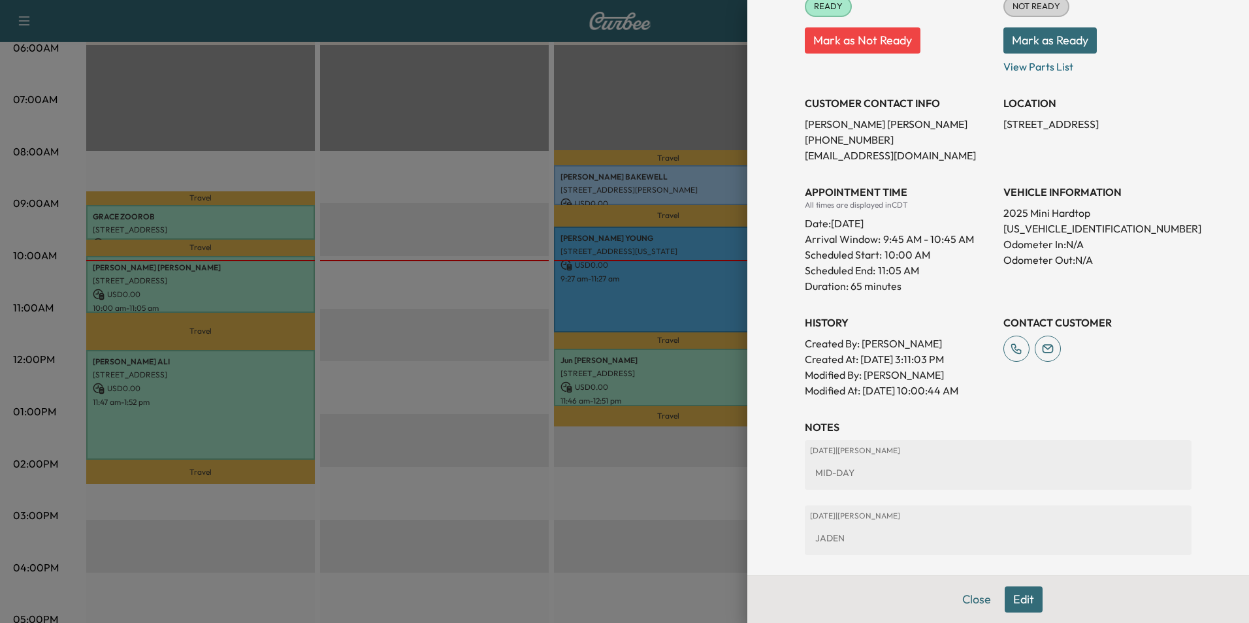
scroll to position [273, 0]
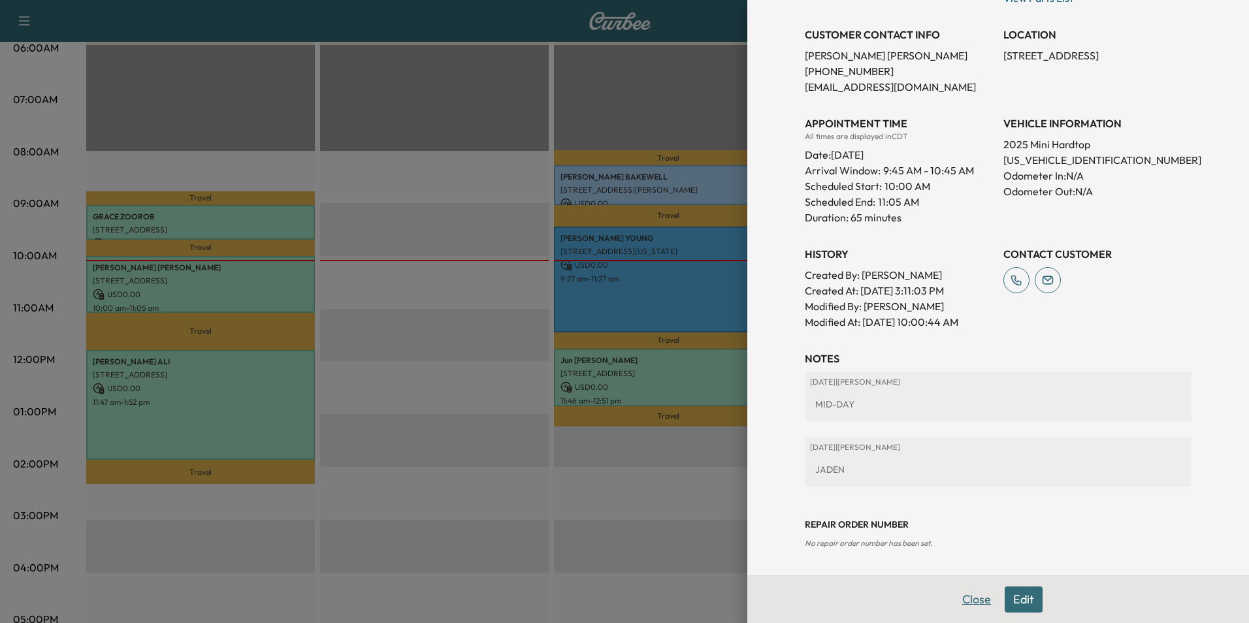
click at [972, 596] on button "Close" at bounding box center [976, 599] width 46 height 26
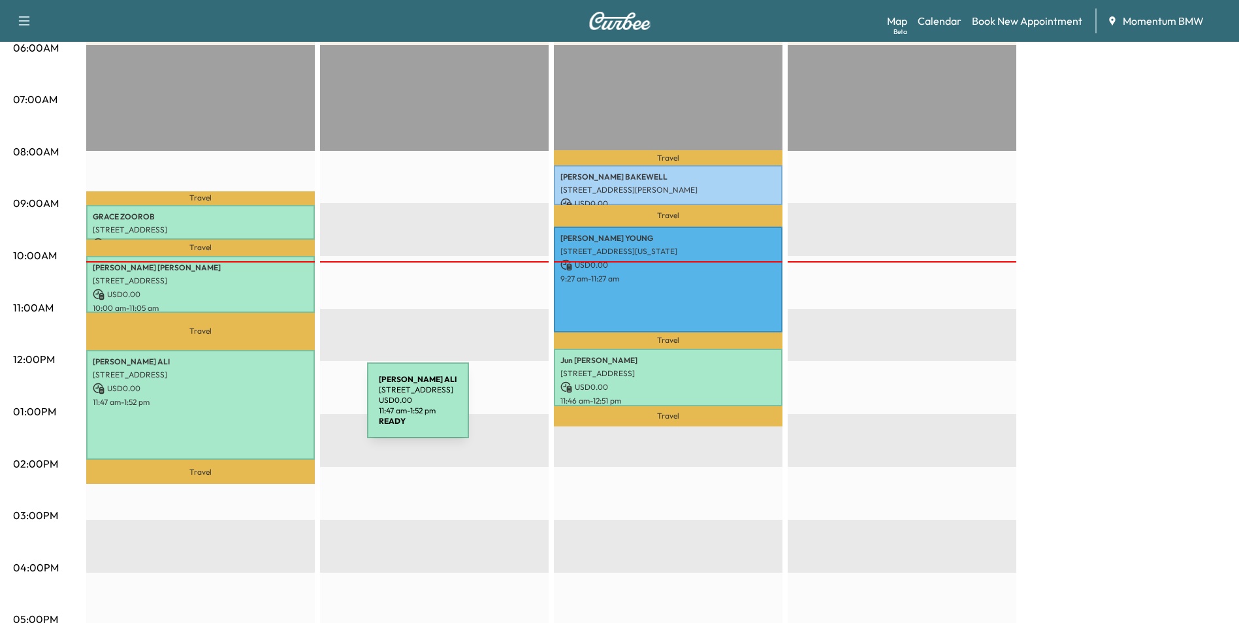
click at [264, 402] on p "11:47 am - 1:52 pm" at bounding box center [201, 402] width 216 height 10
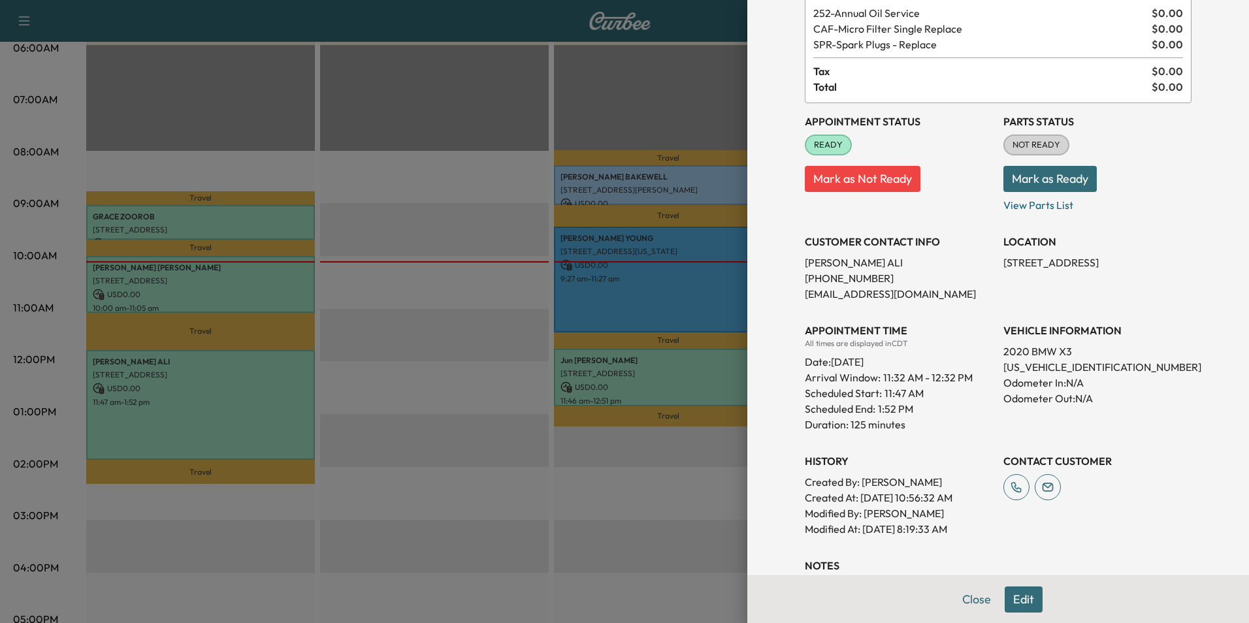
scroll to position [223, 0]
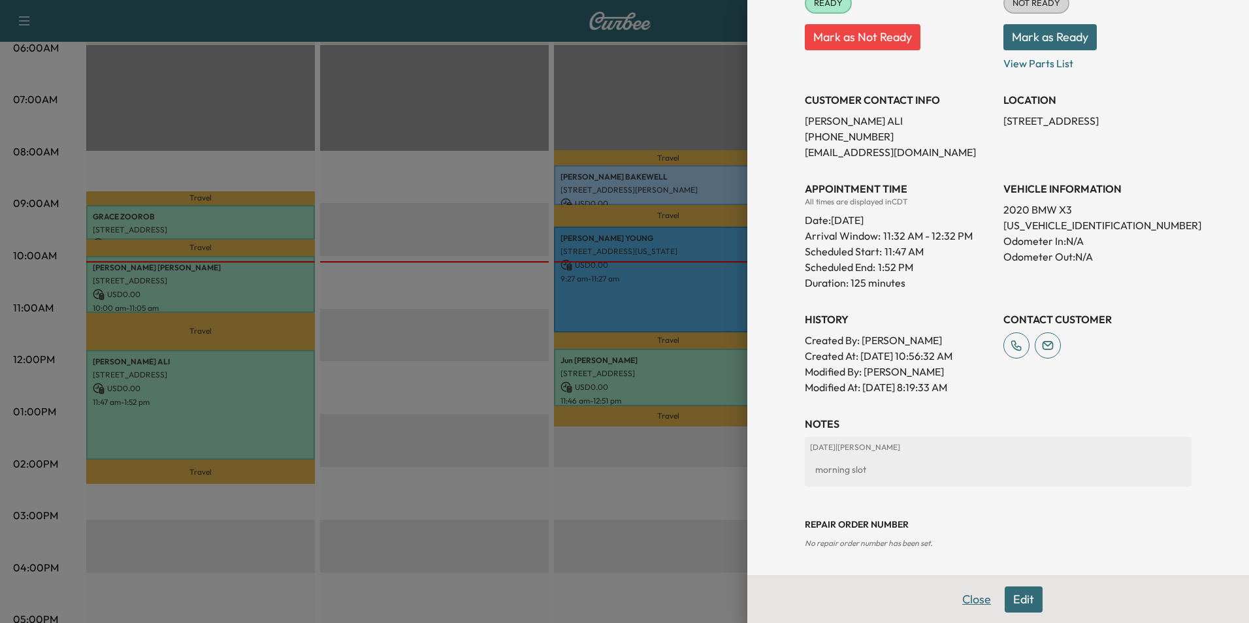
click at [971, 598] on button "Close" at bounding box center [976, 599] width 46 height 26
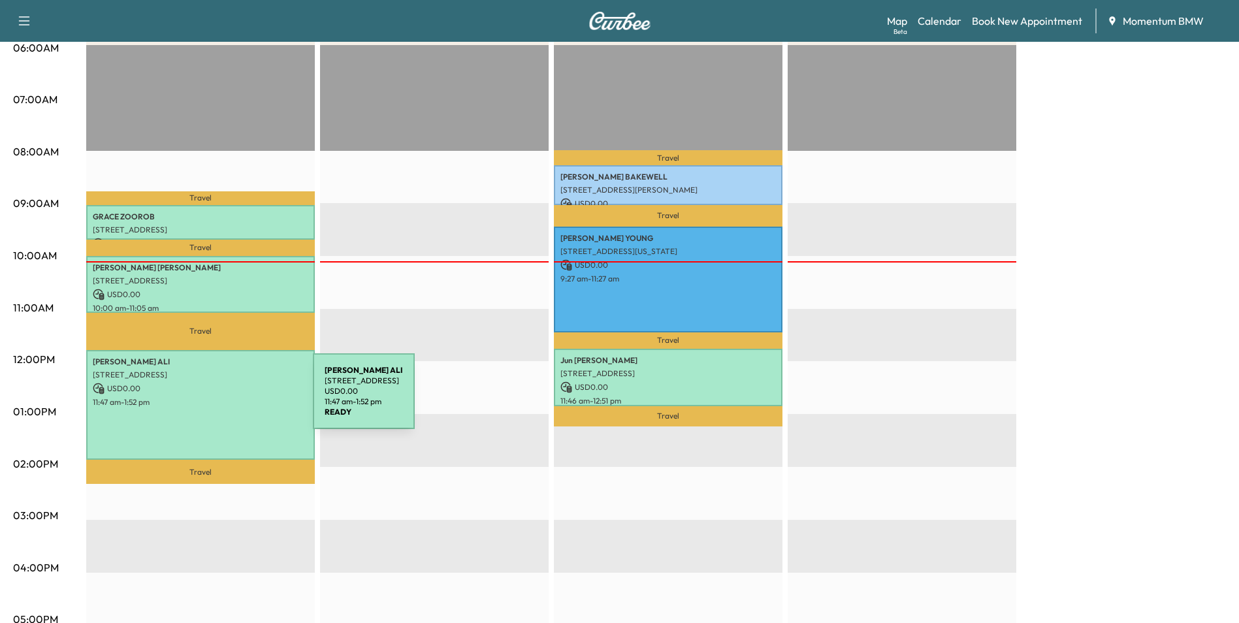
click at [216, 399] on p "11:47 am - 1:52 pm" at bounding box center [201, 402] width 216 height 10
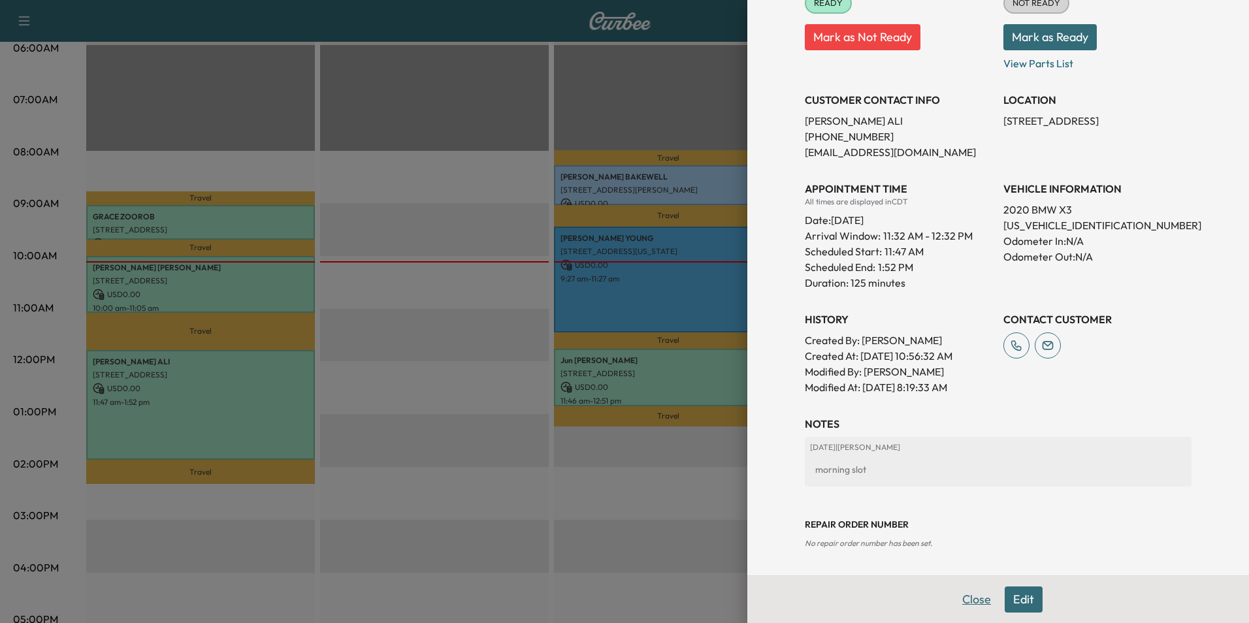
click at [972, 598] on button "Close" at bounding box center [976, 599] width 46 height 26
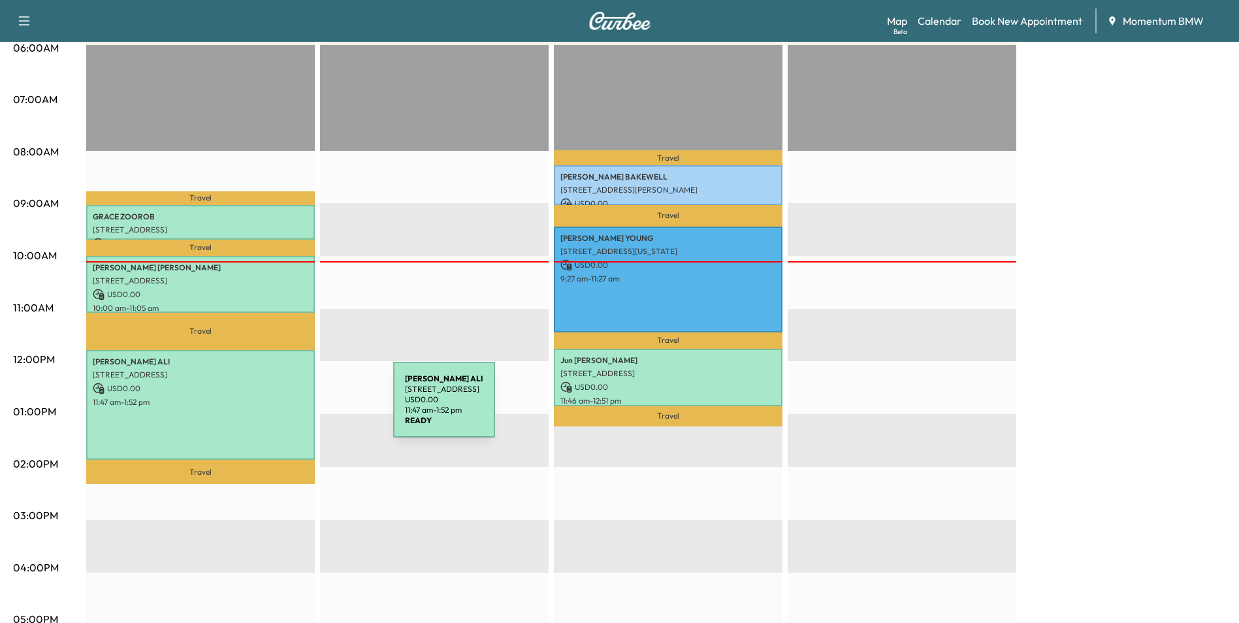
click at [295, 408] on div "[PERSON_NAME] [STREET_ADDRESS] USD 0.00 11:47 am - 1:52 pm" at bounding box center [200, 405] width 229 height 110
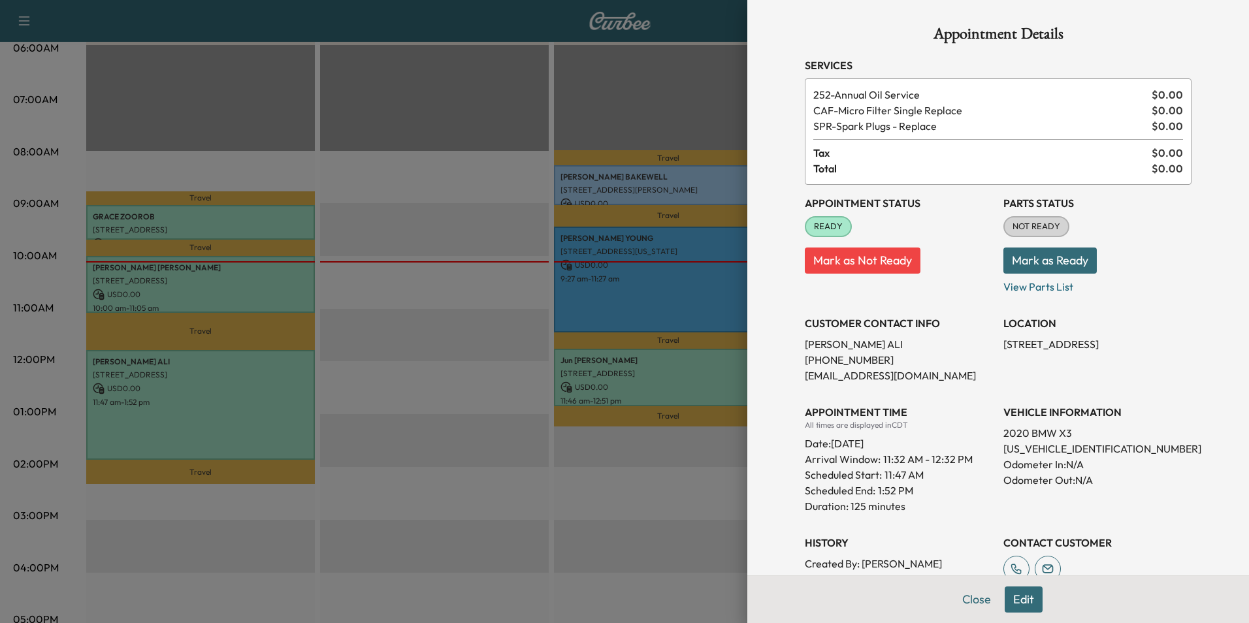
click at [963, 600] on button "Close" at bounding box center [976, 599] width 46 height 26
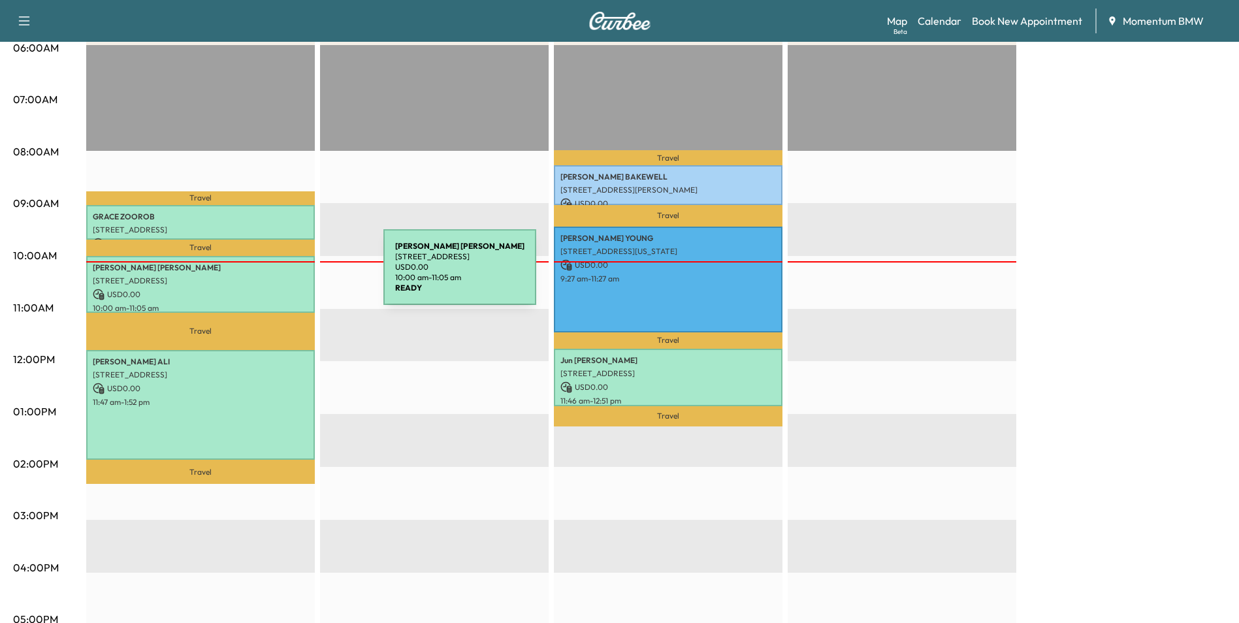
click at [281, 276] on p "[STREET_ADDRESS]" at bounding box center [201, 281] width 216 height 10
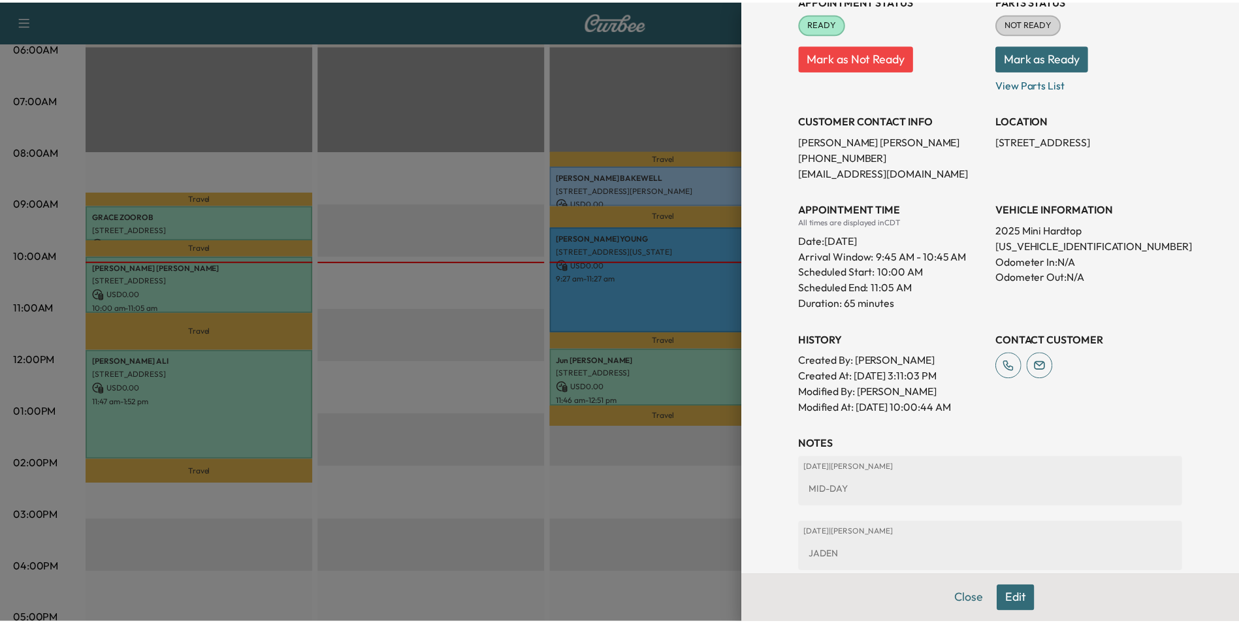
scroll to position [273, 0]
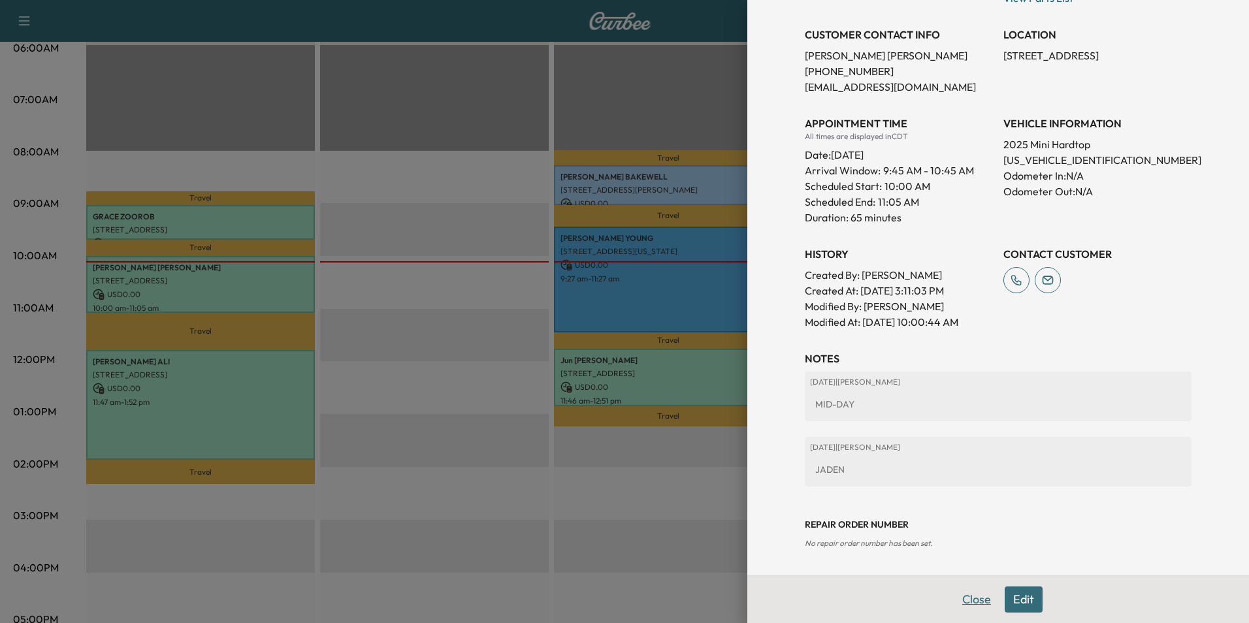
click at [968, 595] on button "Close" at bounding box center [976, 599] width 46 height 26
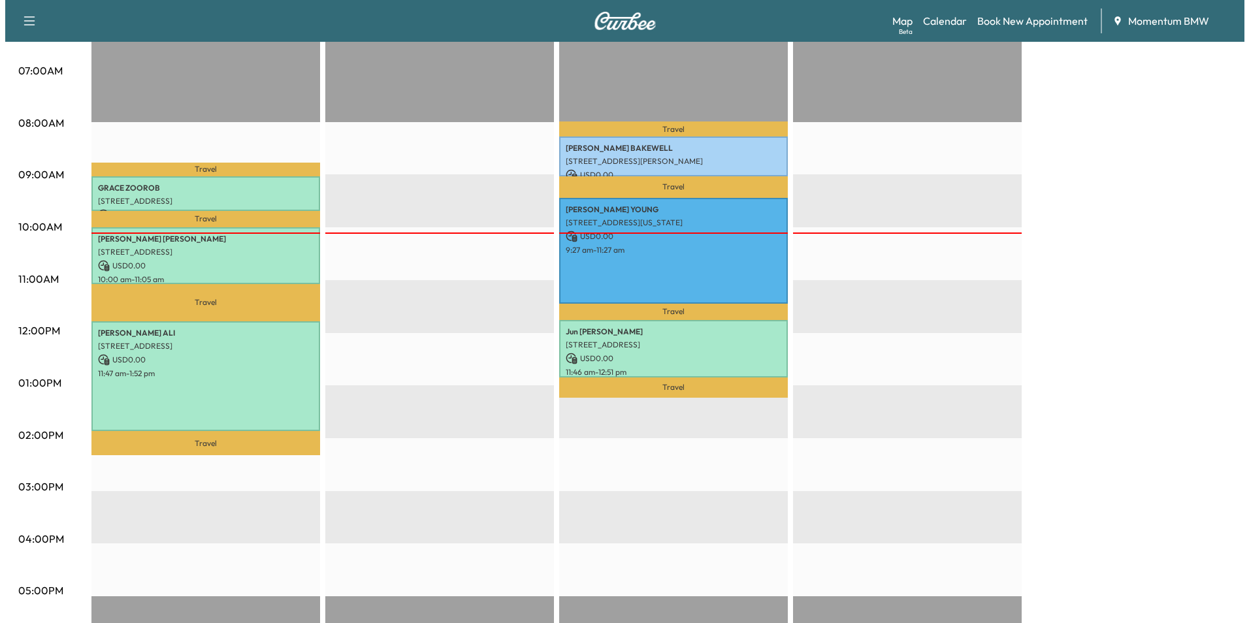
scroll to position [261, 0]
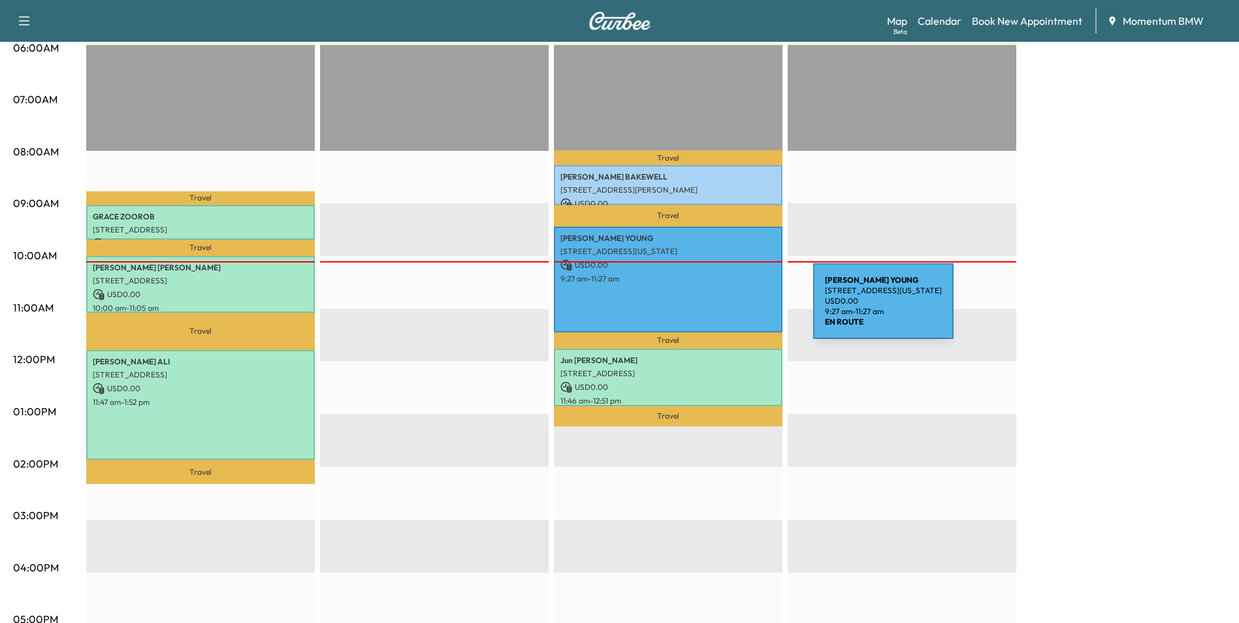
click at [715, 309] on div "[PERSON_NAME] [STREET_ADDRESS][US_STATE] USD 0.00 9:27 am - 11:27 am" at bounding box center [668, 280] width 229 height 106
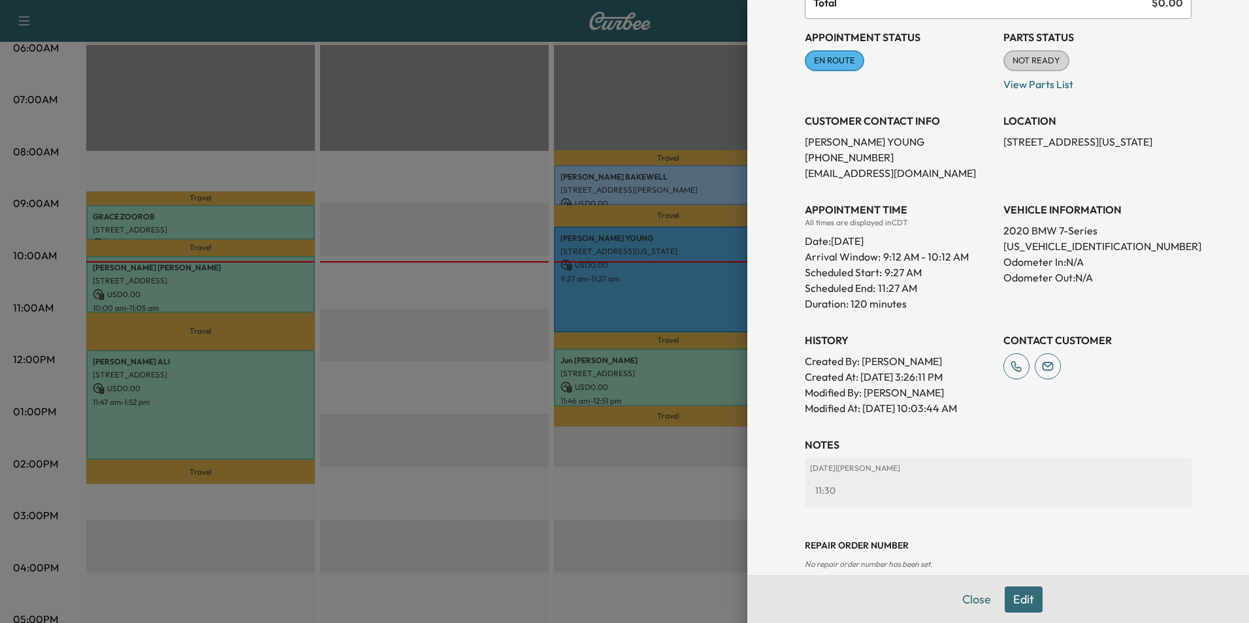
scroll to position [171, 0]
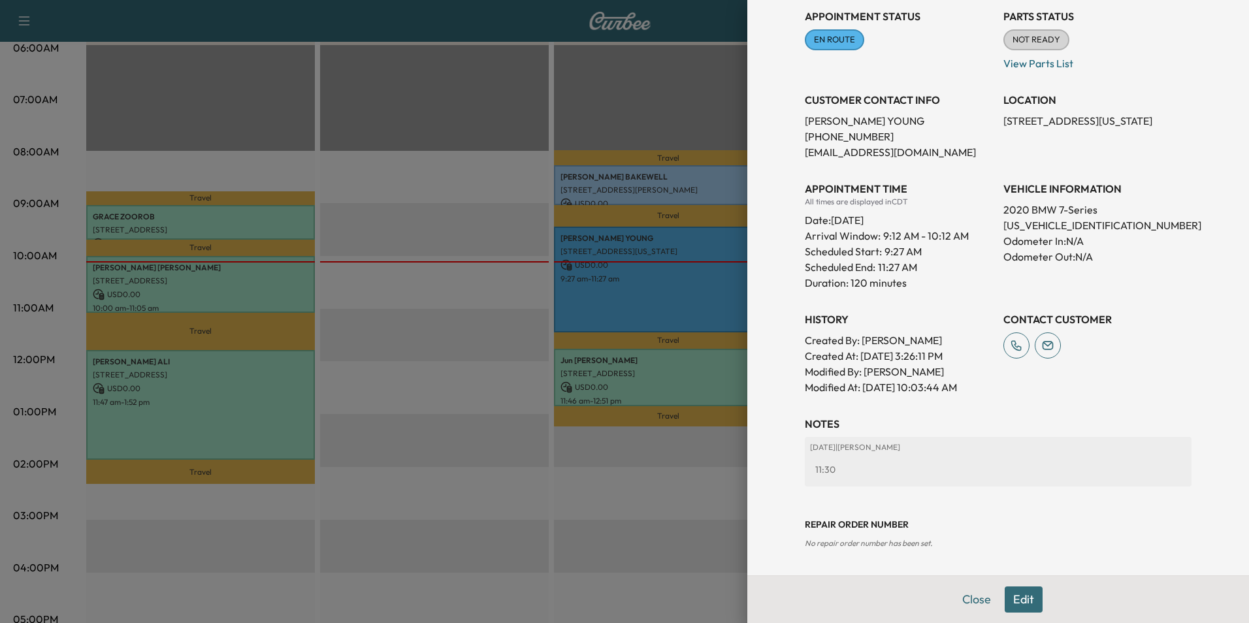
click at [1014, 603] on button "Edit" at bounding box center [1023, 599] width 38 height 26
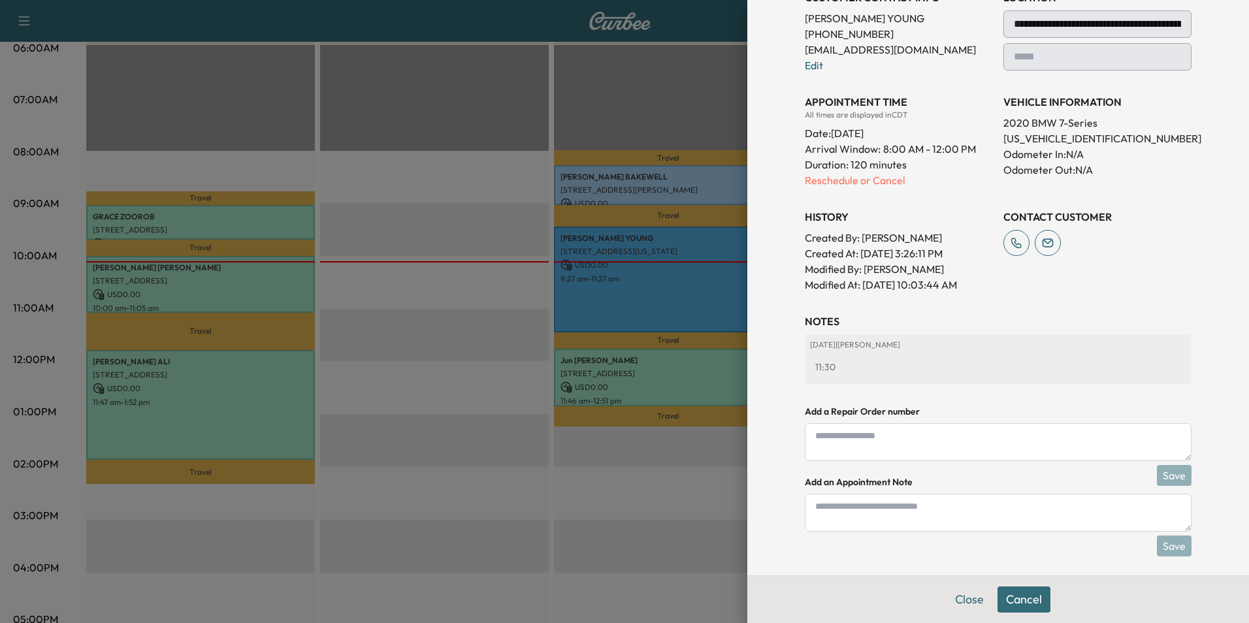
scroll to position [281, 0]
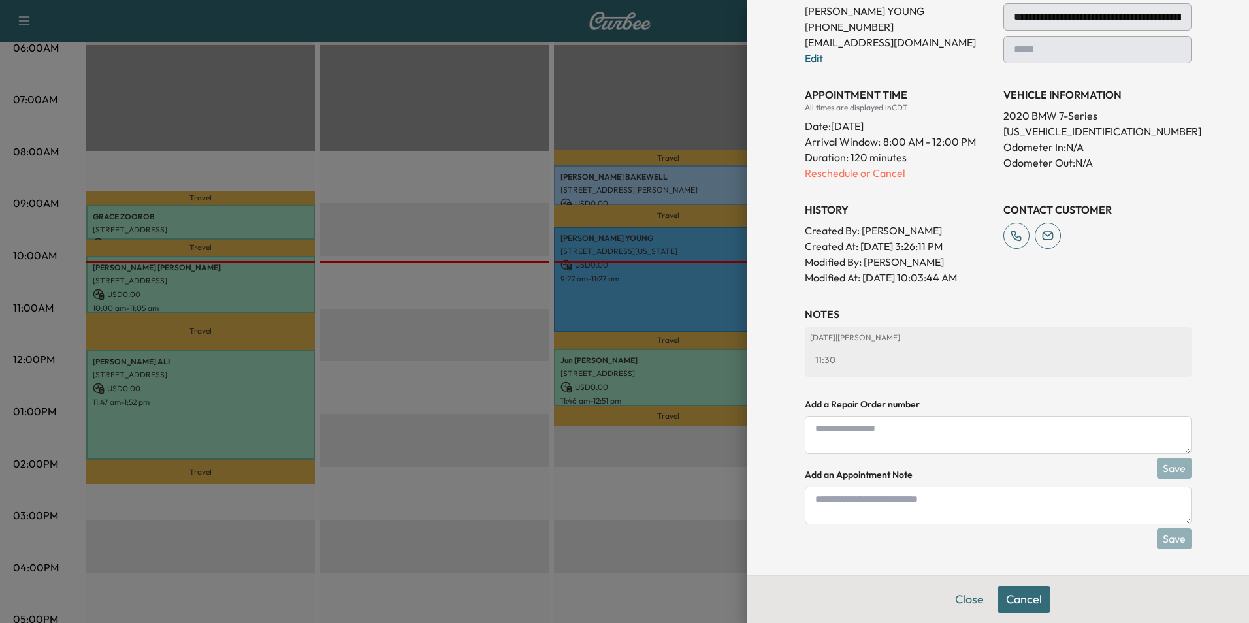
click at [950, 509] on textarea at bounding box center [998, 506] width 387 height 38
type textarea "*"
type textarea "**********"
click at [1160, 545] on button "Save" at bounding box center [1174, 538] width 35 height 21
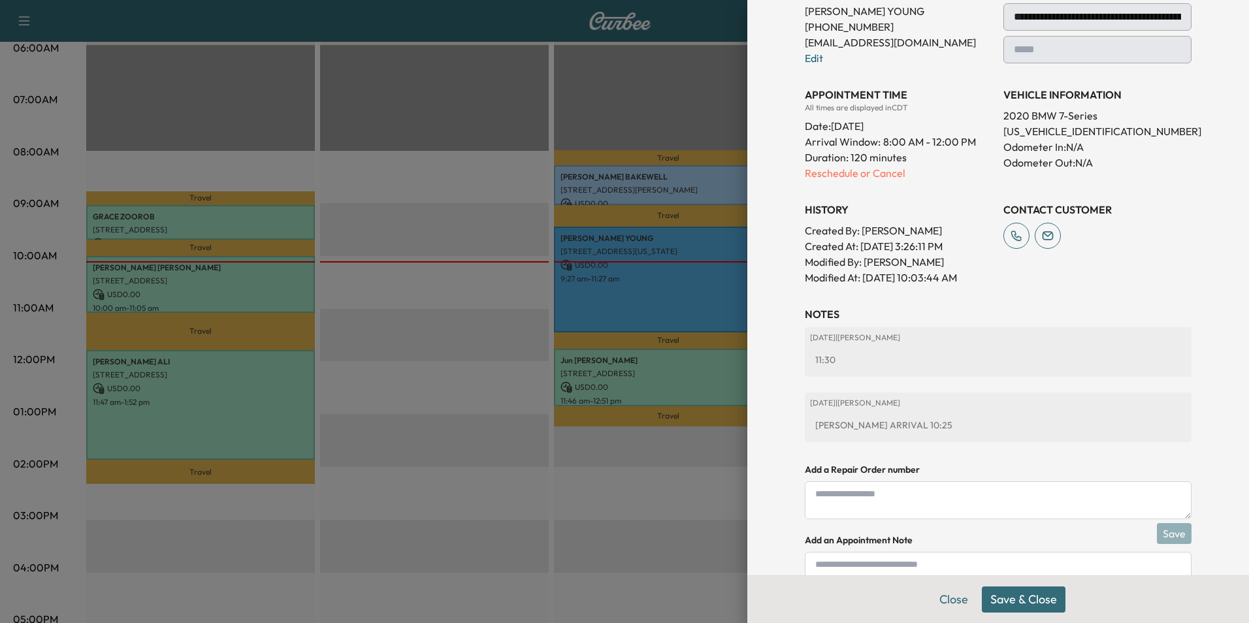
click at [1041, 606] on button "Save & Close" at bounding box center [1024, 599] width 84 height 26
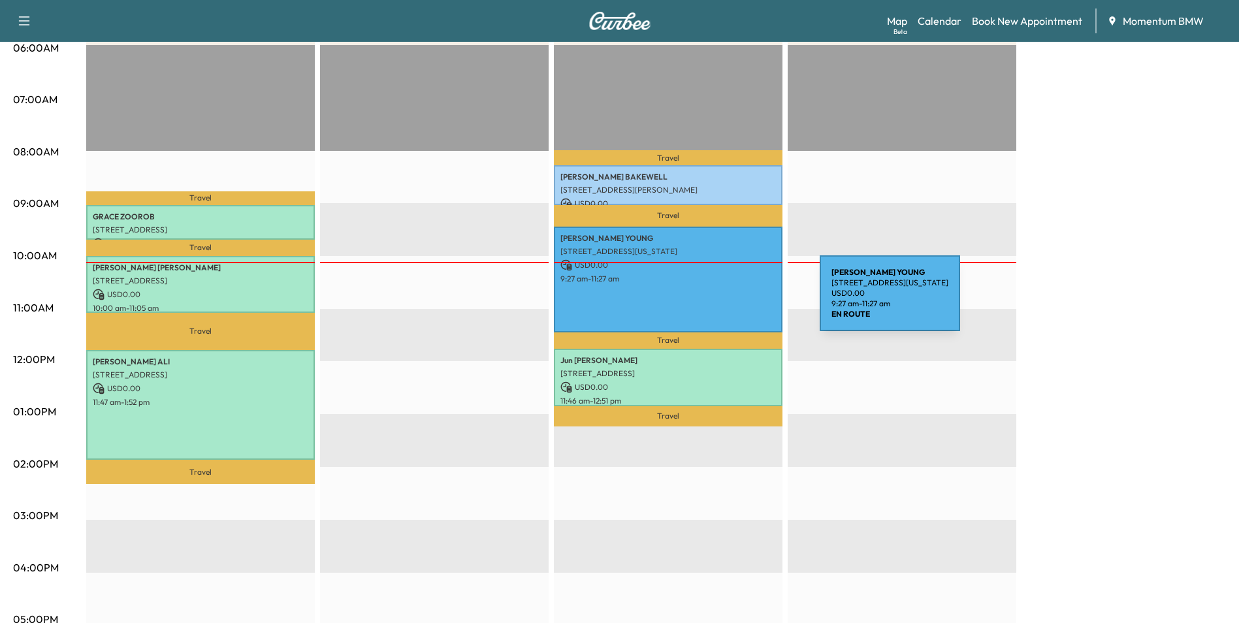
click at [722, 301] on div "[PERSON_NAME] [STREET_ADDRESS][US_STATE] USD 0.00 9:27 am - 11:27 am" at bounding box center [668, 280] width 229 height 106
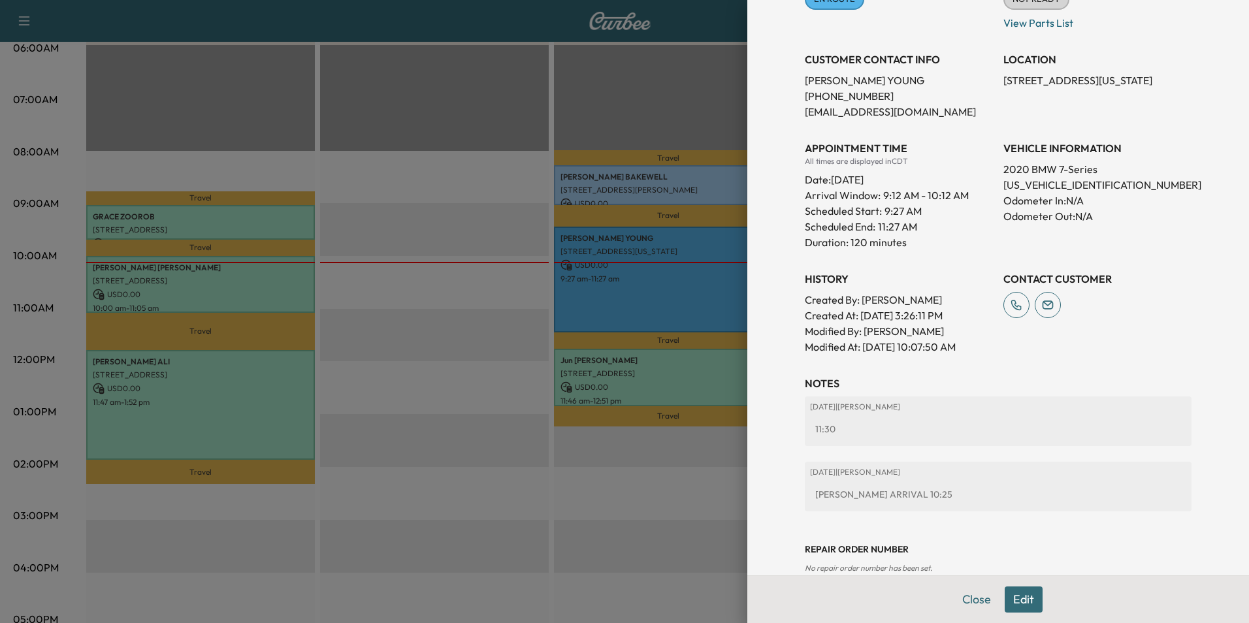
scroll to position [236, 0]
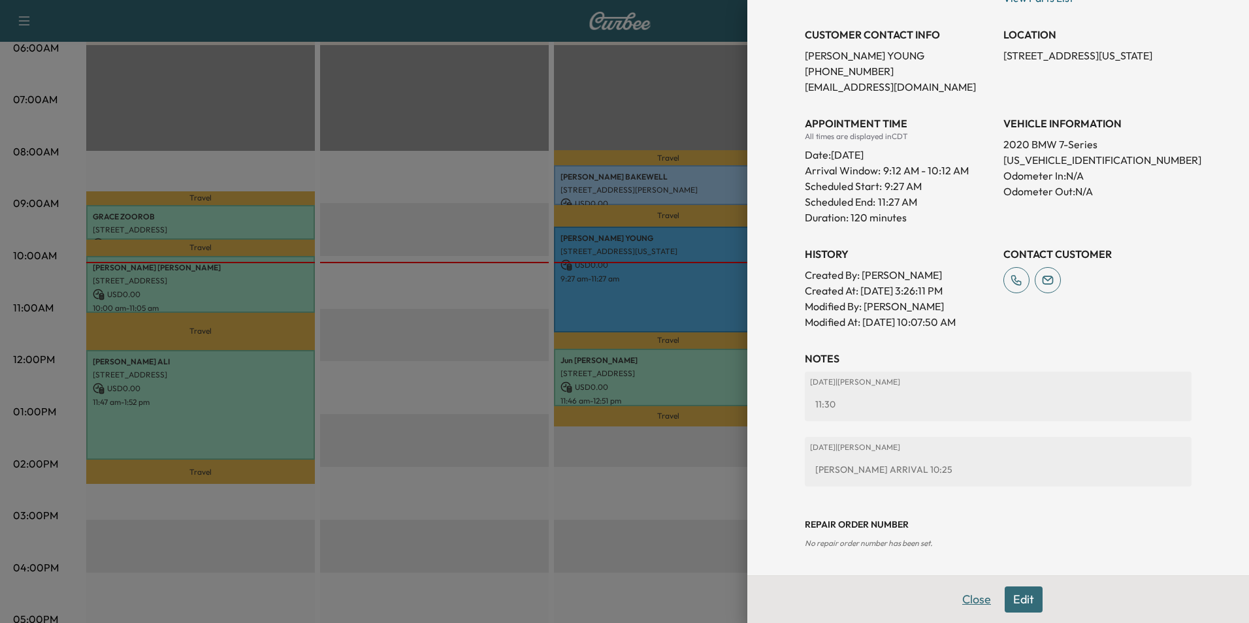
click at [966, 597] on button "Close" at bounding box center [976, 599] width 46 height 26
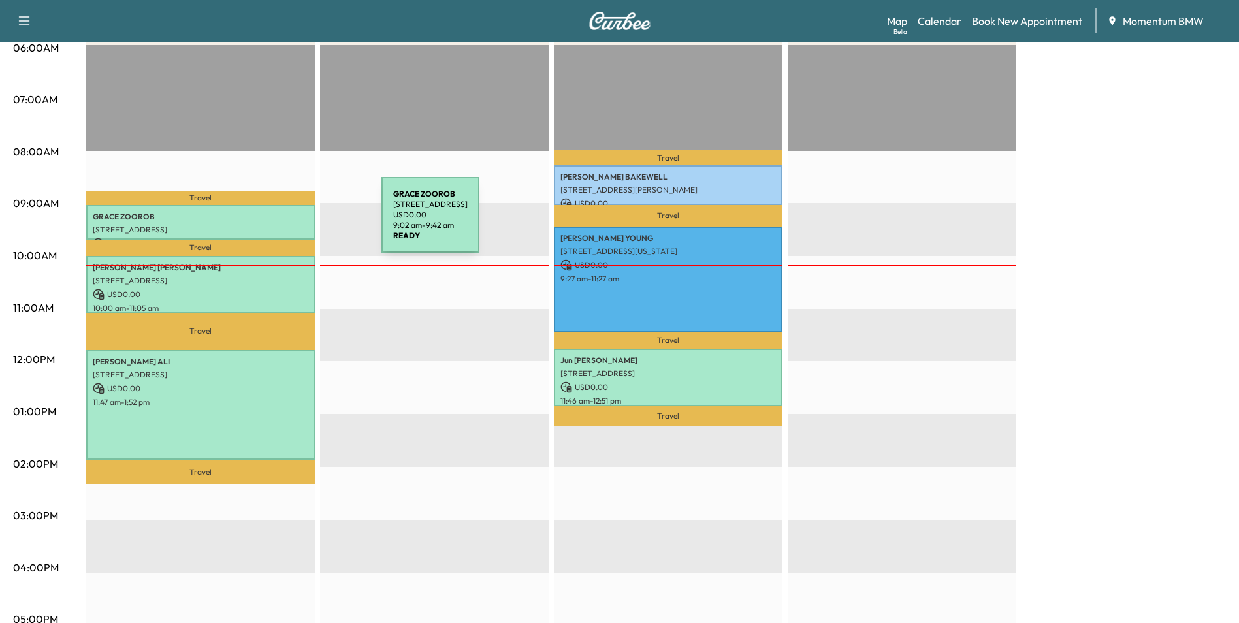
click at [283, 225] on p "[STREET_ADDRESS]" at bounding box center [201, 230] width 216 height 10
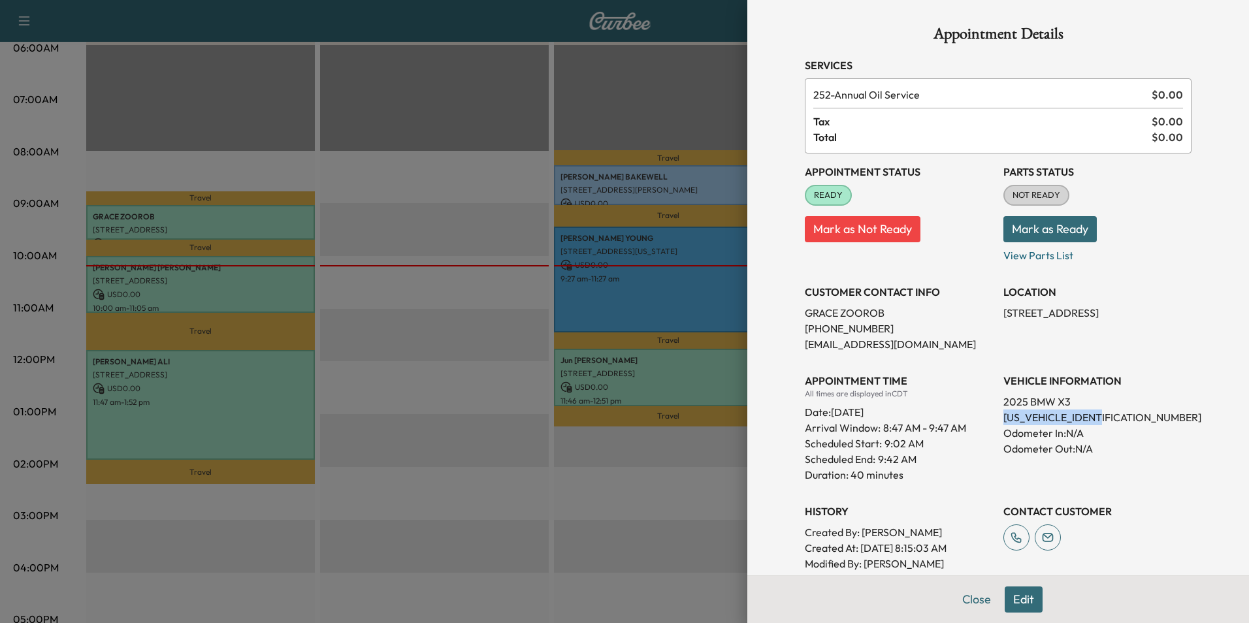
drag, startPoint x: 1101, startPoint y: 417, endPoint x: 995, endPoint y: 417, distance: 105.8
click at [1003, 417] on p "[US_VEHICLE_IDENTIFICATION_NUMBER]" at bounding box center [1097, 417] width 188 height 16
drag, startPoint x: 995, startPoint y: 417, endPoint x: 1078, endPoint y: 418, distance: 82.9
copy p "[US_VEHICLE_IDENTIFICATION_NUMBER]"
drag, startPoint x: 1109, startPoint y: 313, endPoint x: 995, endPoint y: 312, distance: 114.3
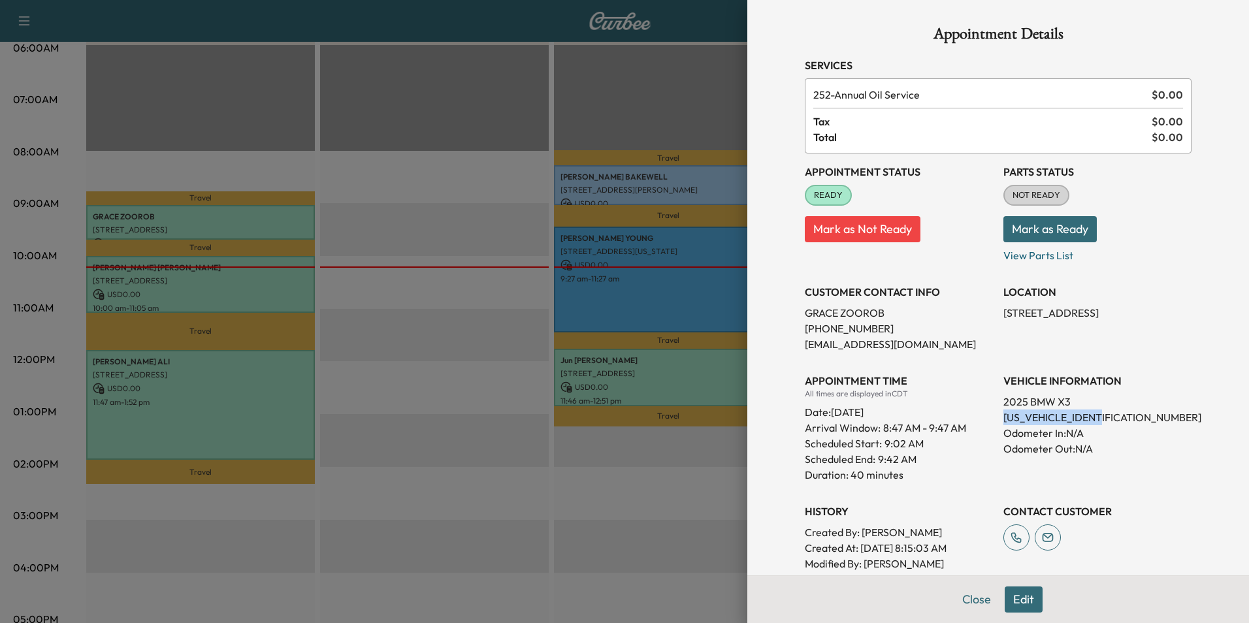
click at [1003, 312] on p "[STREET_ADDRESS]" at bounding box center [1097, 313] width 188 height 16
drag, startPoint x: 995, startPoint y: 312, endPoint x: 1038, endPoint y: 315, distance: 43.2
copy p "[STREET_ADDRESS],"
click at [969, 597] on button "Close" at bounding box center [976, 599] width 46 height 26
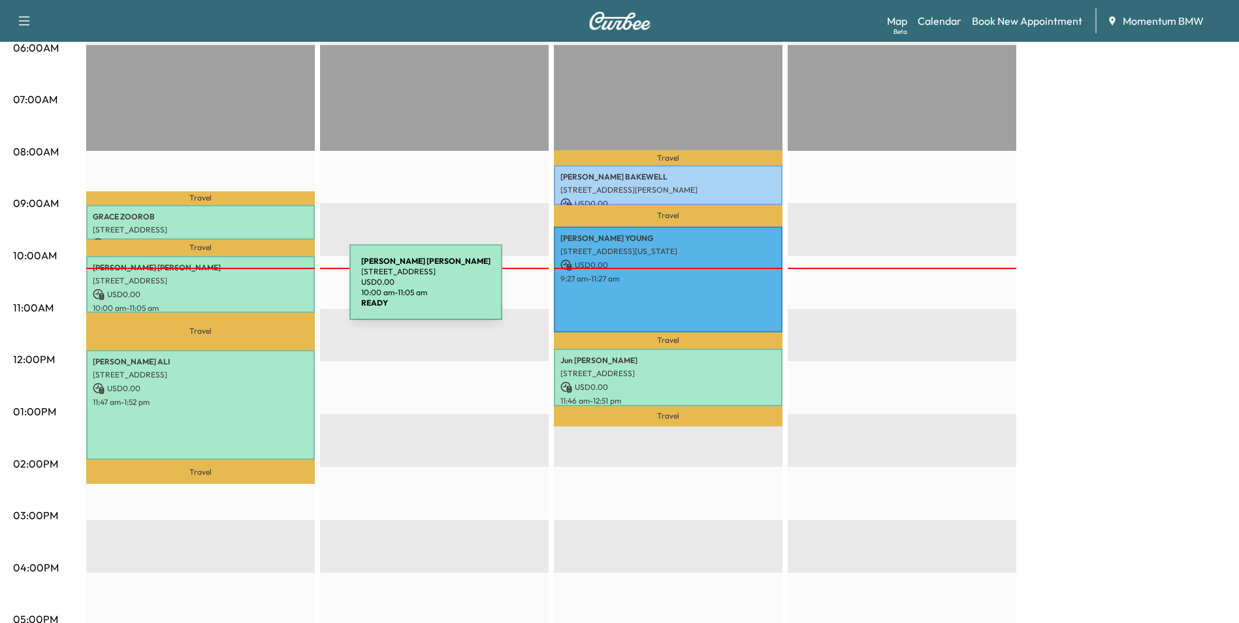
click at [251, 290] on p "USD 0.00" at bounding box center [201, 295] width 216 height 12
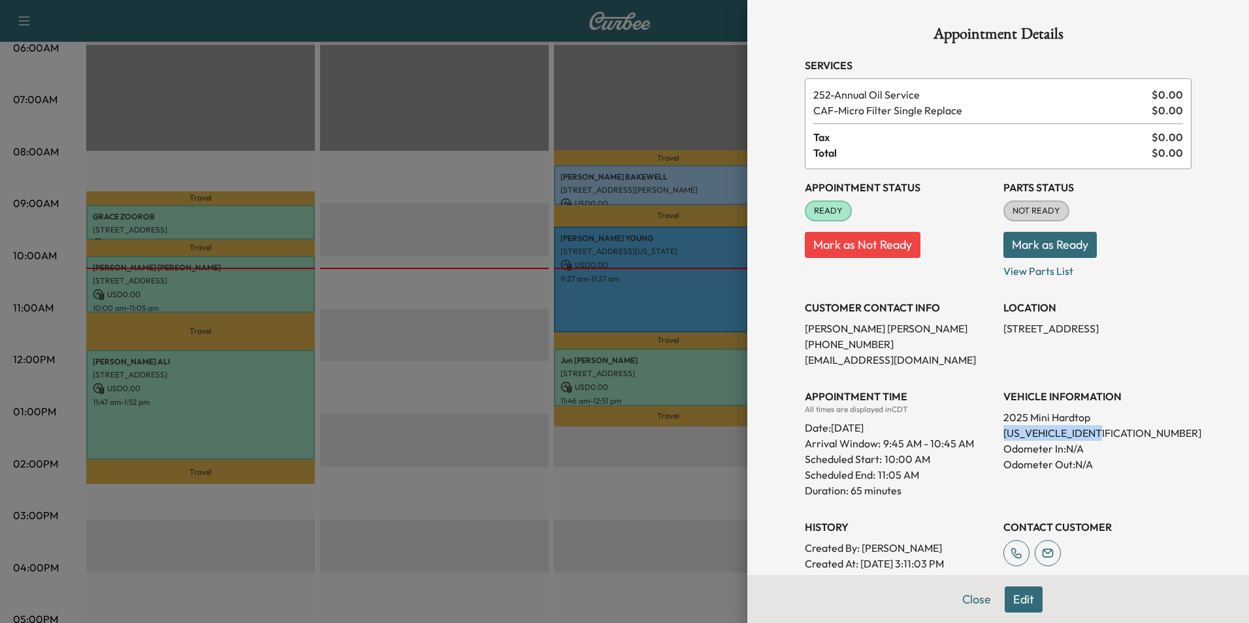
drag, startPoint x: 1117, startPoint y: 433, endPoint x: 992, endPoint y: 439, distance: 125.6
click at [992, 439] on div "Appointment Status READY Mark as Not Ready Parts Status NOT READY Mark as Ready…" at bounding box center [998, 386] width 387 height 434
drag, startPoint x: 992, startPoint y: 439, endPoint x: 1077, endPoint y: 435, distance: 85.0
copy p "[US_VEHICLE_IDENTIFICATION_NUMBER]"
drag, startPoint x: 1074, startPoint y: 327, endPoint x: 995, endPoint y: 328, distance: 79.7
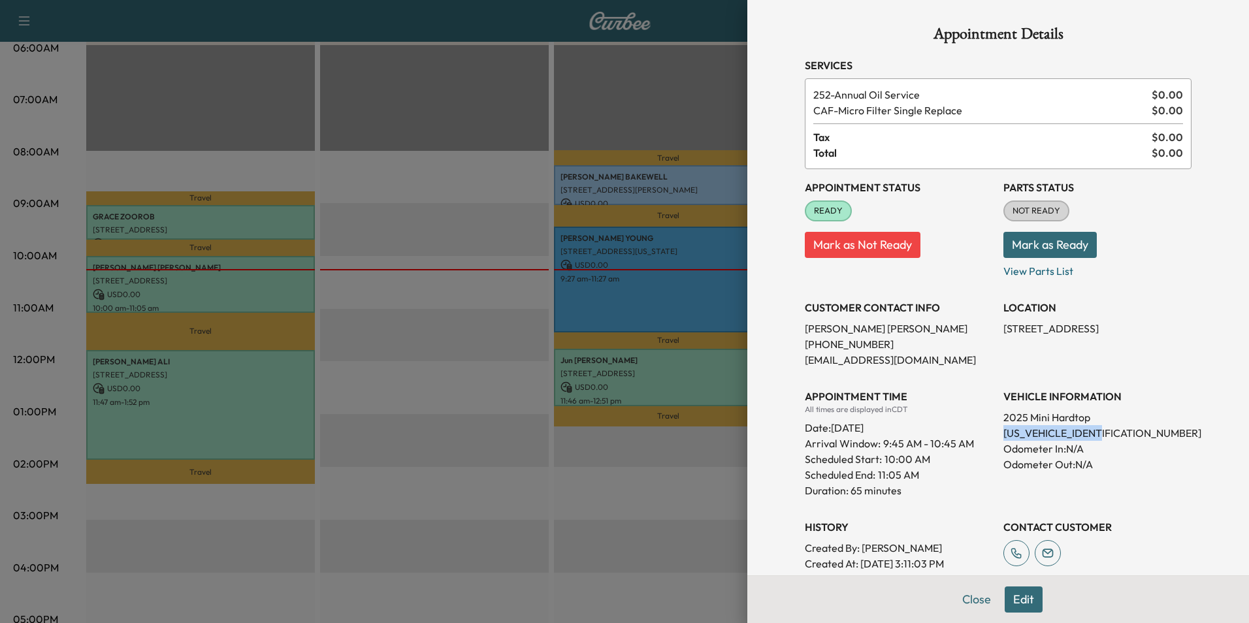
click at [1003, 328] on p "[STREET_ADDRESS]" at bounding box center [1097, 329] width 188 height 16
drag, startPoint x: 995, startPoint y: 328, endPoint x: 1041, endPoint y: 327, distance: 46.4
copy p "[STREET_ADDRESS],"
click at [966, 599] on button "Close" at bounding box center [976, 599] width 46 height 26
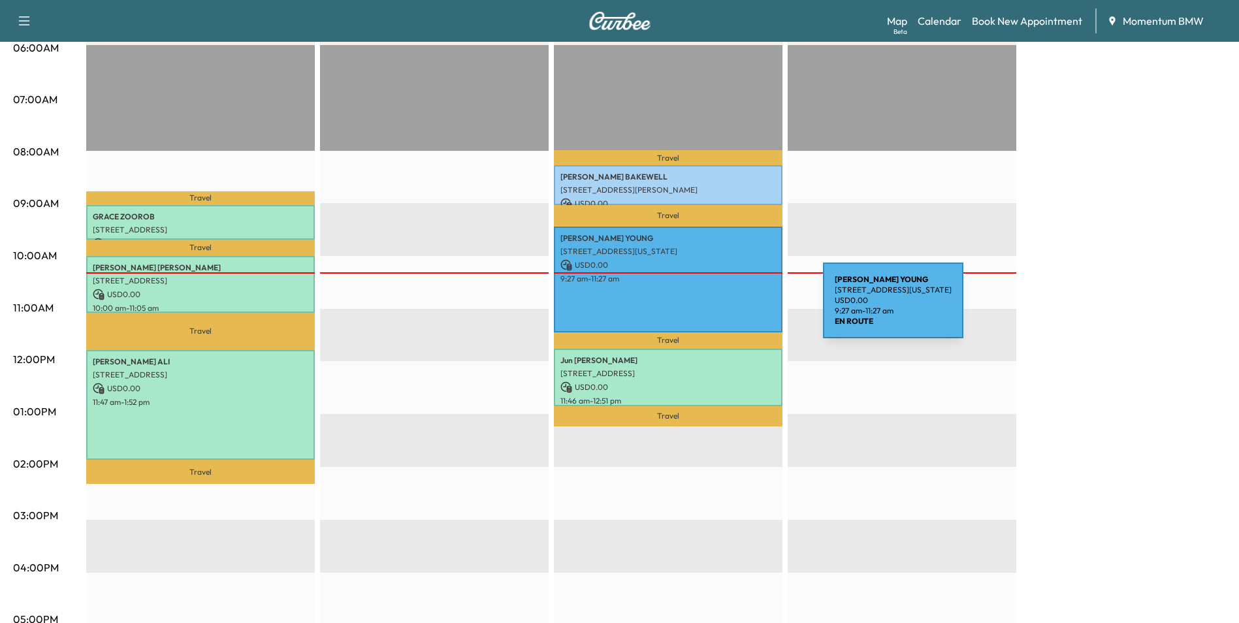
click at [725, 308] on div "[PERSON_NAME] [STREET_ADDRESS][US_STATE] USD 0.00 9:27 am - 11:27 am" at bounding box center [668, 280] width 229 height 106
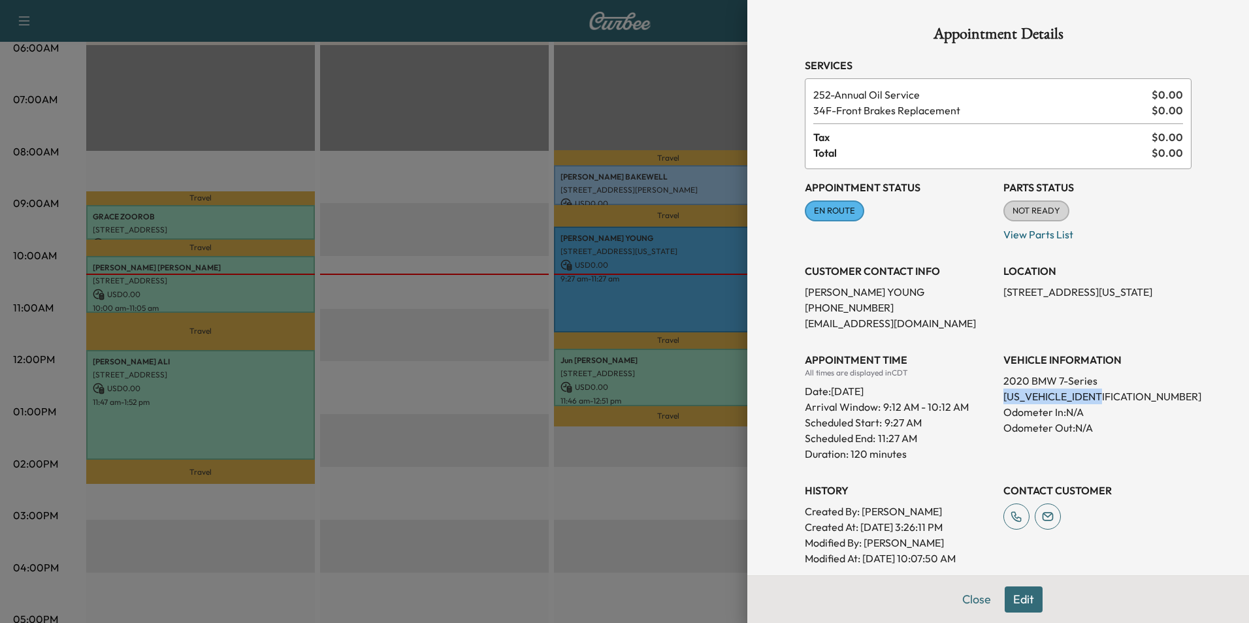
drag, startPoint x: 1100, startPoint y: 396, endPoint x: 995, endPoint y: 395, distance: 105.8
click at [1003, 395] on p "[US_VEHICLE_IDENTIFICATION_NUMBER]" at bounding box center [1097, 397] width 188 height 16
drag, startPoint x: 995, startPoint y: 395, endPoint x: 1089, endPoint y: 398, distance: 94.1
copy p "[US_VEHICLE_IDENTIFICATION_NUMBER]"
click at [967, 603] on button "Close" at bounding box center [976, 599] width 46 height 26
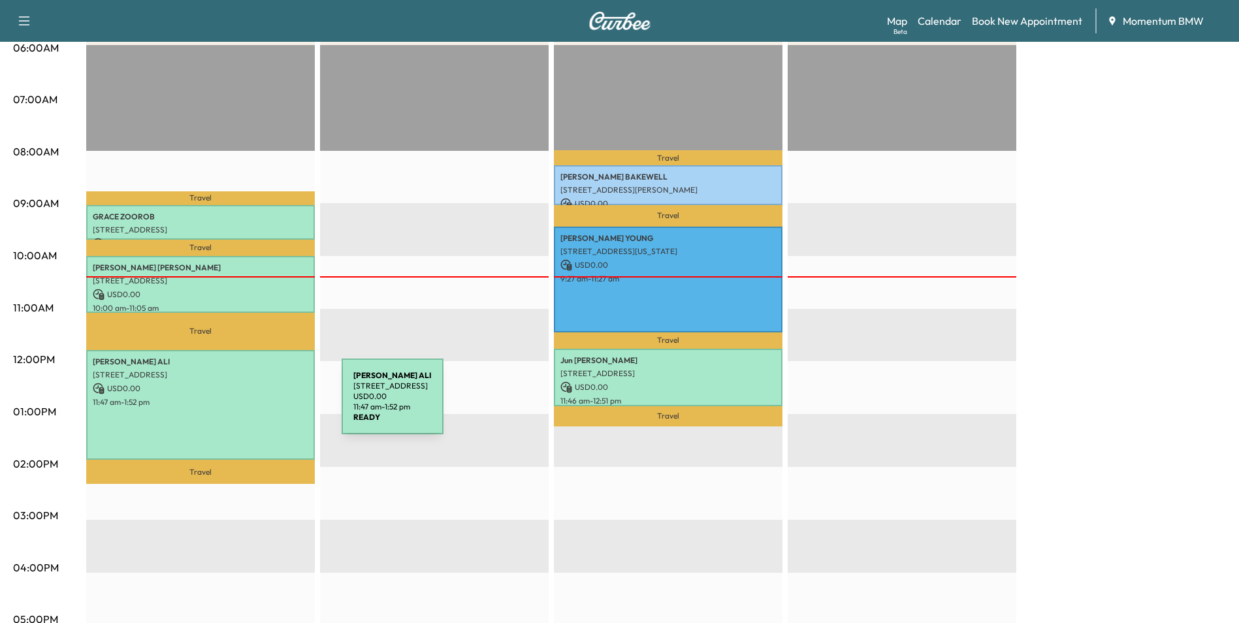
click at [244, 404] on div "[PERSON_NAME] [STREET_ADDRESS] USD 0.00 11:47 am - 1:52 pm" at bounding box center [200, 405] width 229 height 110
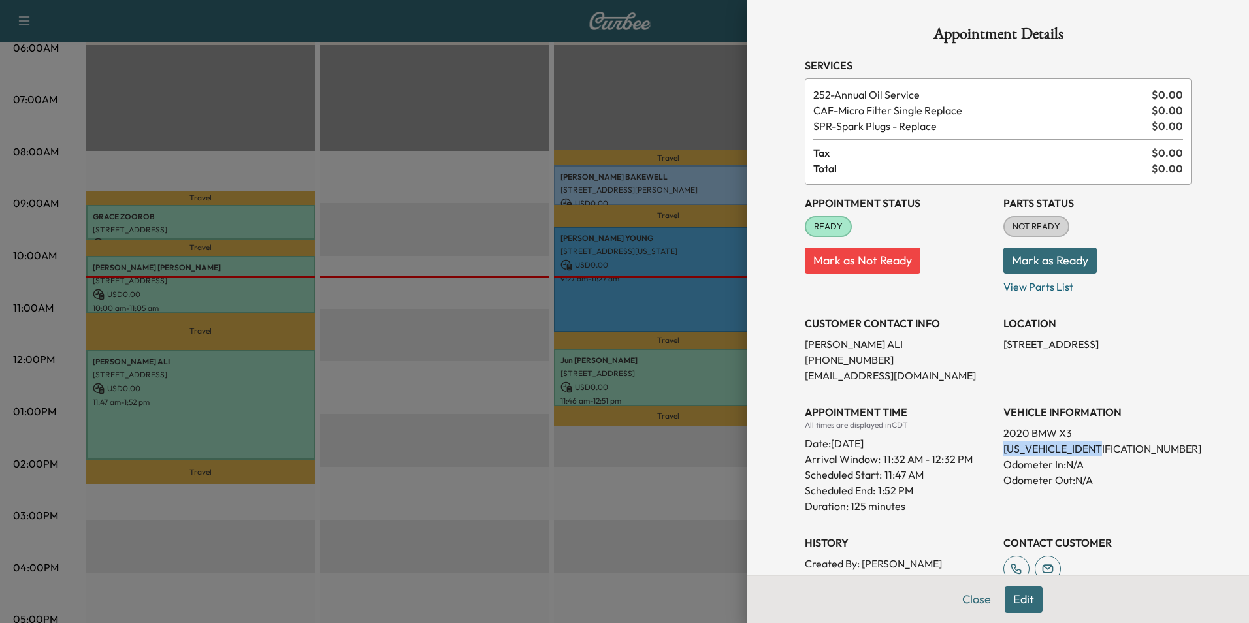
drag, startPoint x: 1098, startPoint y: 449, endPoint x: 996, endPoint y: 451, distance: 101.9
click at [1003, 451] on p "[US_VEHICLE_IDENTIFICATION_NUMBER]" at bounding box center [1097, 449] width 188 height 16
drag, startPoint x: 996, startPoint y: 451, endPoint x: 1082, endPoint y: 449, distance: 86.2
copy p "[US_VEHICLE_IDENTIFICATION_NUMBER]"
